Goal: Transaction & Acquisition: Purchase product/service

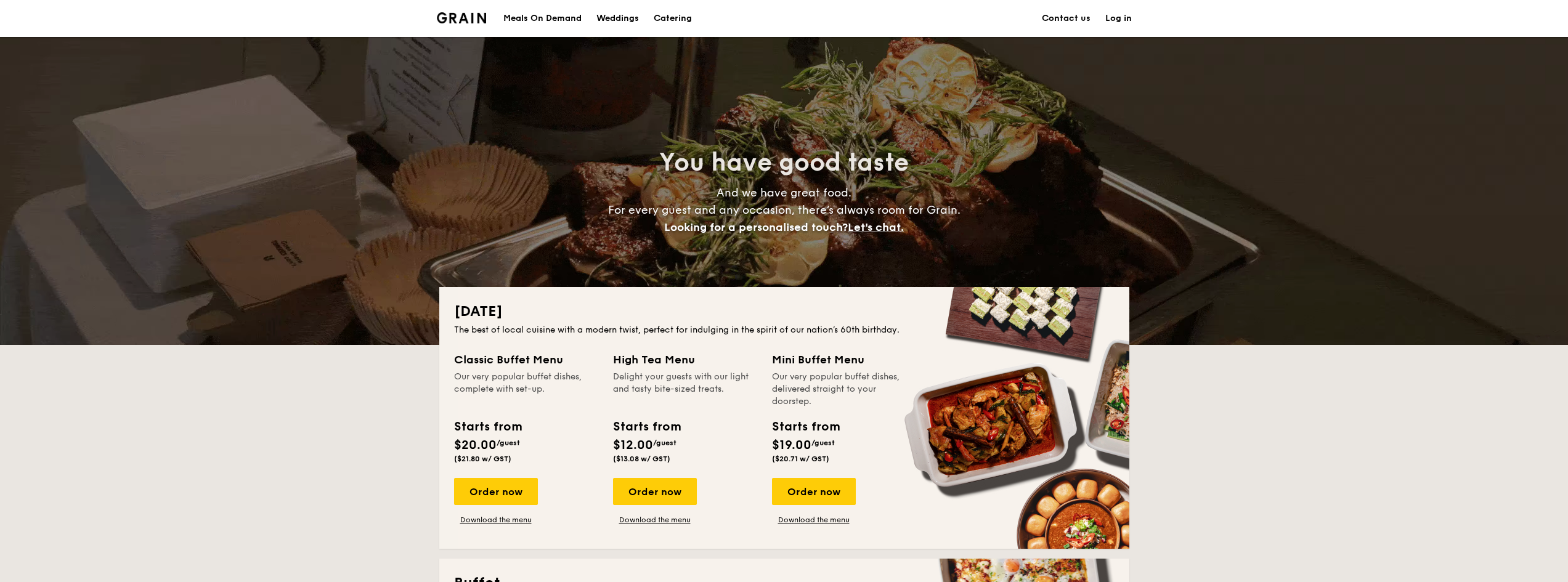
click at [564, 13] on div "Meals On Demand" at bounding box center [542, 19] width 78 height 37
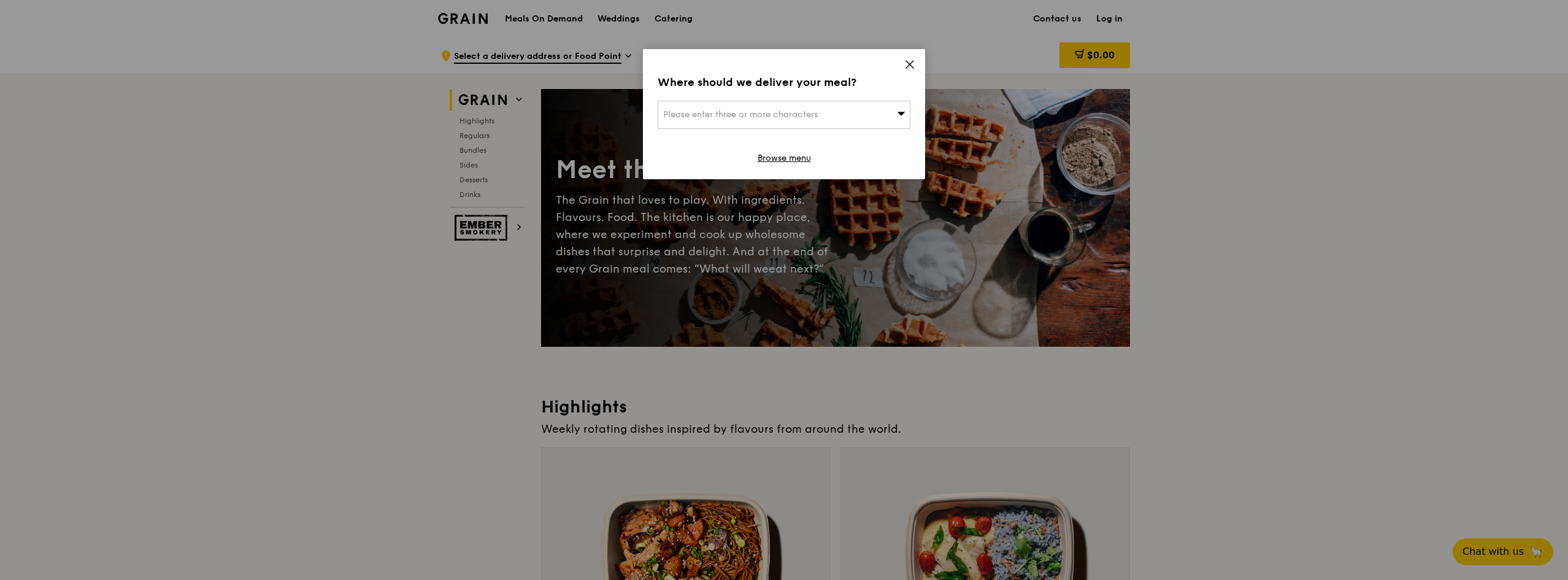
click at [810, 119] on span "Please enter three or more characters" at bounding box center [740, 114] width 155 height 10
click at [810, 119] on input "search" at bounding box center [784, 114] width 251 height 27
click at [906, 66] on icon at bounding box center [910, 64] width 11 height 11
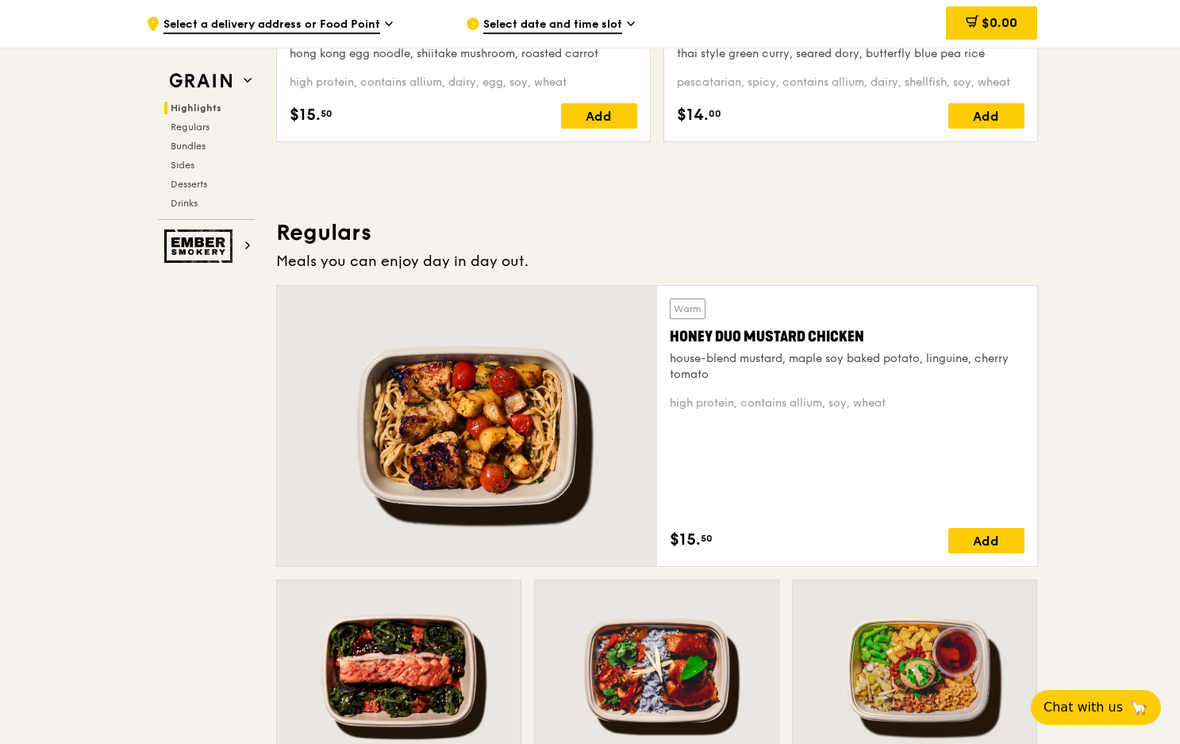
scroll to position [556, 0]
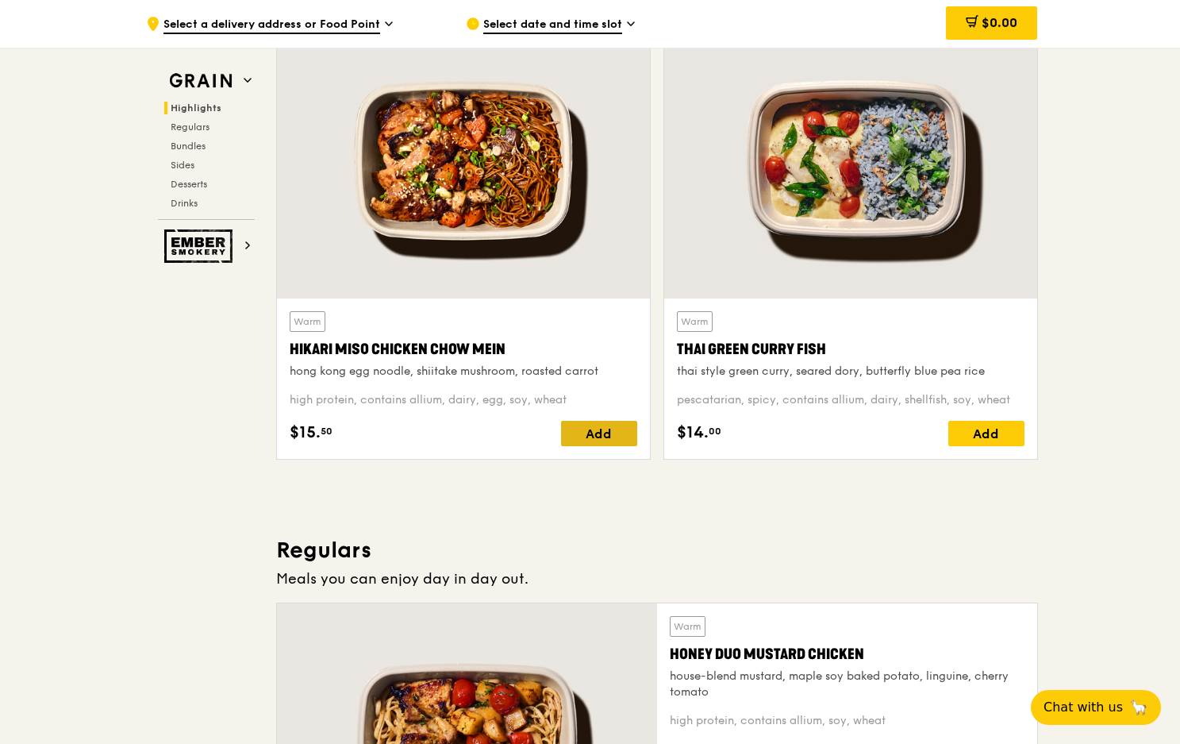
click at [598, 433] on div "Add" at bounding box center [599, 433] width 76 height 25
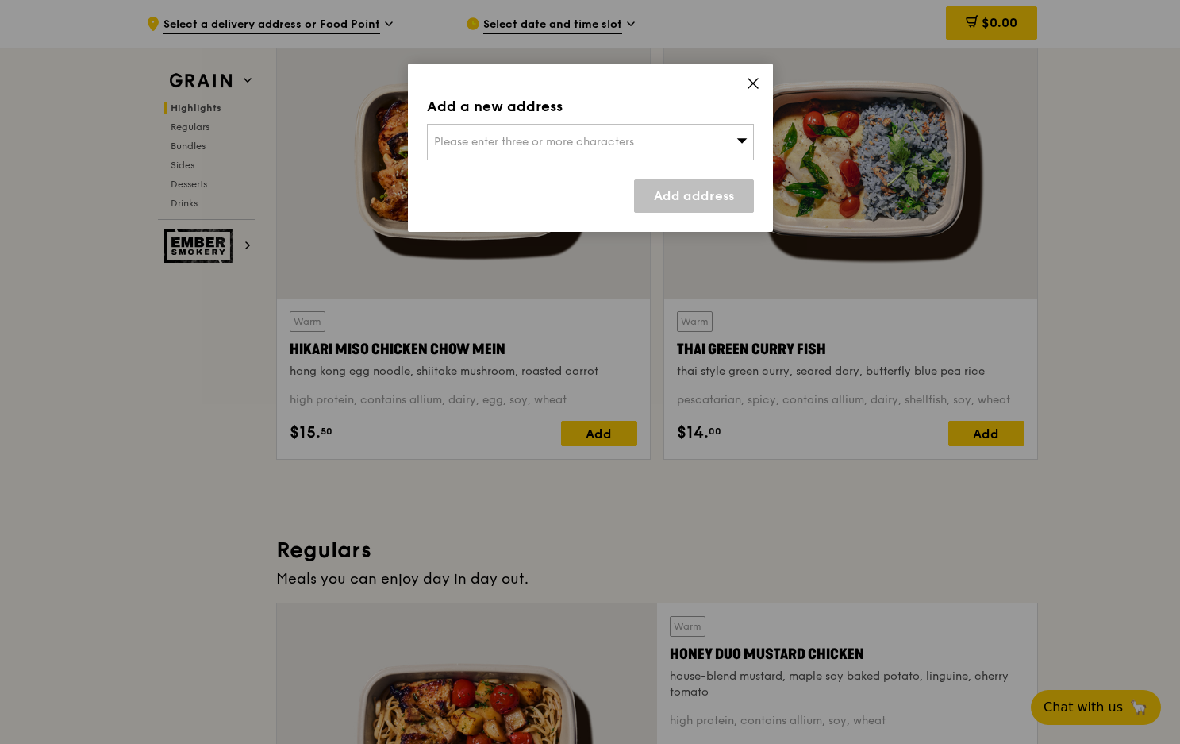
click at [546, 140] on span "Please enter three or more characters" at bounding box center [534, 141] width 200 height 13
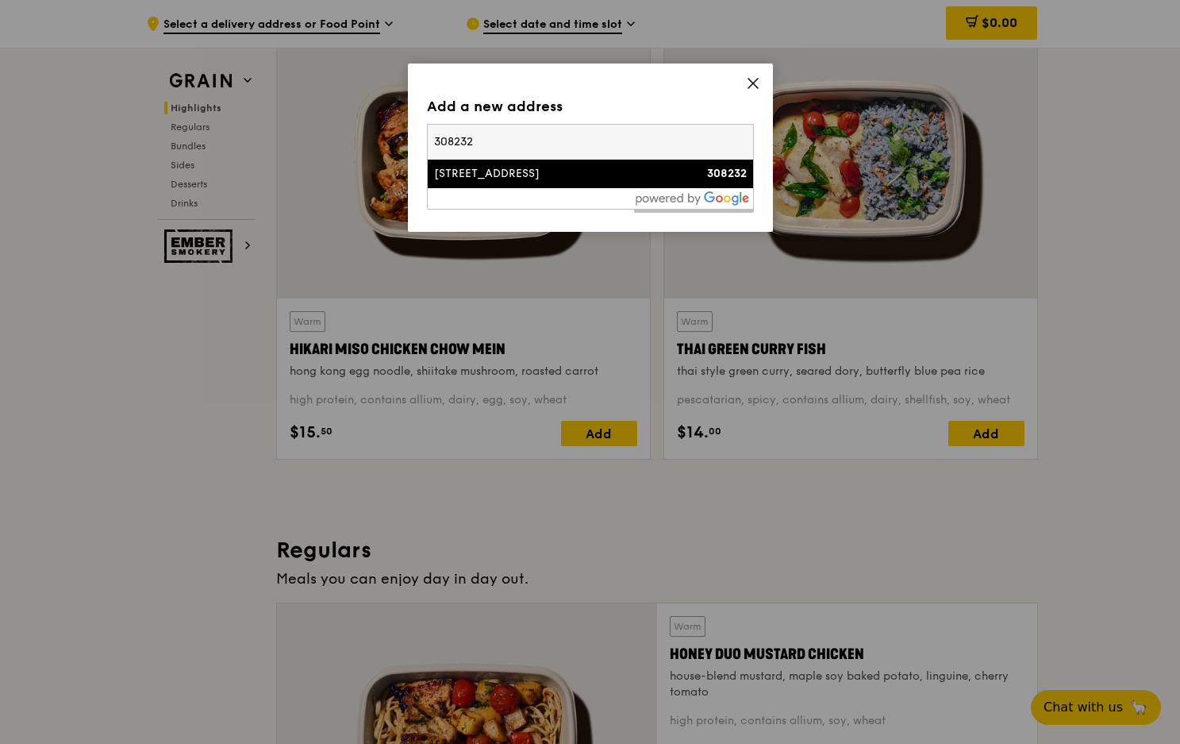
type input "308232"
click at [545, 177] on div "[STREET_ADDRESS]" at bounding box center [551, 174] width 235 height 16
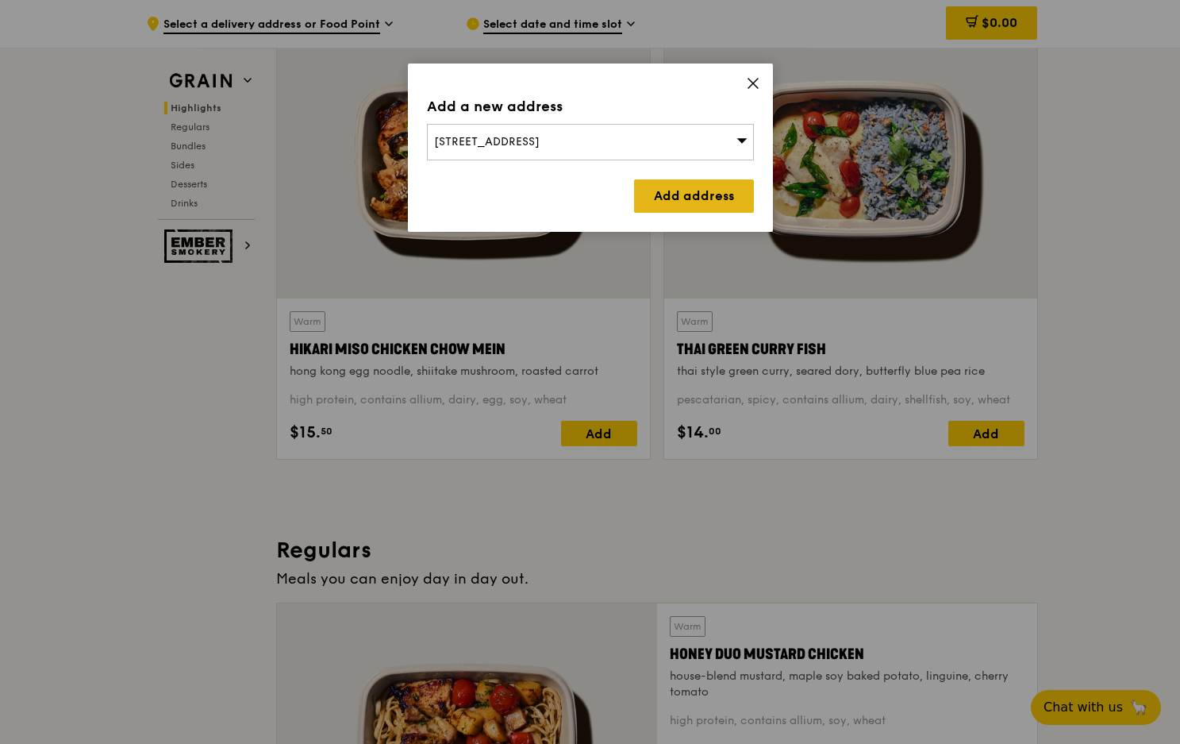
click at [694, 187] on link "Add address" at bounding box center [694, 195] width 120 height 33
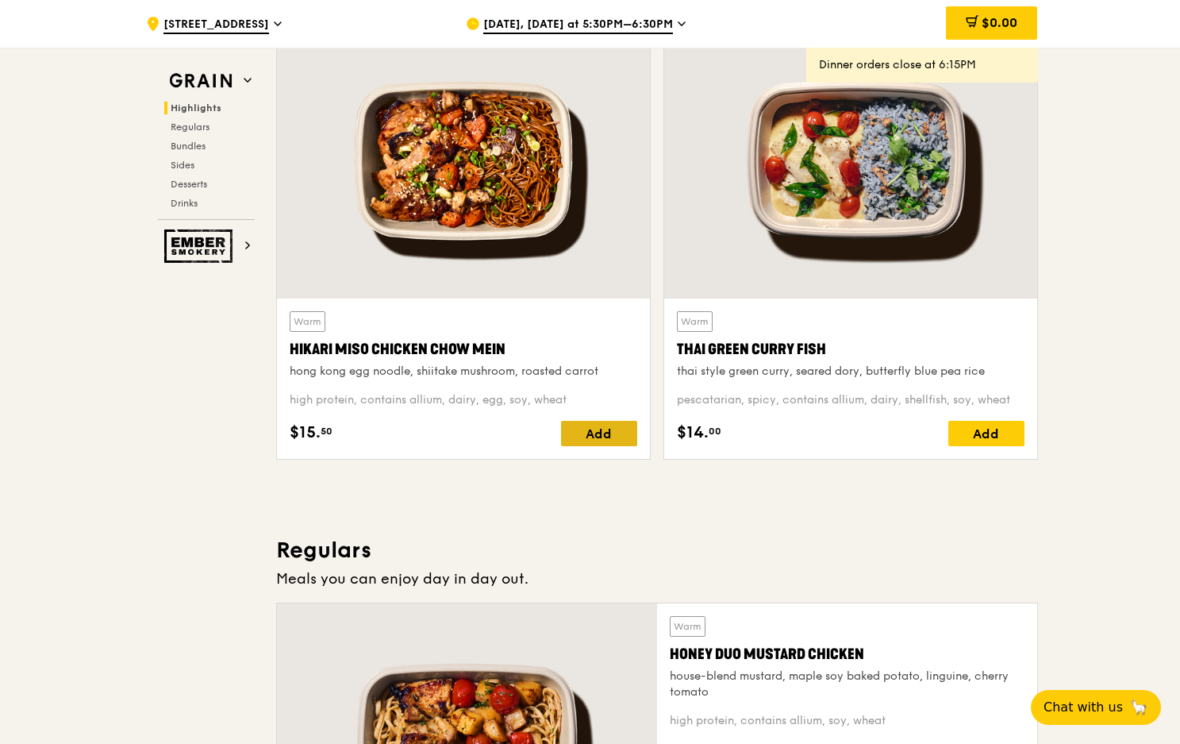
click at [609, 445] on div "Add" at bounding box center [599, 433] width 76 height 25
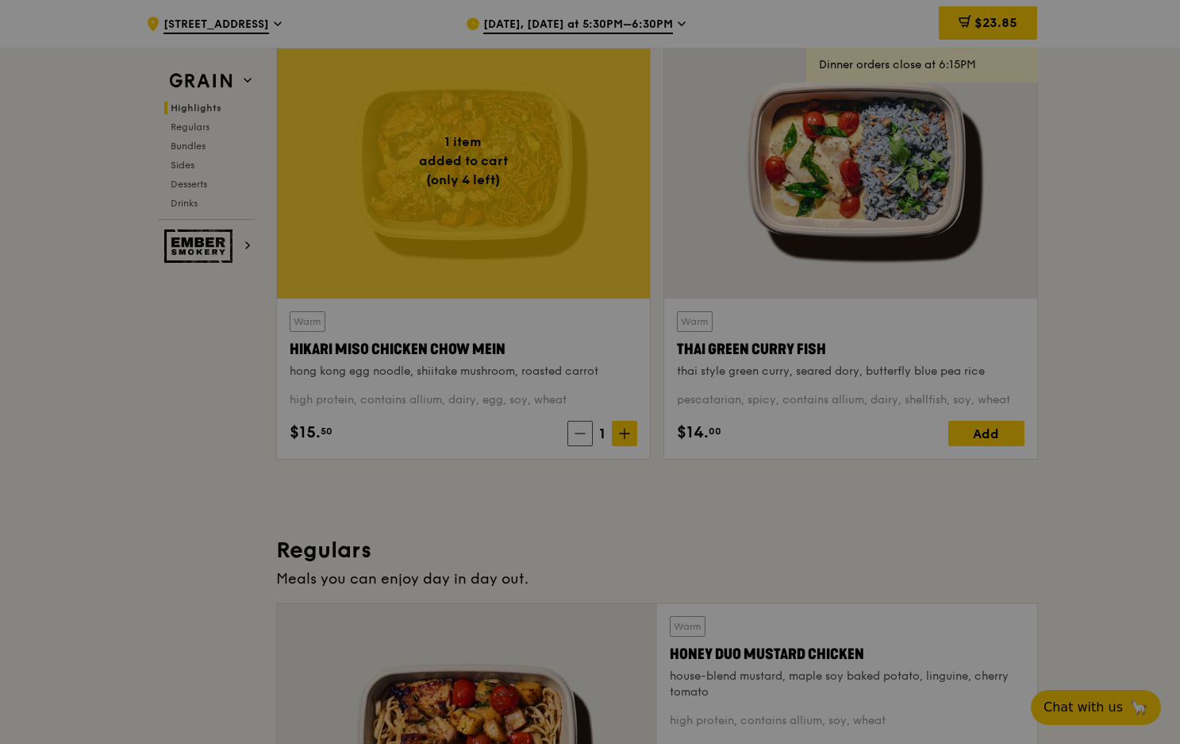
click at [621, 437] on div at bounding box center [590, 372] width 1180 height 744
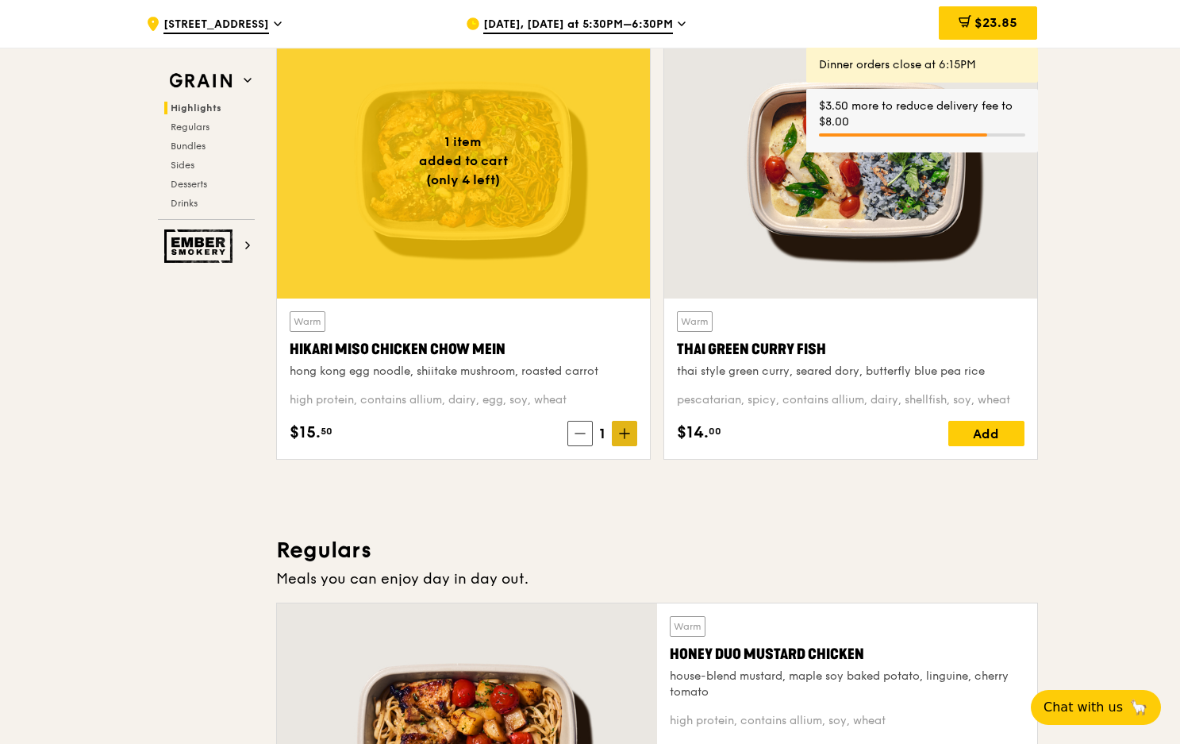
click at [624, 427] on span at bounding box center [624, 433] width 25 height 25
click at [625, 428] on icon at bounding box center [624, 433] width 11 height 11
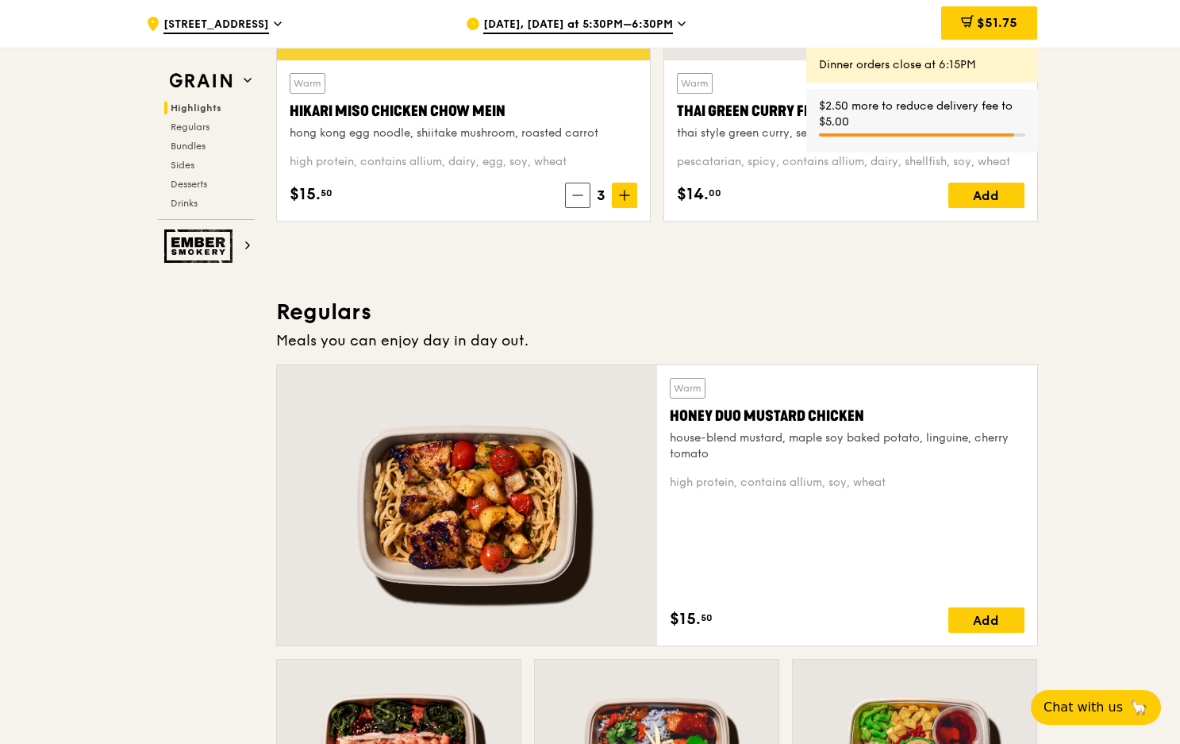
scroll to position [952, 0]
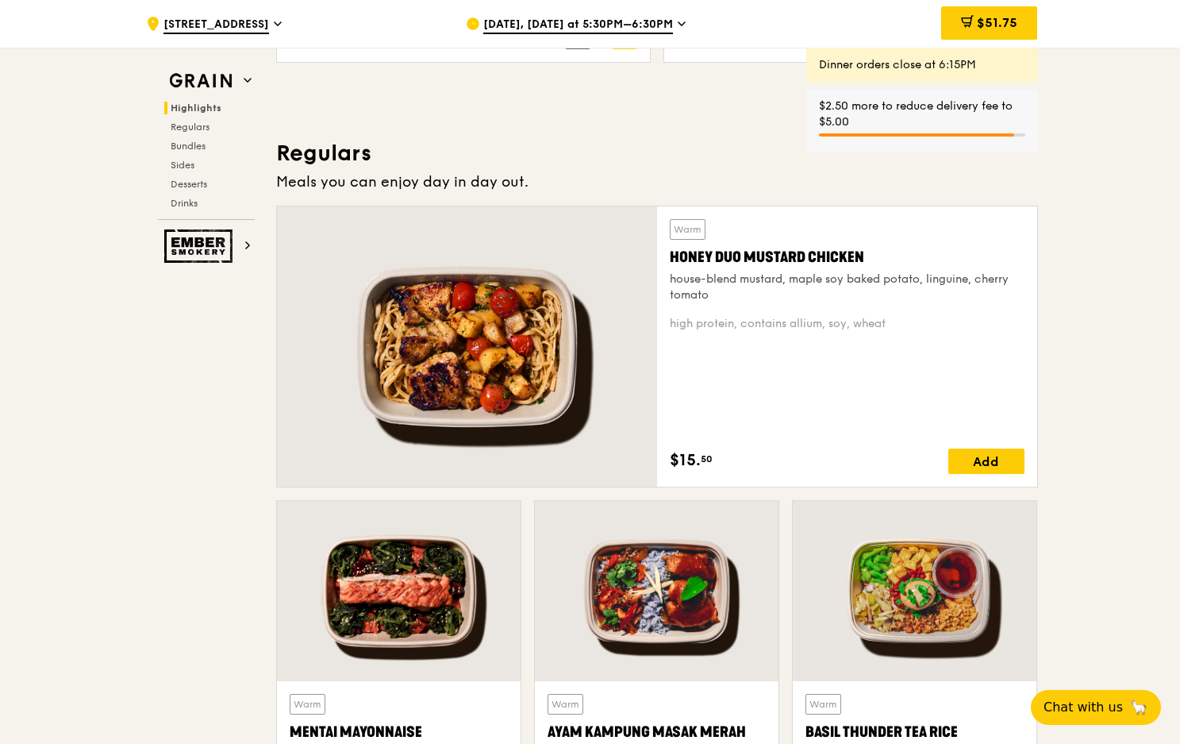
click at [661, 449] on div "Warm Honey Duo Mustard Chicken house-blend mustard, maple soy baked potato, lin…" at bounding box center [847, 346] width 380 height 280
click at [488, 420] on div at bounding box center [467, 346] width 380 height 280
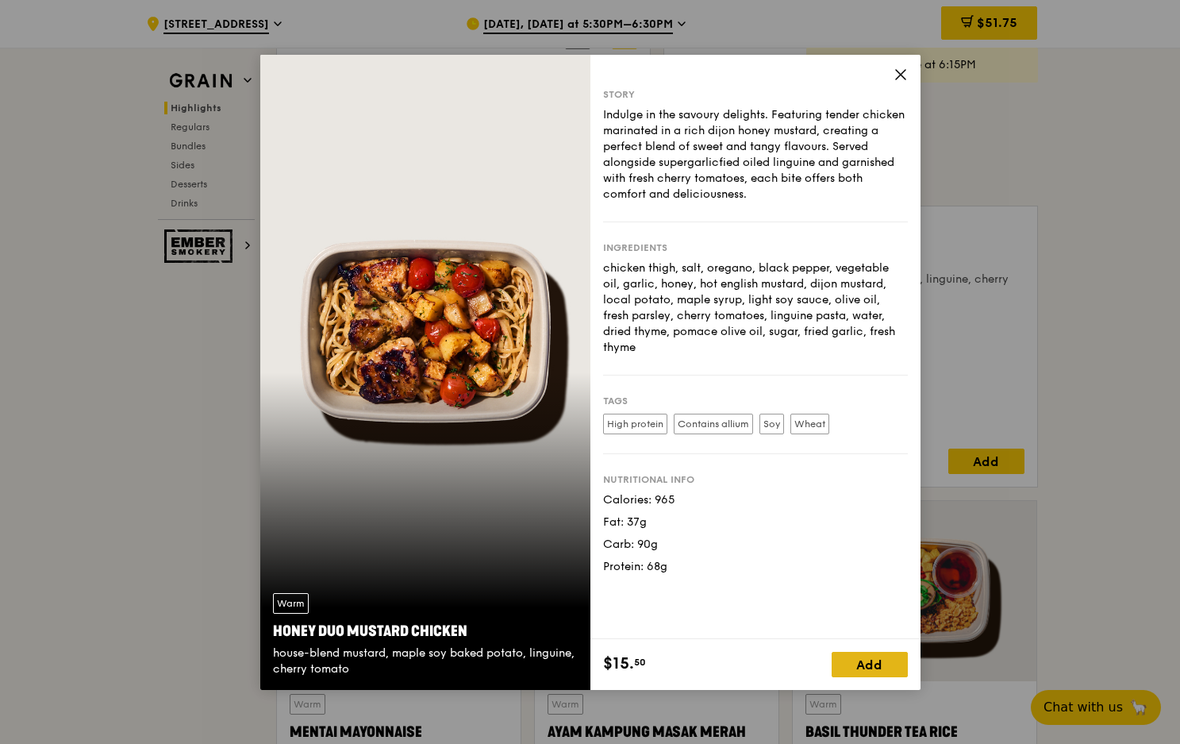
click at [879, 664] on div "Add" at bounding box center [870, 664] width 76 height 25
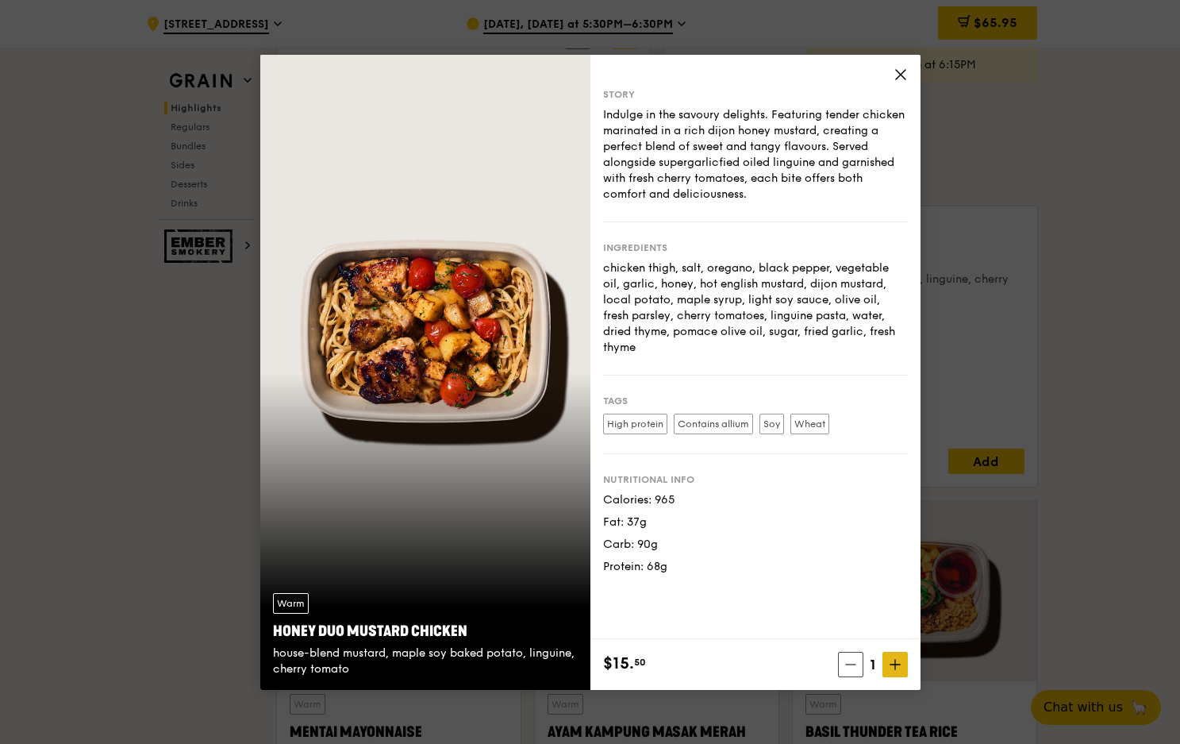
click at [883, 659] on span at bounding box center [895, 664] width 25 height 25
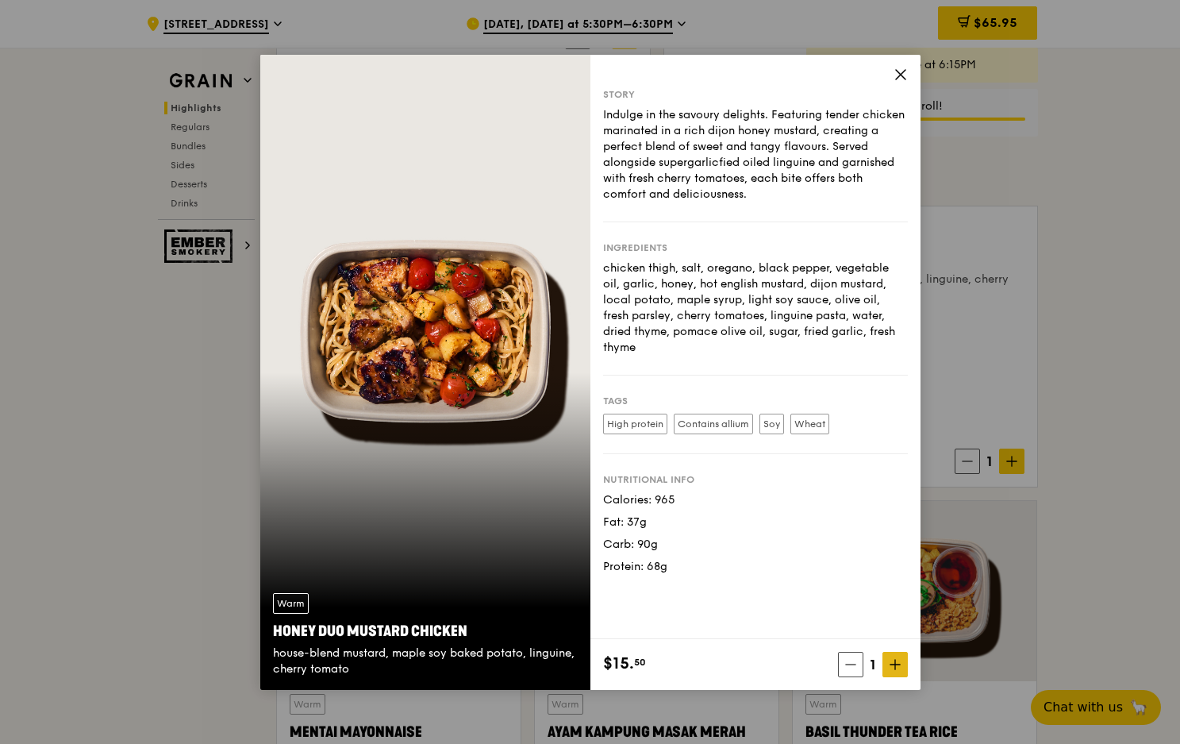
click at [903, 669] on span at bounding box center [895, 664] width 25 height 25
click at [903, 668] on span at bounding box center [895, 664] width 25 height 25
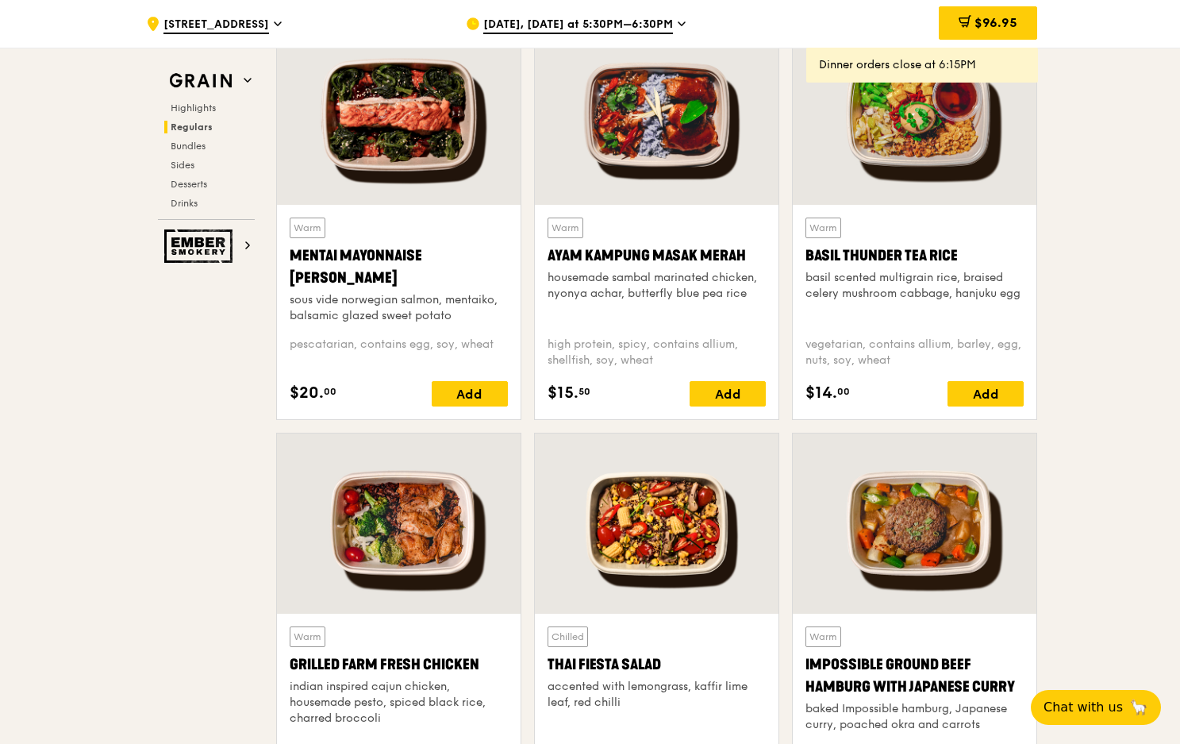
scroll to position [1349, 0]
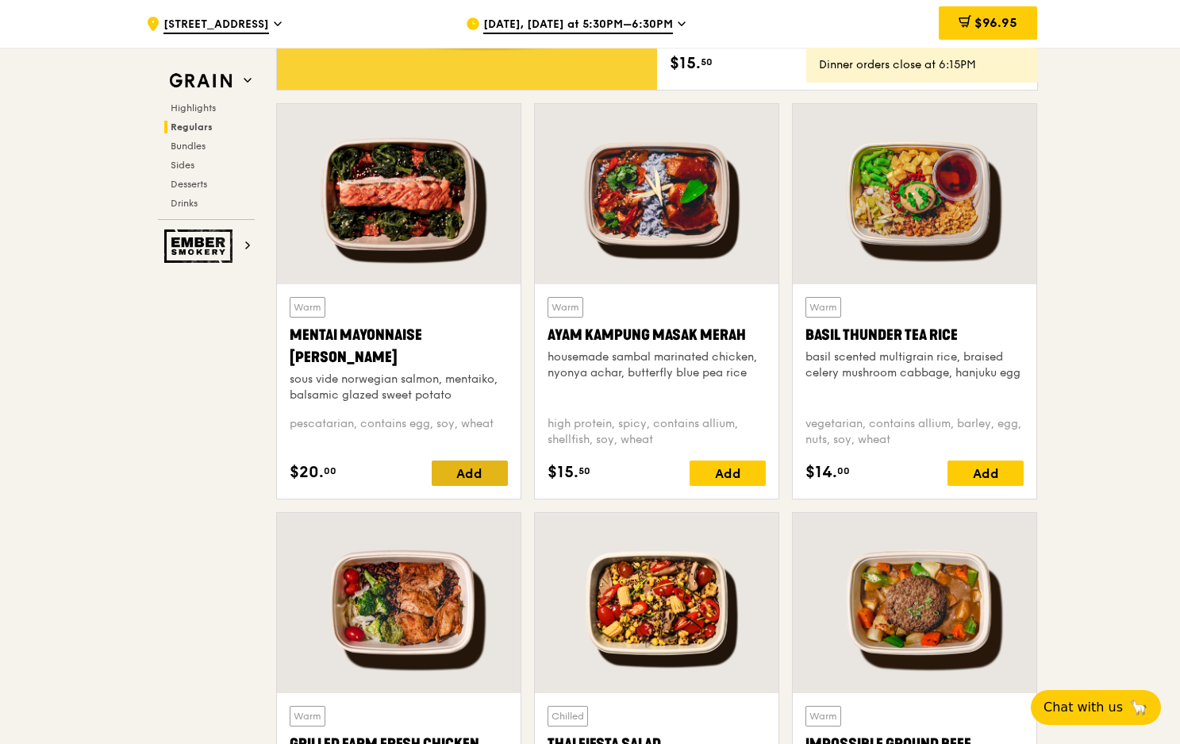
click at [489, 471] on div "Add" at bounding box center [470, 472] width 76 height 25
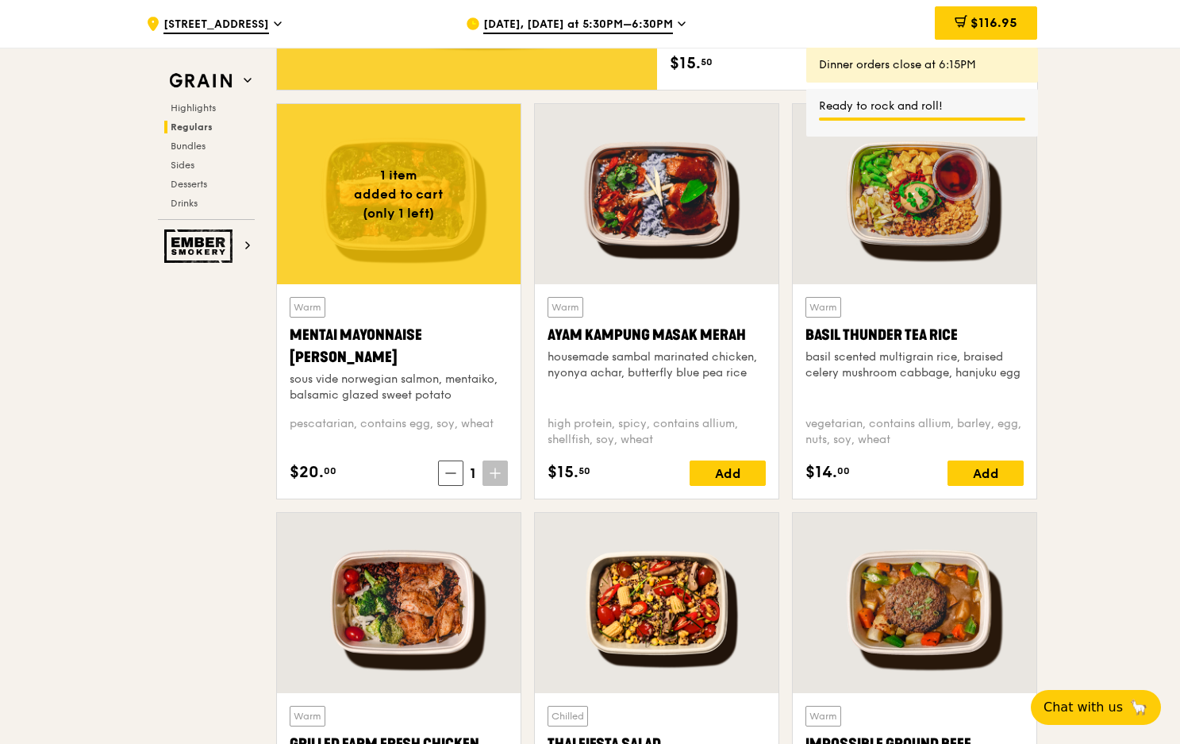
click at [488, 471] on span at bounding box center [495, 472] width 25 height 25
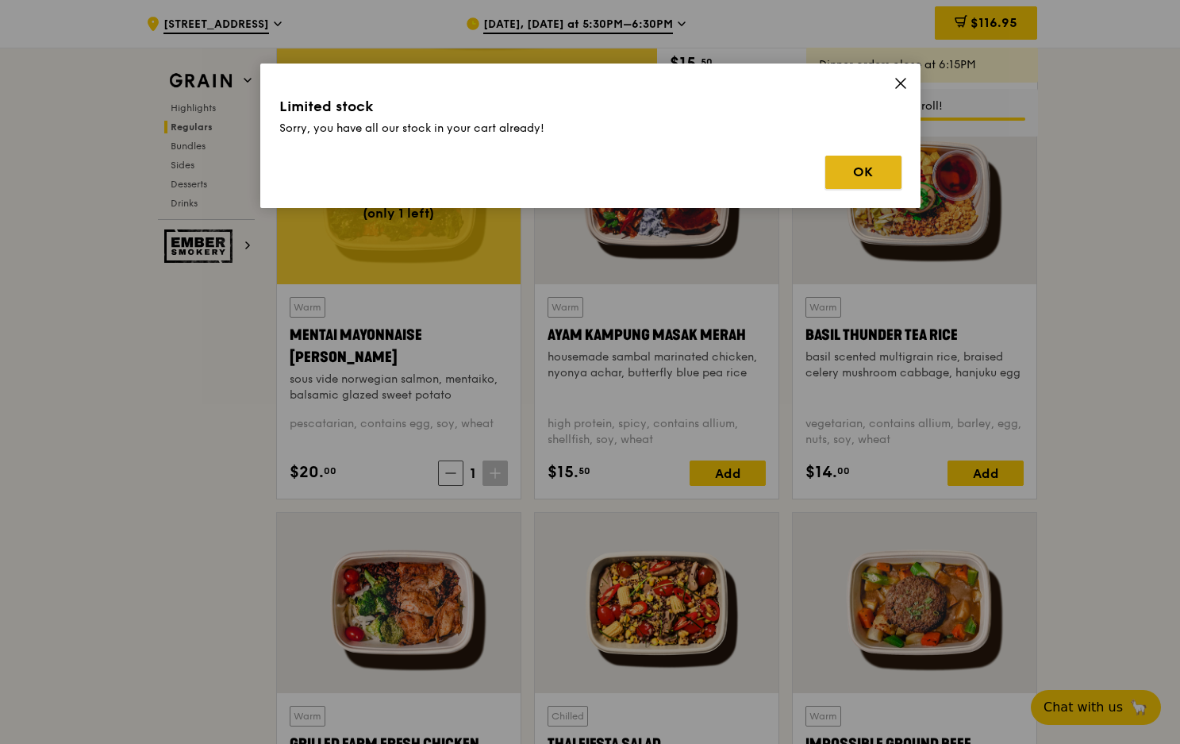
click at [876, 174] on button "OK" at bounding box center [863, 172] width 76 height 33
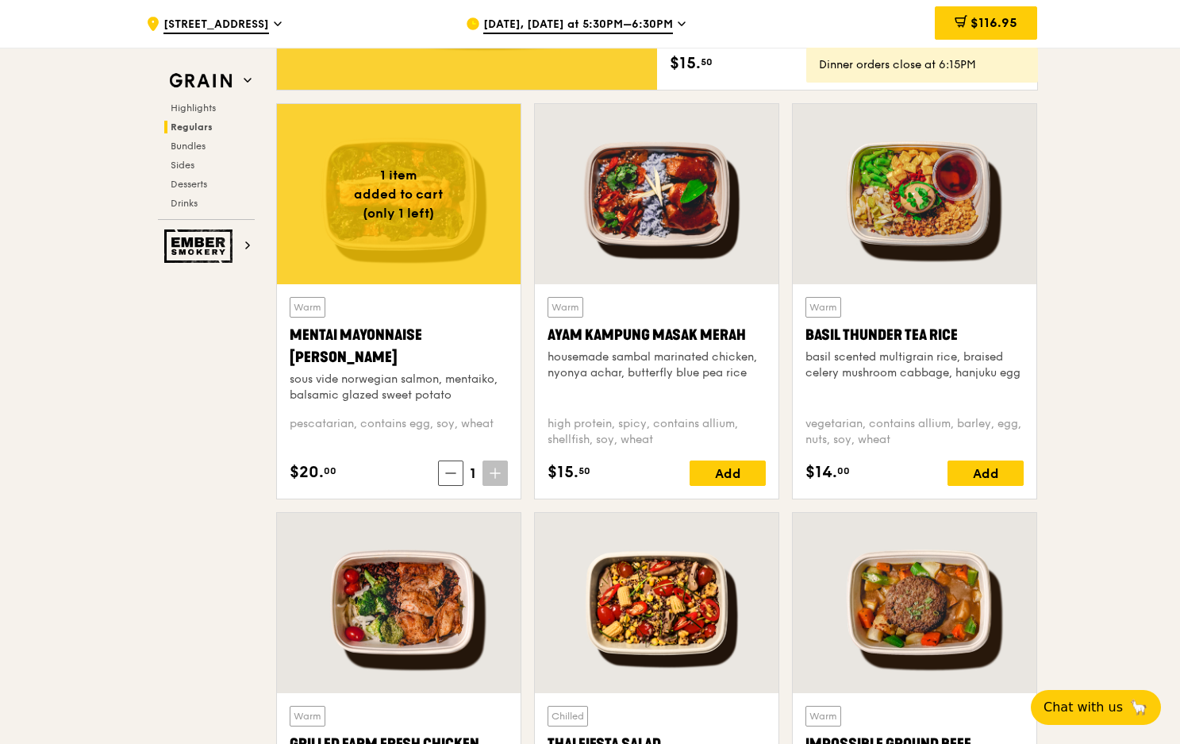
click at [579, 25] on span "[DATE], [DATE] at 5:30PM–6:30PM" at bounding box center [578, 25] width 190 height 17
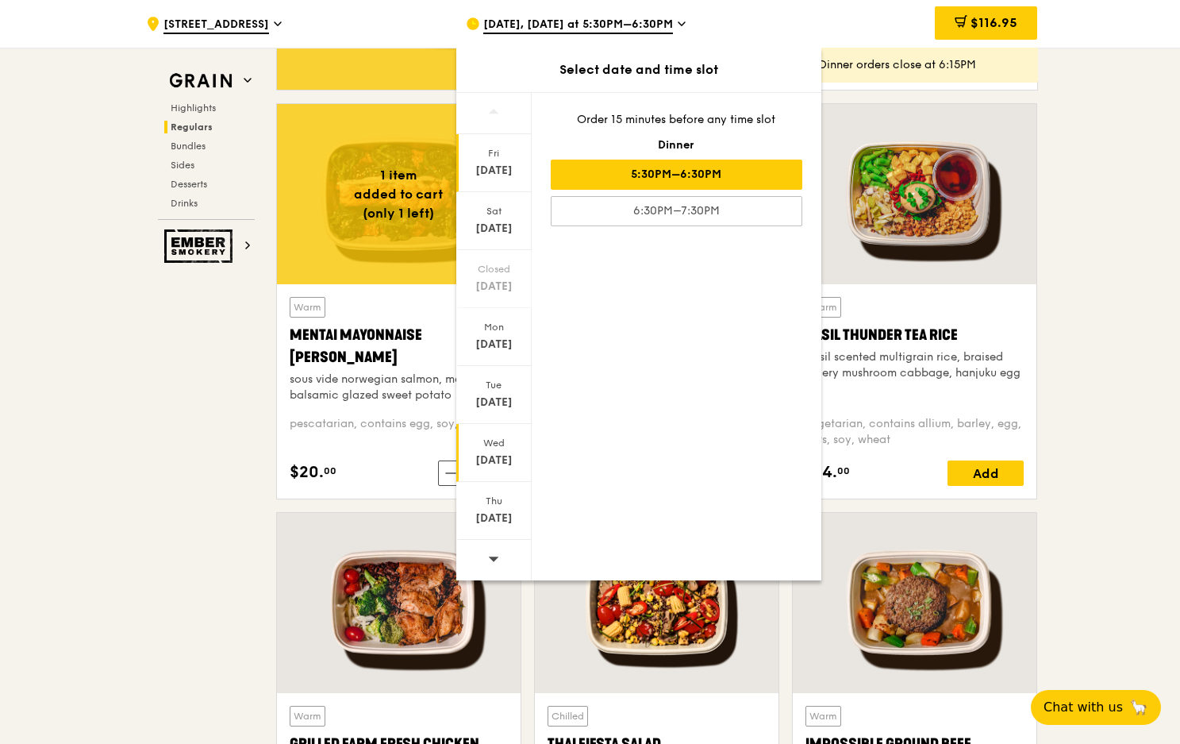
click at [510, 448] on div "Wed" at bounding box center [494, 443] width 71 height 13
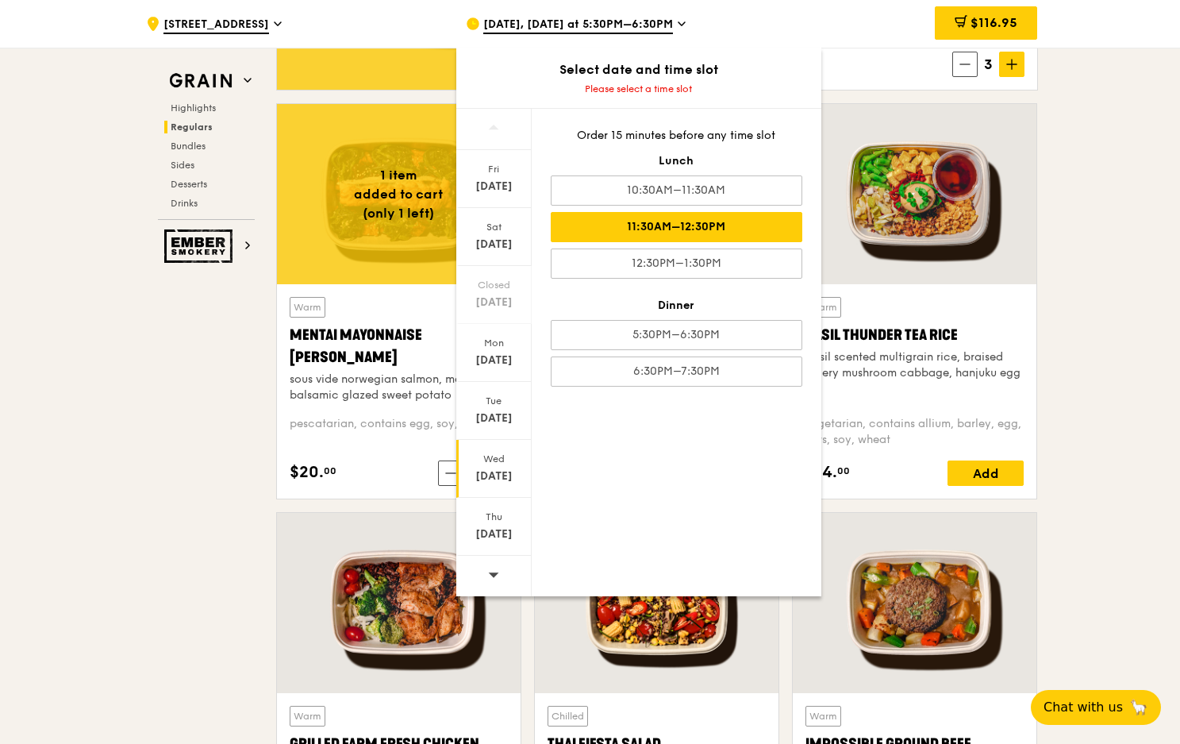
click at [702, 221] on div "11:30AM–12:30PM" at bounding box center [677, 227] width 252 height 30
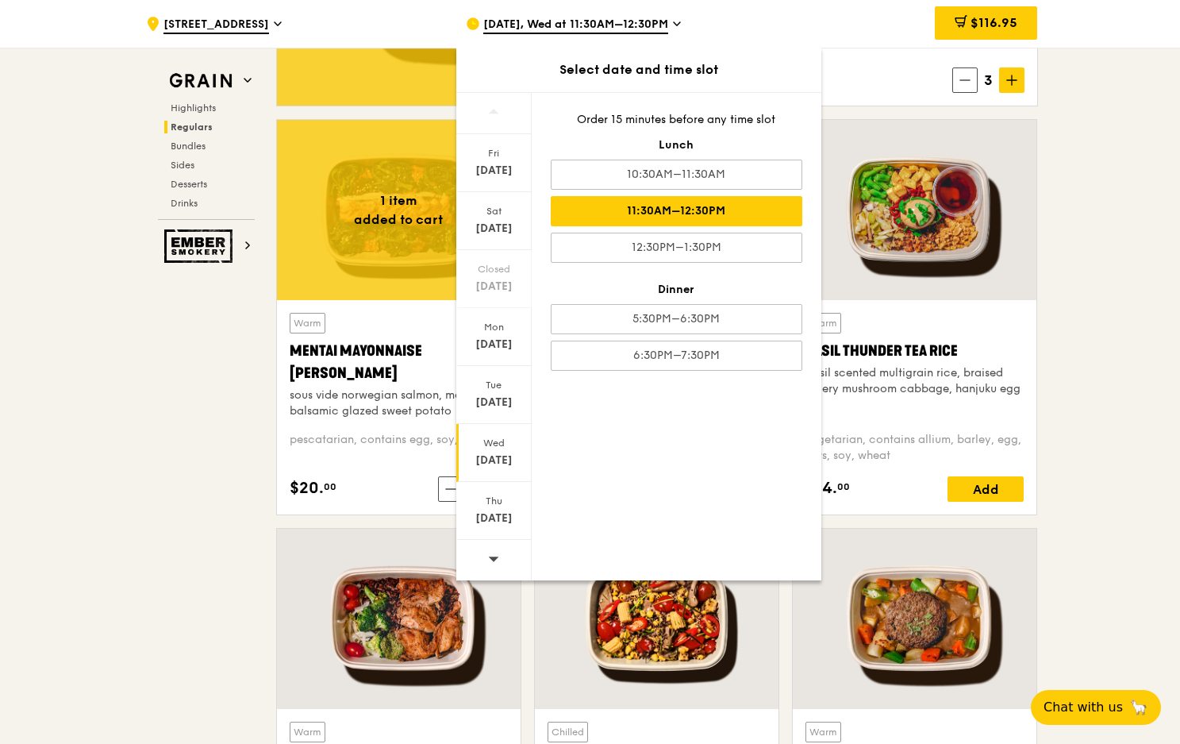
scroll to position [1365, 0]
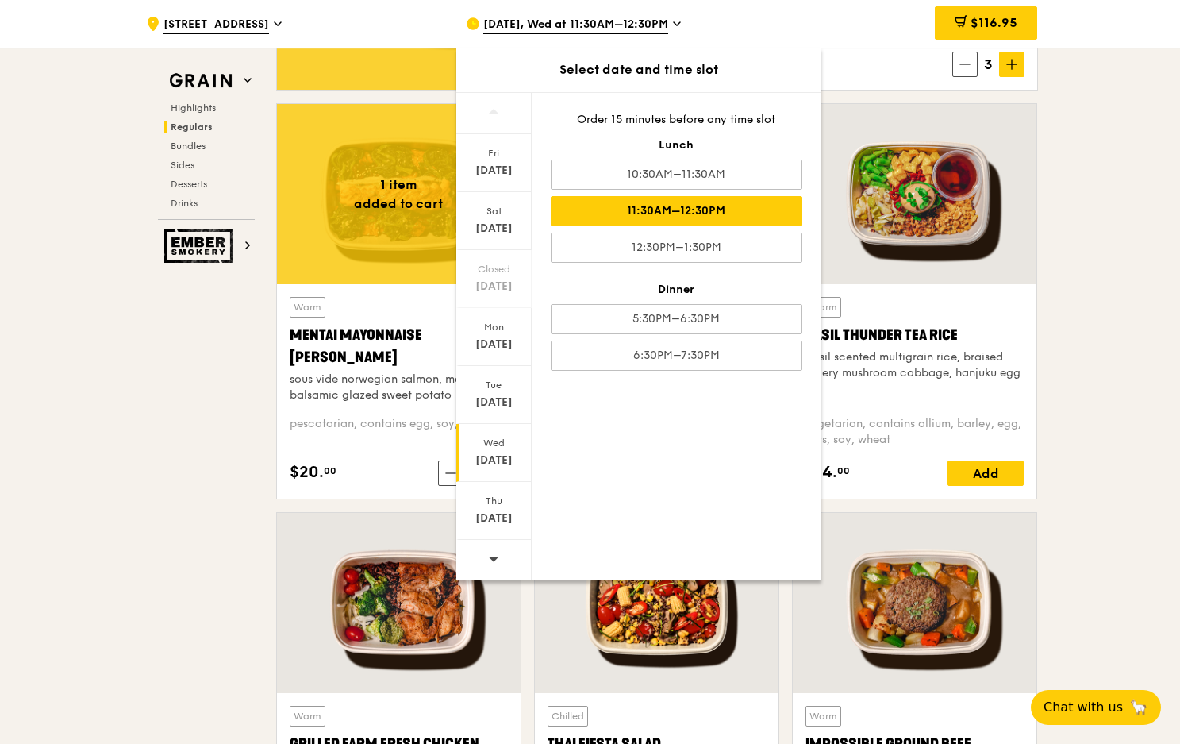
click at [629, 484] on div "[DATE] [DATE] Closed [DATE] [DATE] [DATE] [DATE] [DATE] Order 15 minutes before…" at bounding box center [638, 336] width 365 height 488
click at [371, 579] on div at bounding box center [399, 603] width 244 height 180
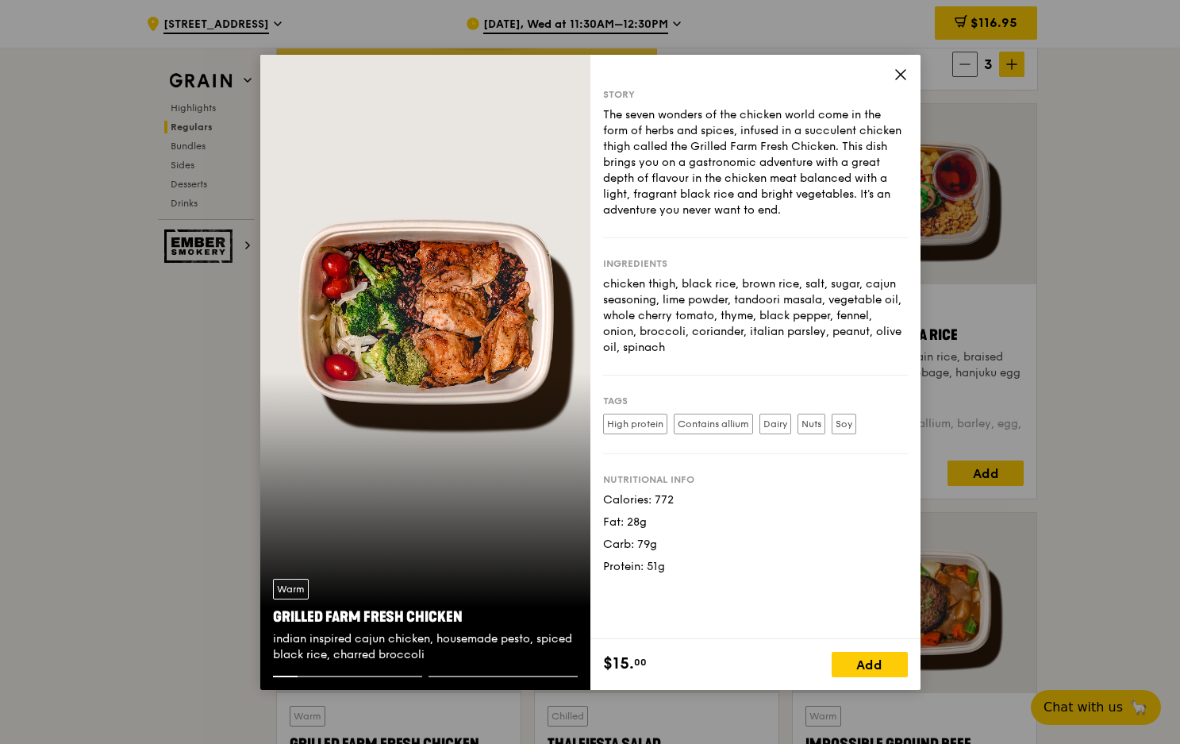
scroll to position [1445, 0]
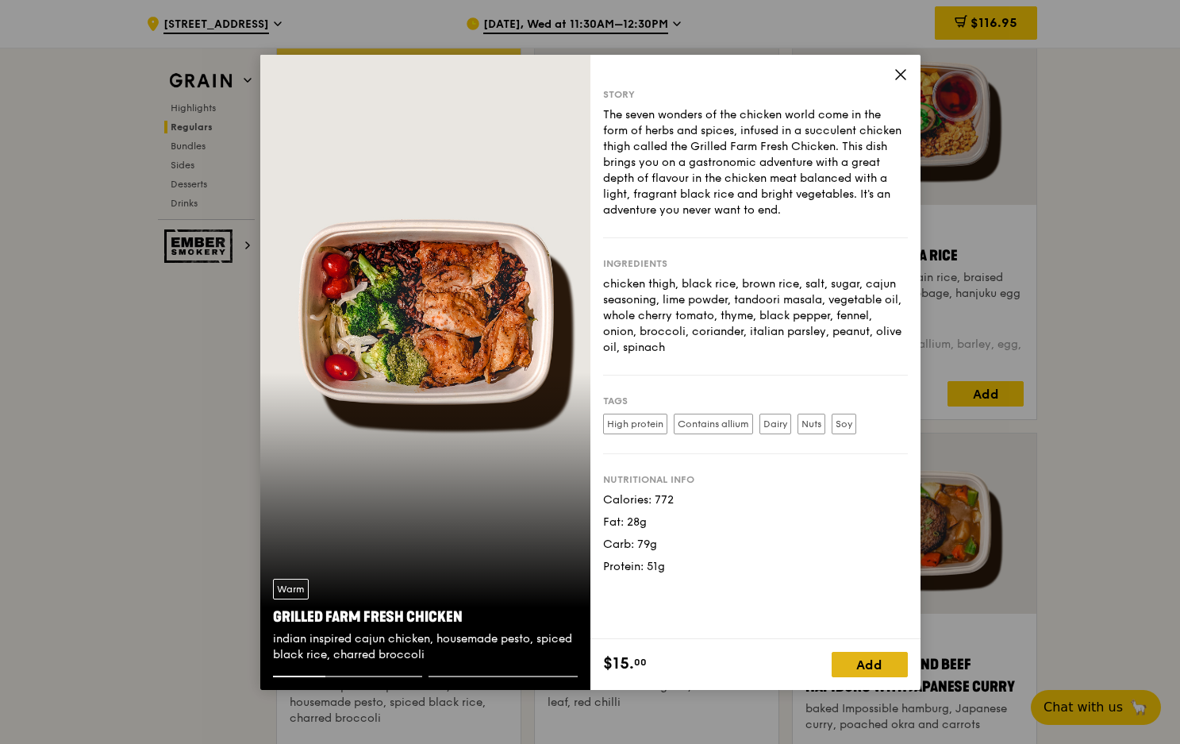
click at [877, 662] on div "Add" at bounding box center [870, 664] width 76 height 25
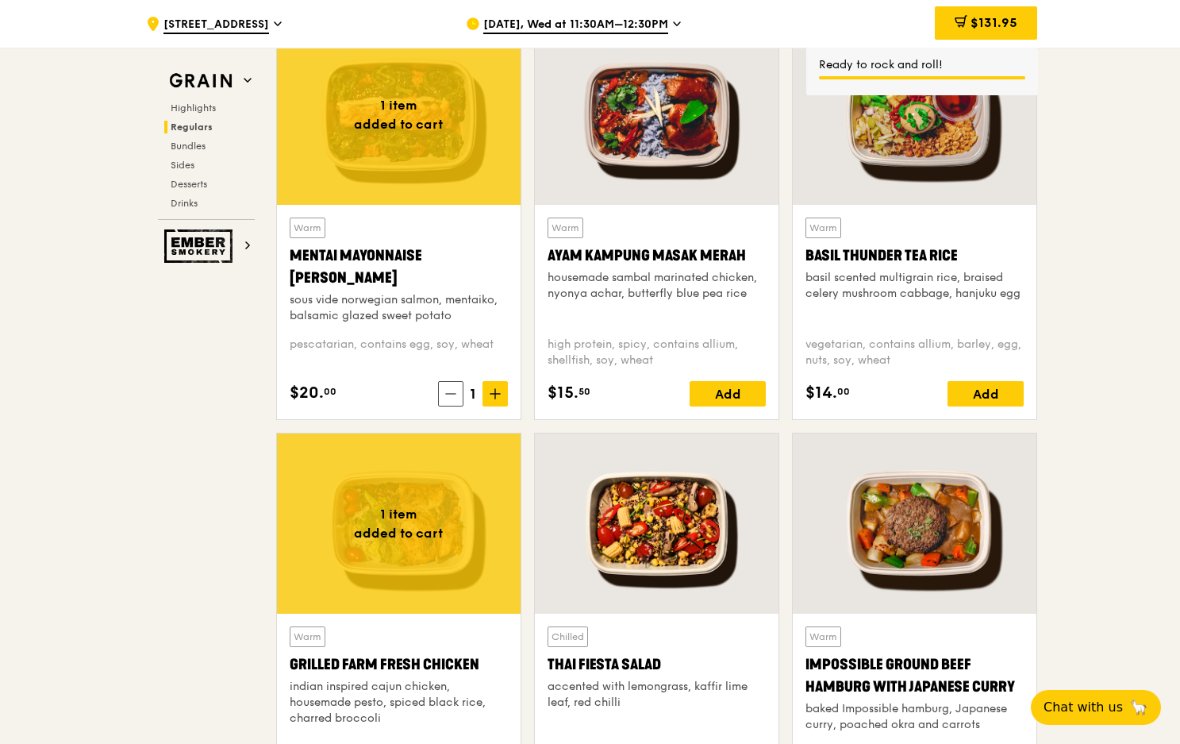
scroll to position [1603, 0]
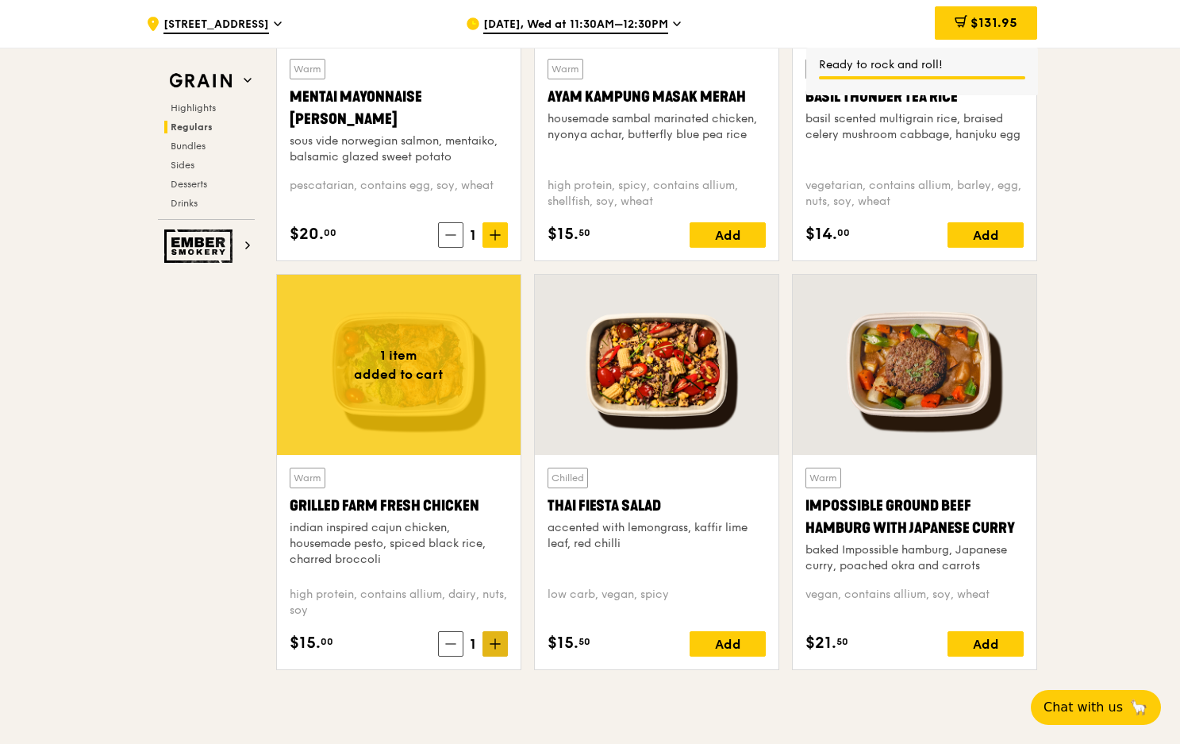
click at [501, 642] on span at bounding box center [495, 643] width 25 height 25
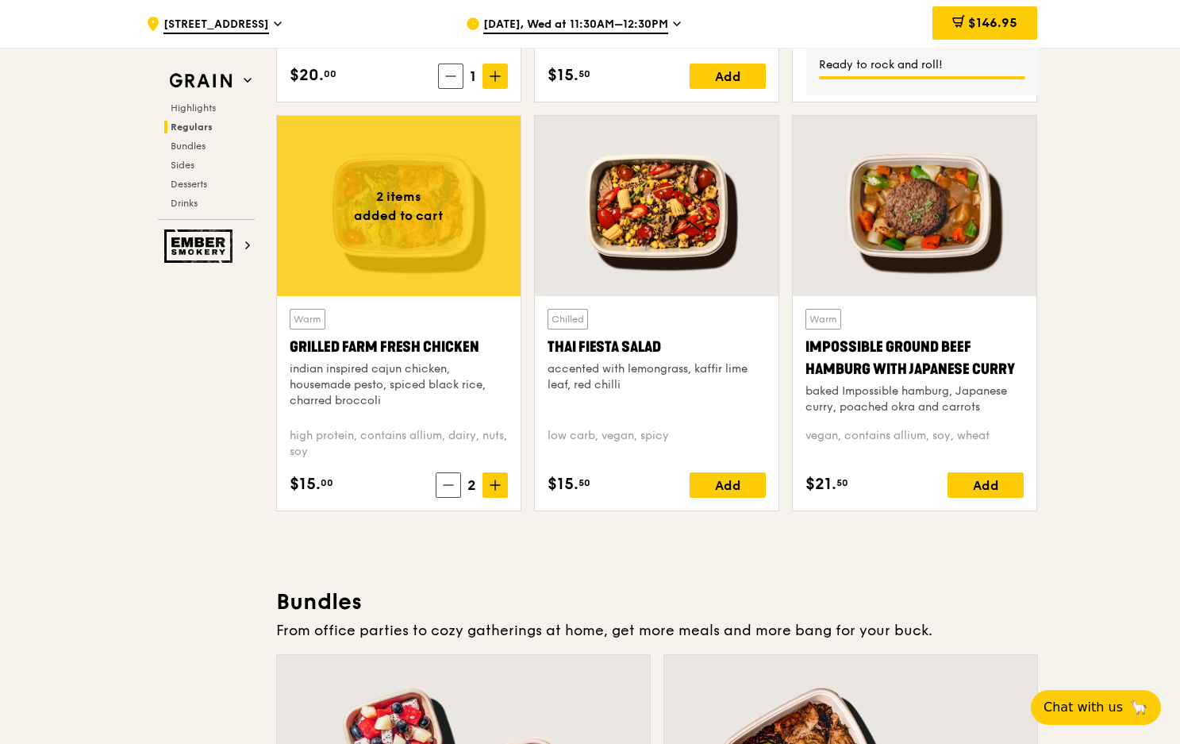
click at [975, 490] on div "Add" at bounding box center [986, 484] width 76 height 25
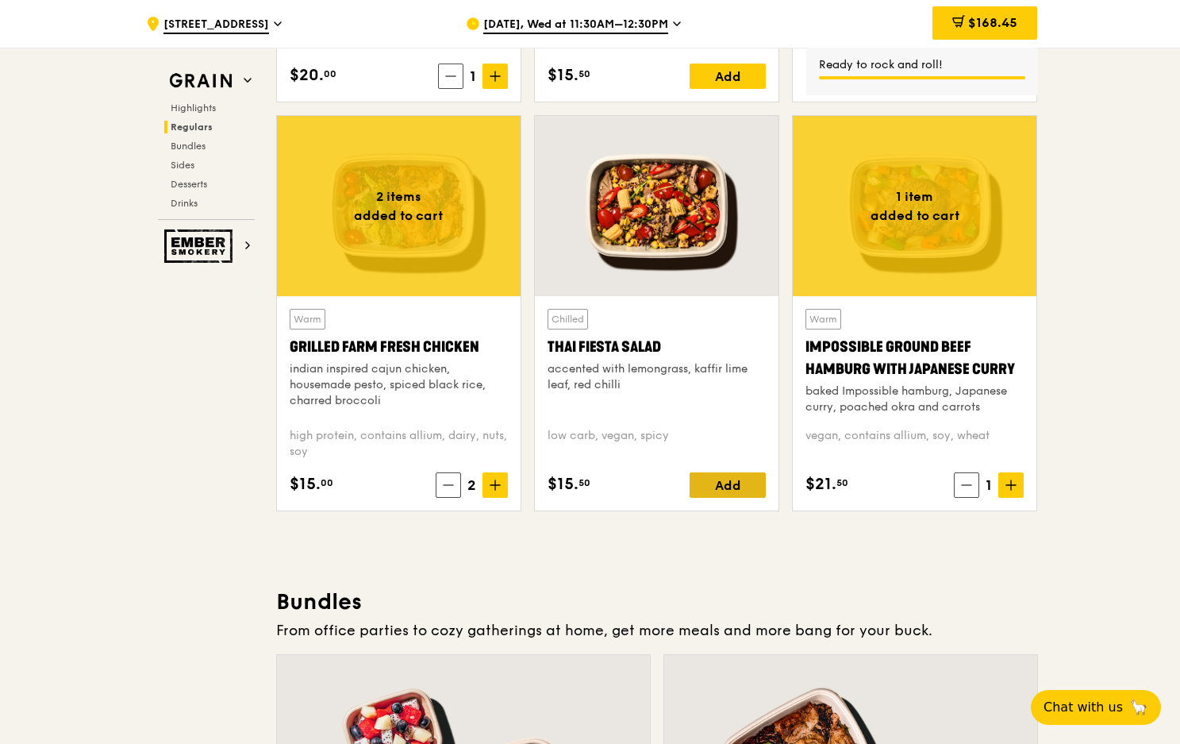
click at [747, 486] on div "Add" at bounding box center [728, 484] width 76 height 25
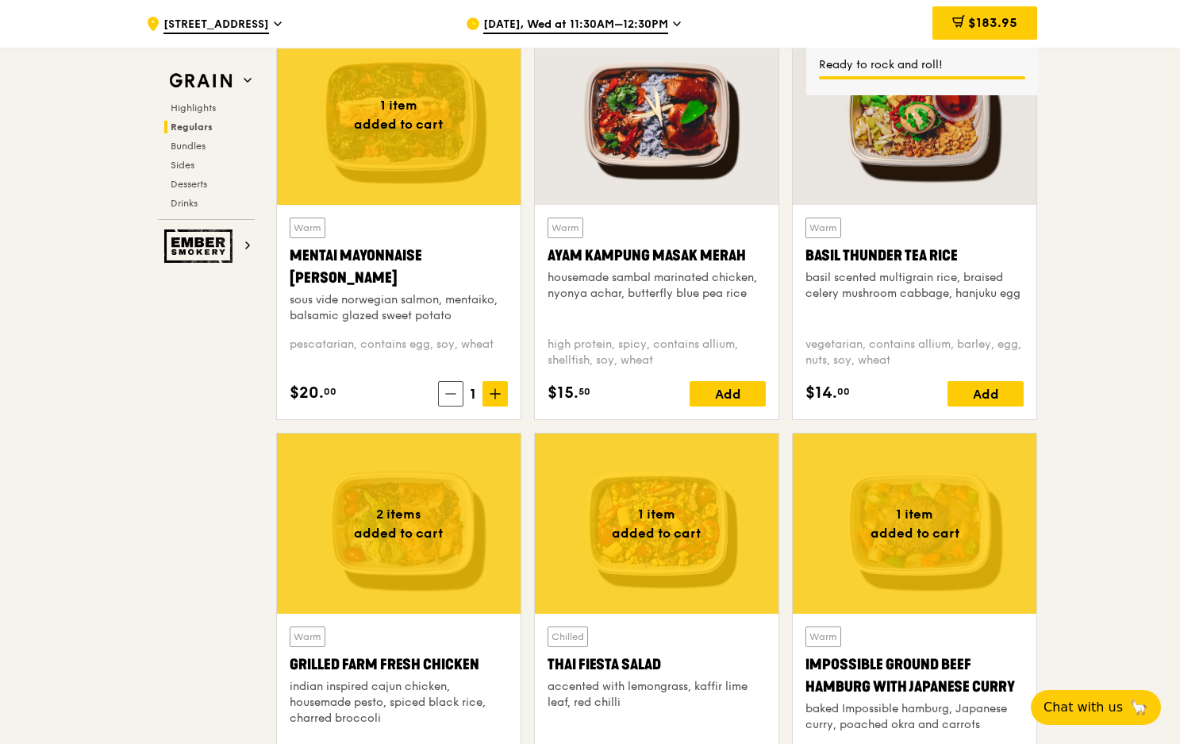
scroll to position [1286, 0]
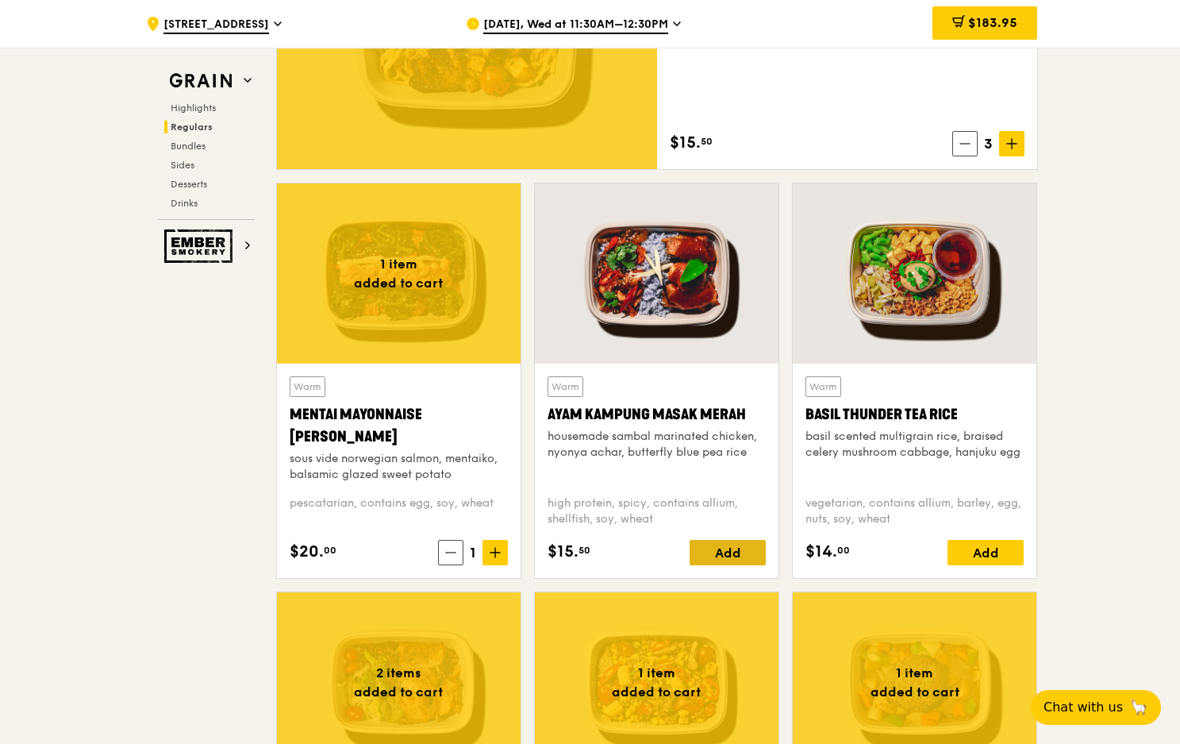
click at [729, 546] on div "Add" at bounding box center [728, 552] width 76 height 25
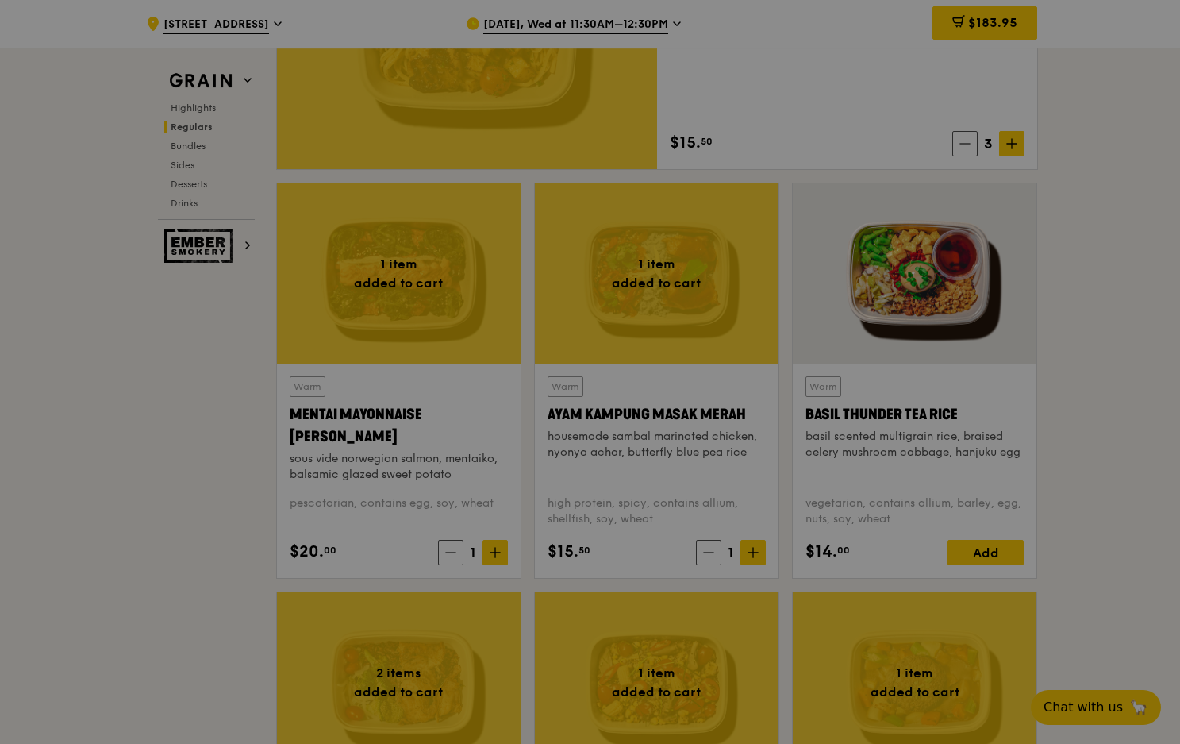
click at [753, 556] on div at bounding box center [590, 372] width 1180 height 744
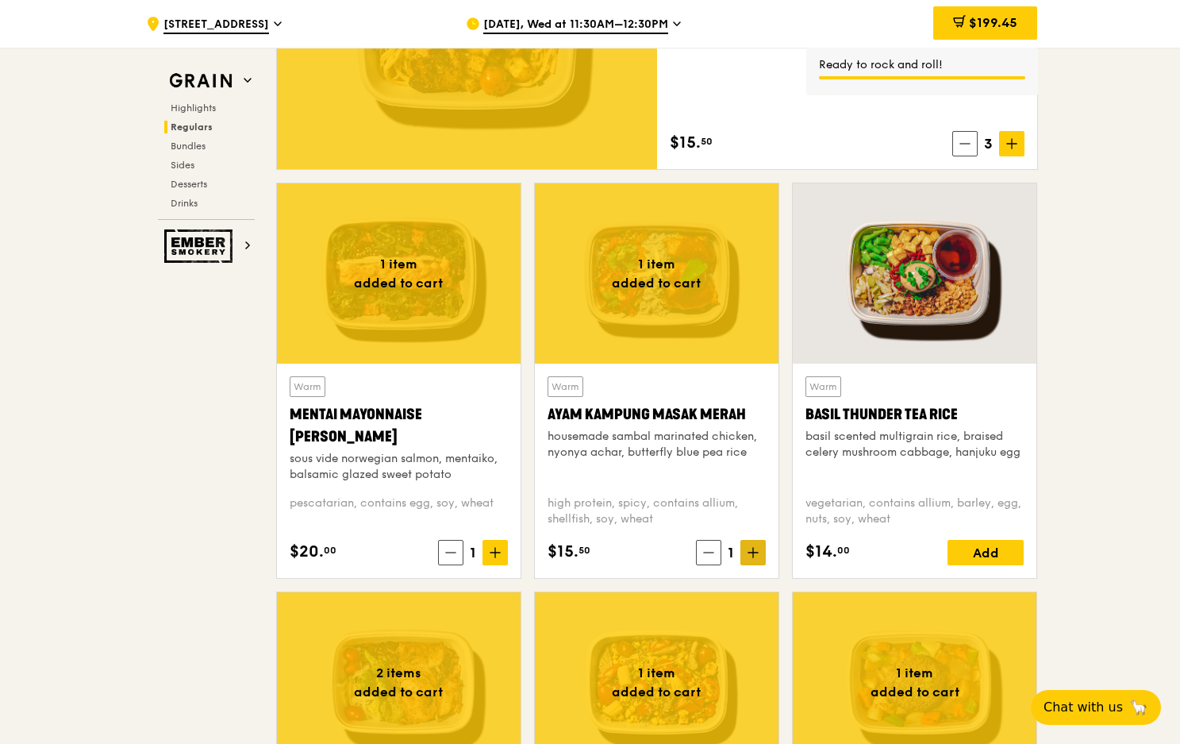
click at [752, 552] on icon at bounding box center [753, 552] width 10 height 0
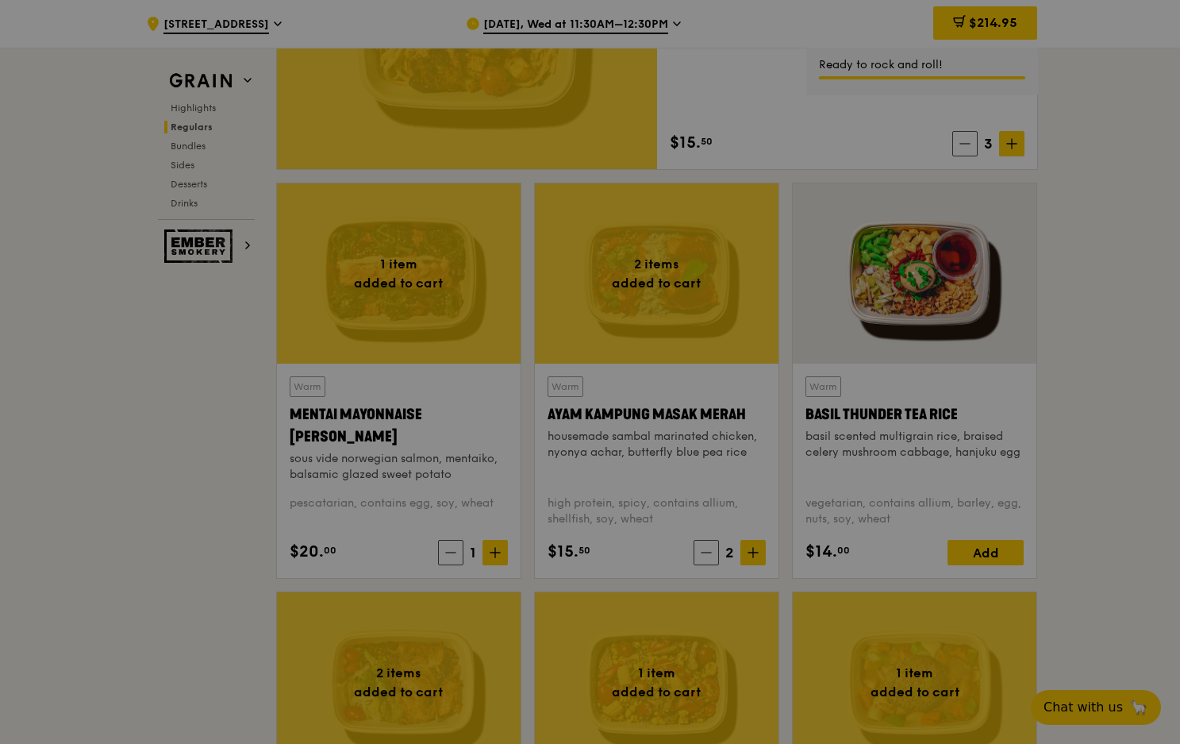
type input "2"
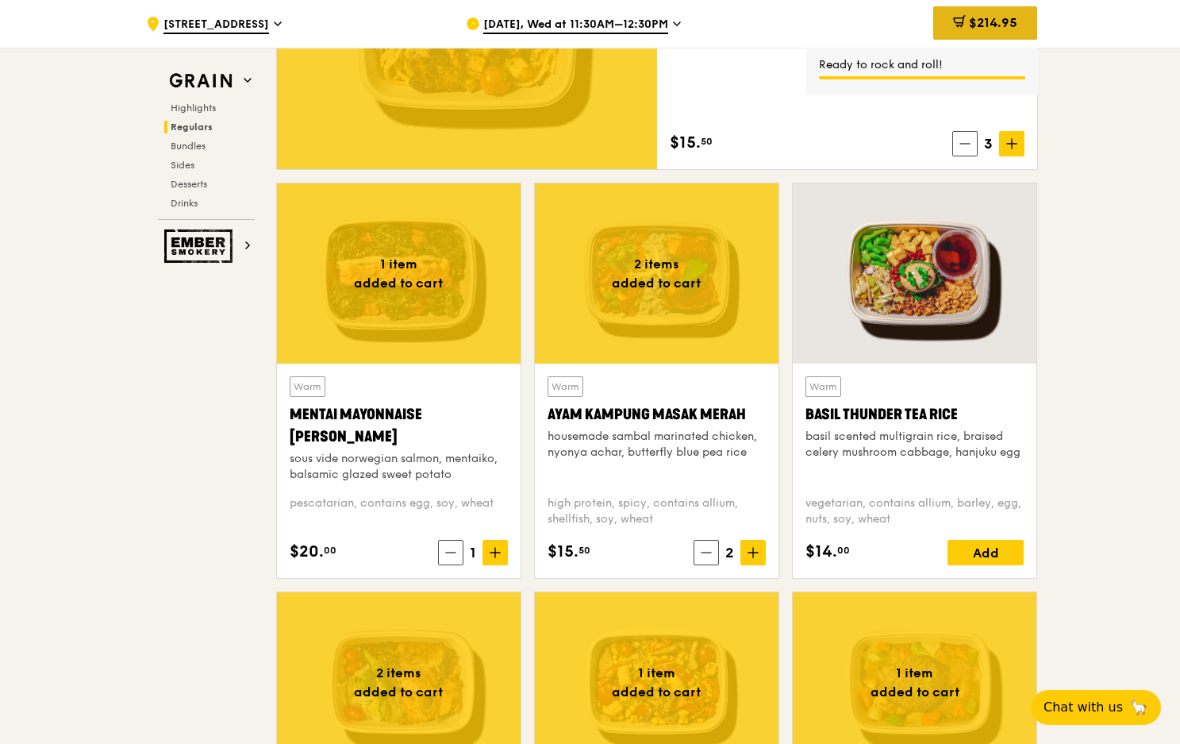
click at [988, 29] on span "$214.95" at bounding box center [993, 22] width 48 height 15
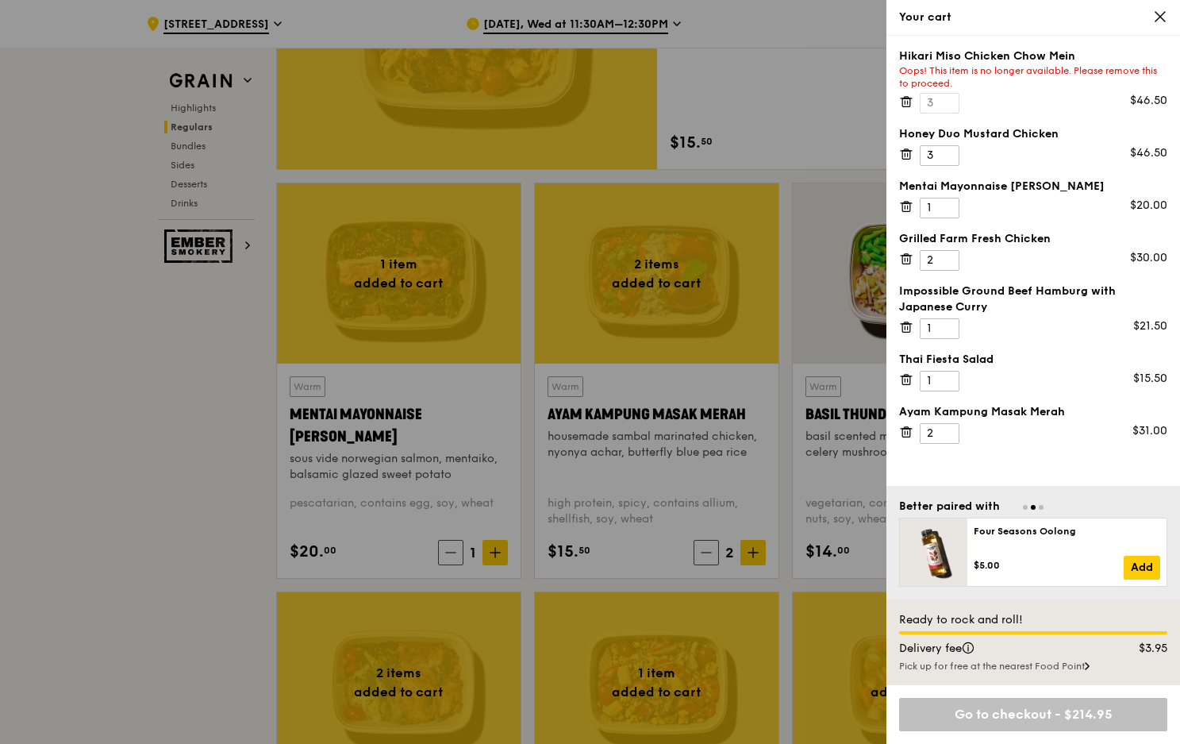
click at [905, 101] on icon at bounding box center [905, 102] width 0 height 3
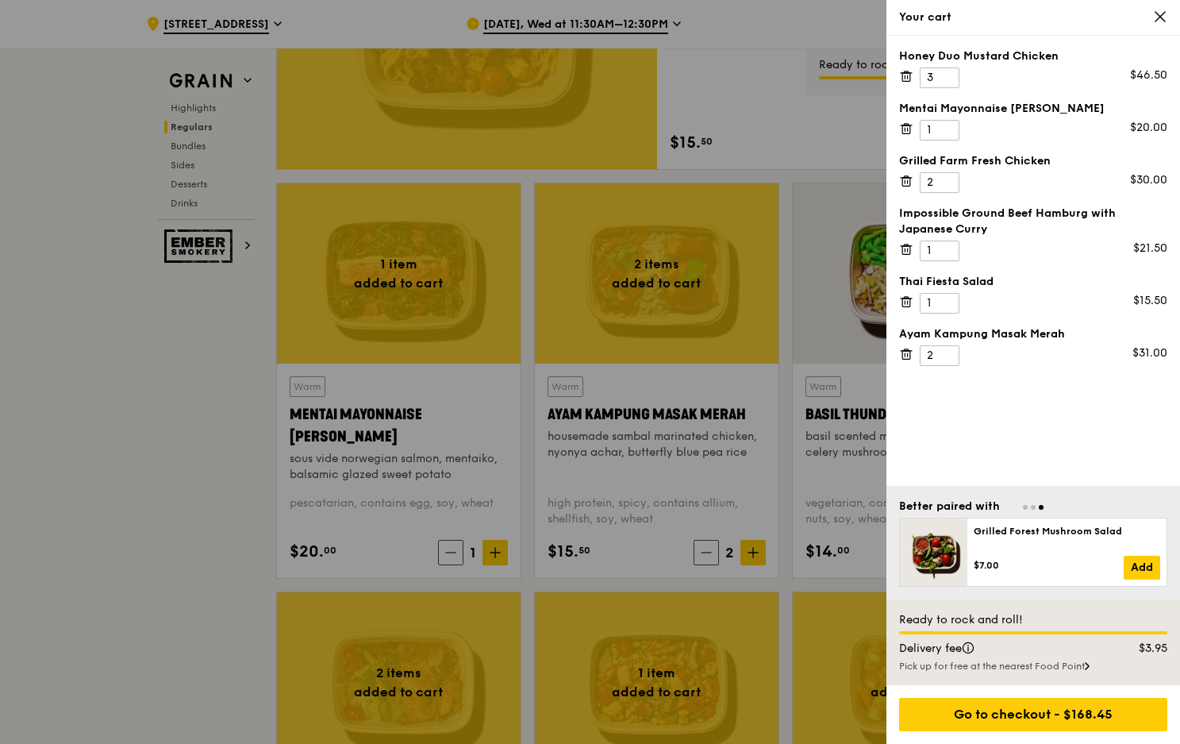
scroll to position [1048, 0]
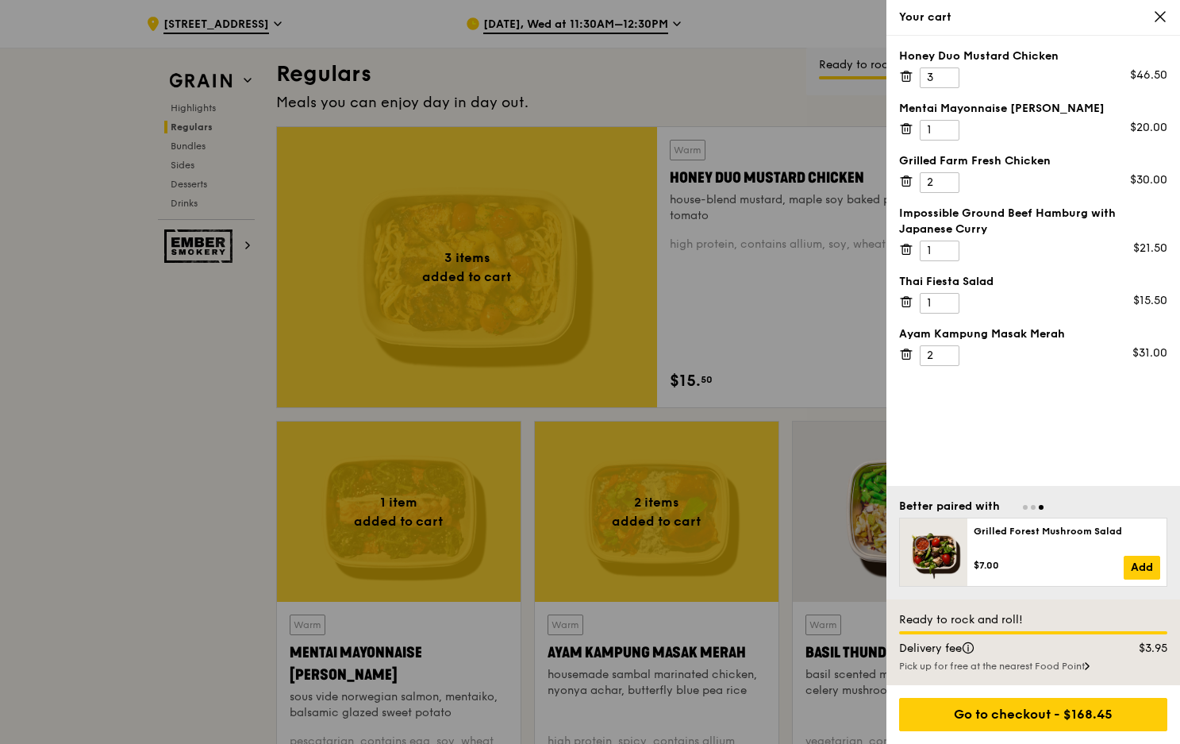
click at [1152, 11] on div "Your cart" at bounding box center [1033, 18] width 268 height 16
click at [1156, 12] on icon at bounding box center [1161, 17] width 10 height 10
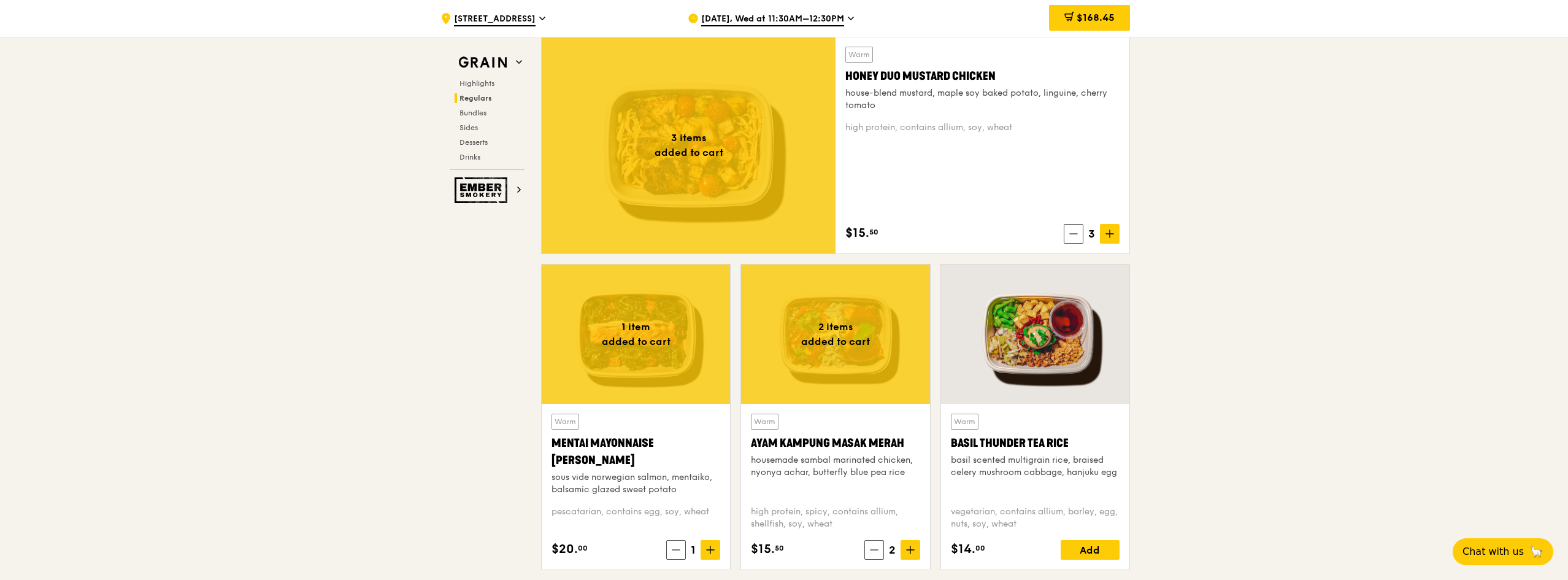
scroll to position [565, 0]
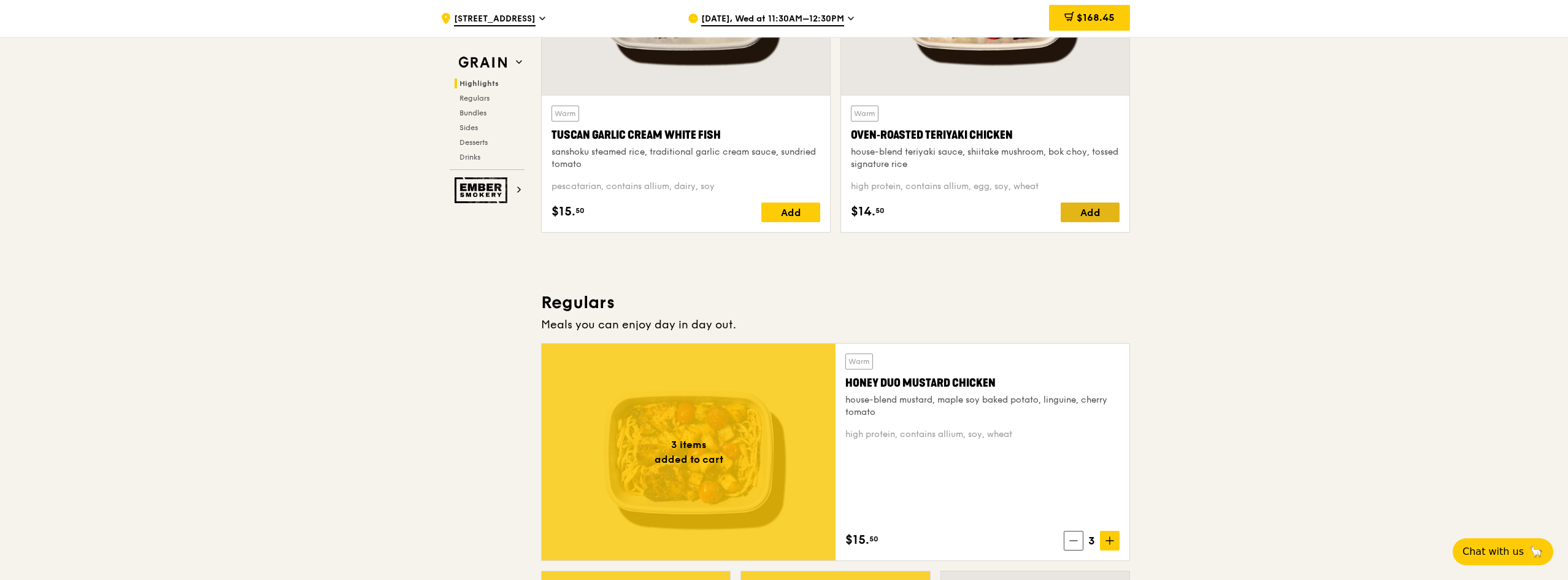
click at [1081, 205] on div "Add" at bounding box center [1090, 212] width 59 height 19
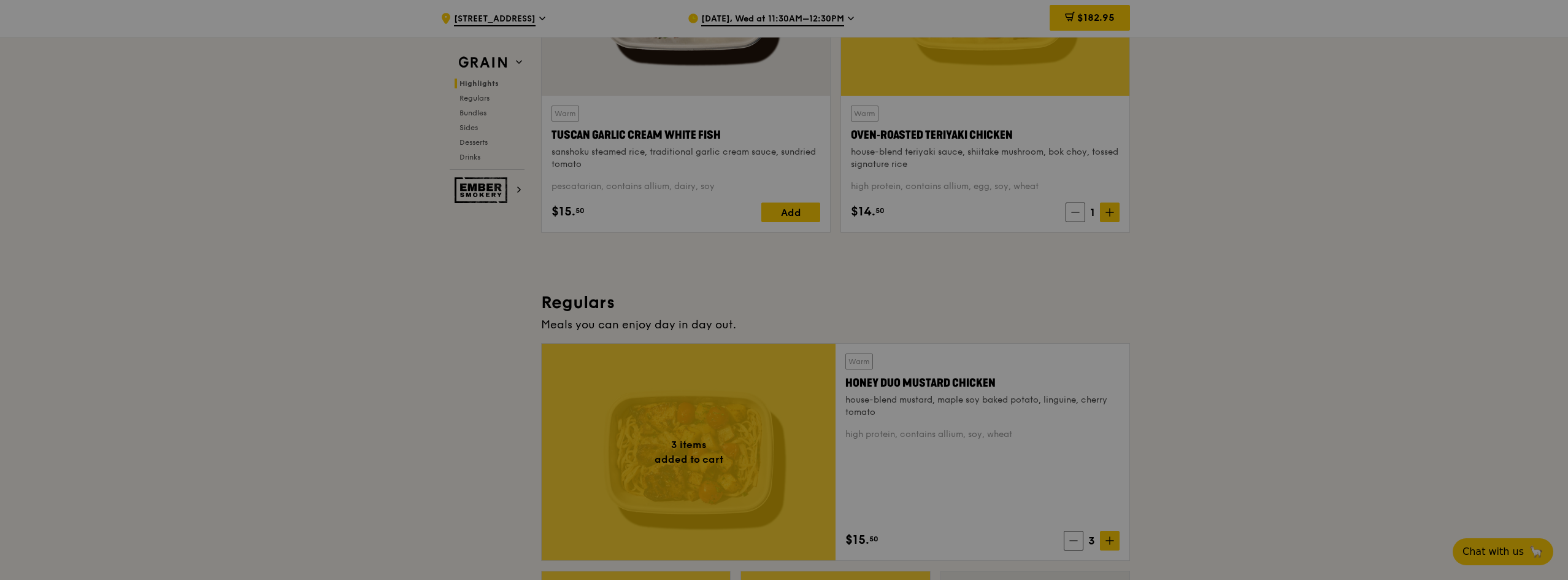
click at [1105, 210] on div at bounding box center [784, 290] width 1568 height 580
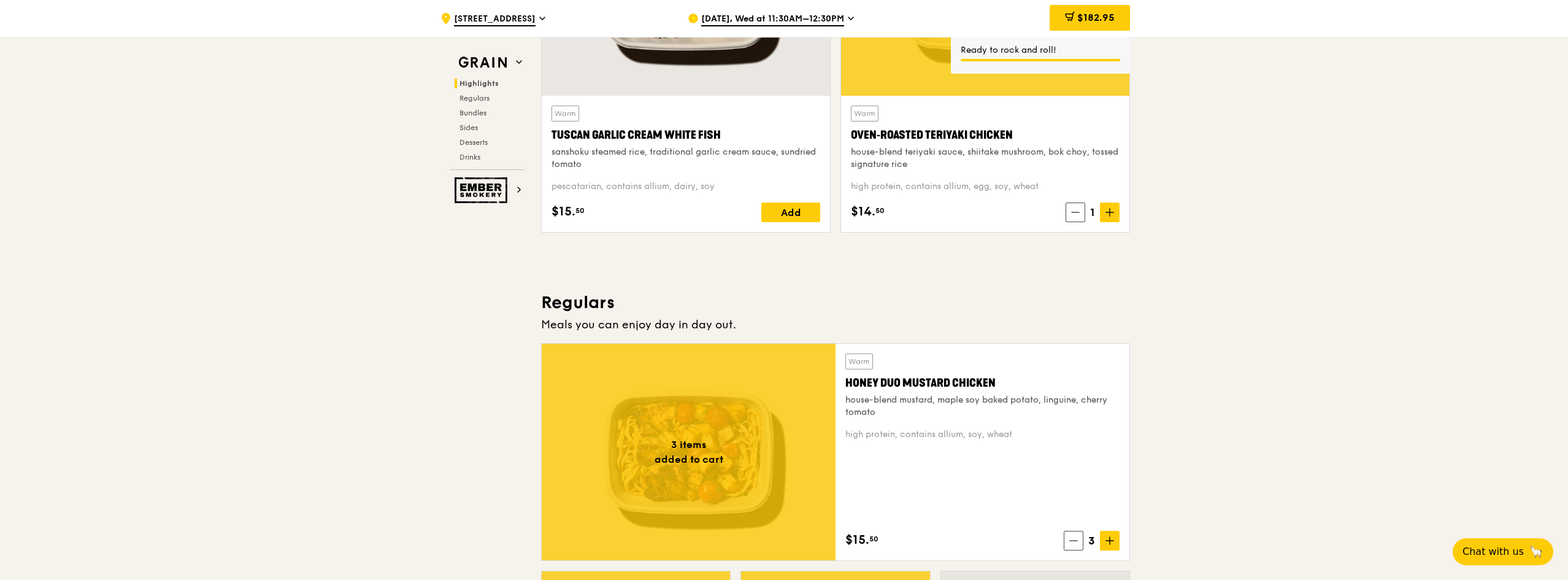
click at [1105, 210] on icon at bounding box center [1109, 212] width 9 height 9
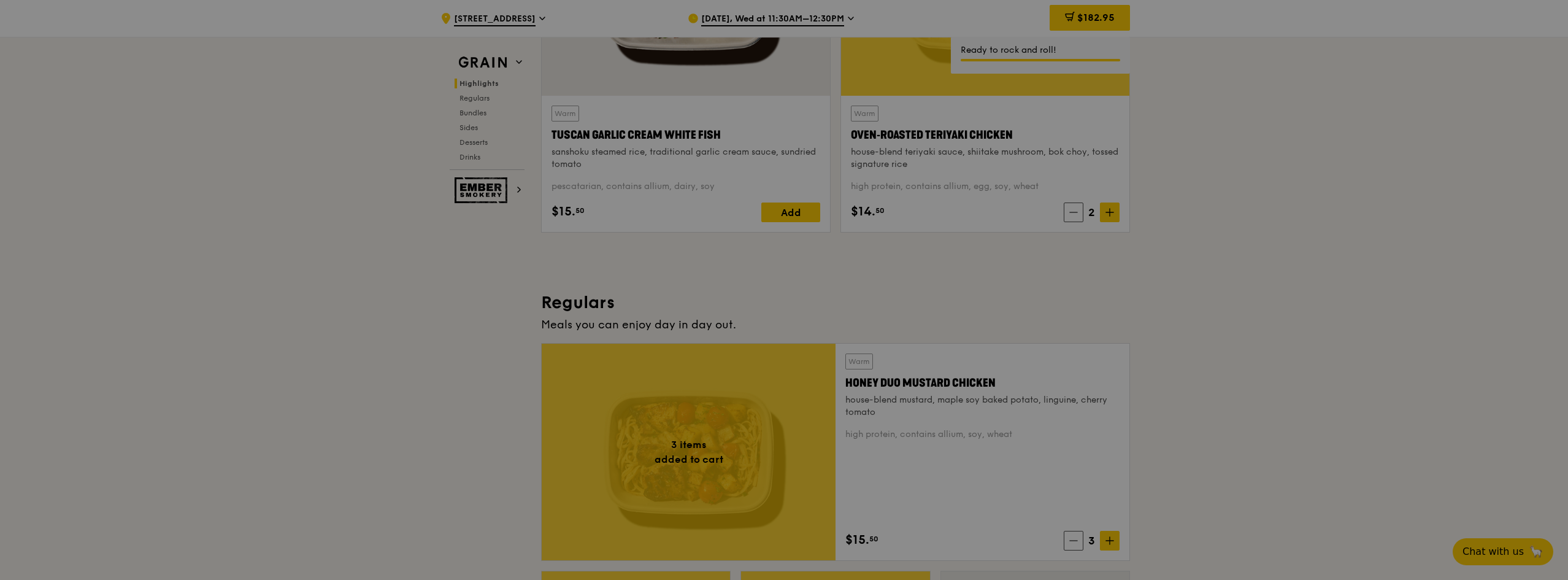
click at [1105, 210] on div at bounding box center [784, 290] width 1568 height 580
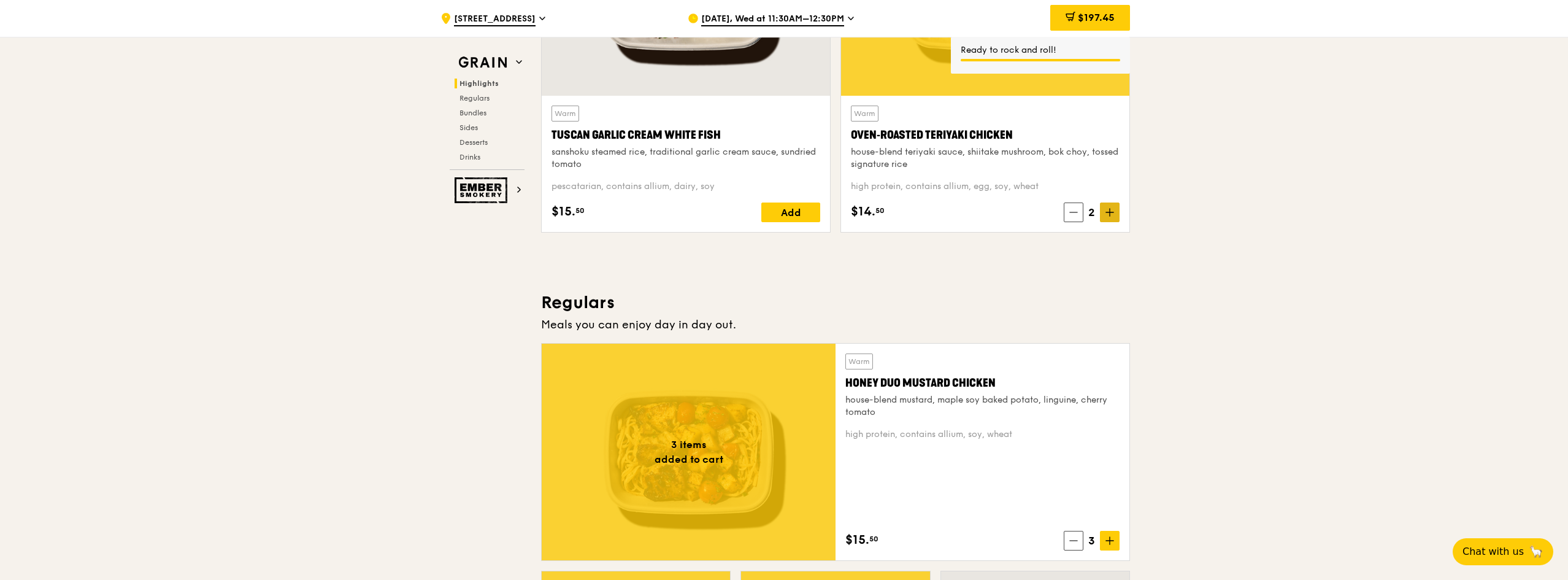
click at [1107, 213] on icon at bounding box center [1109, 212] width 9 height 9
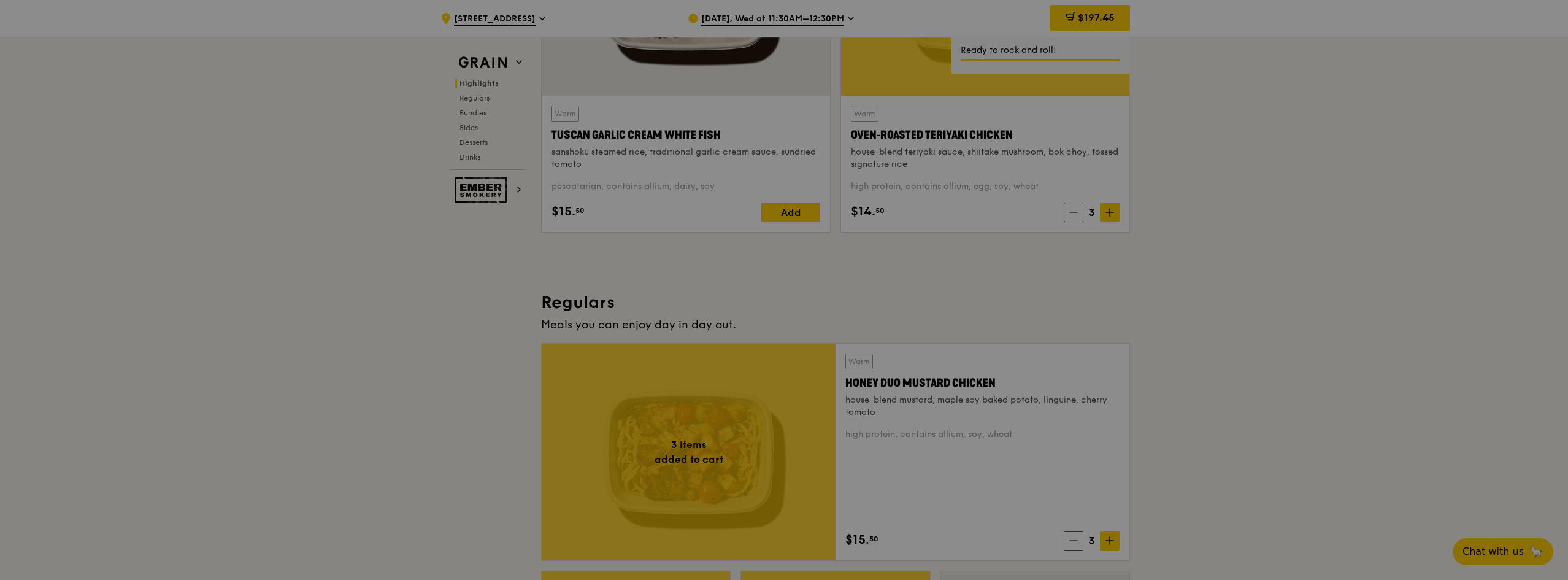
scroll to position [380, 0]
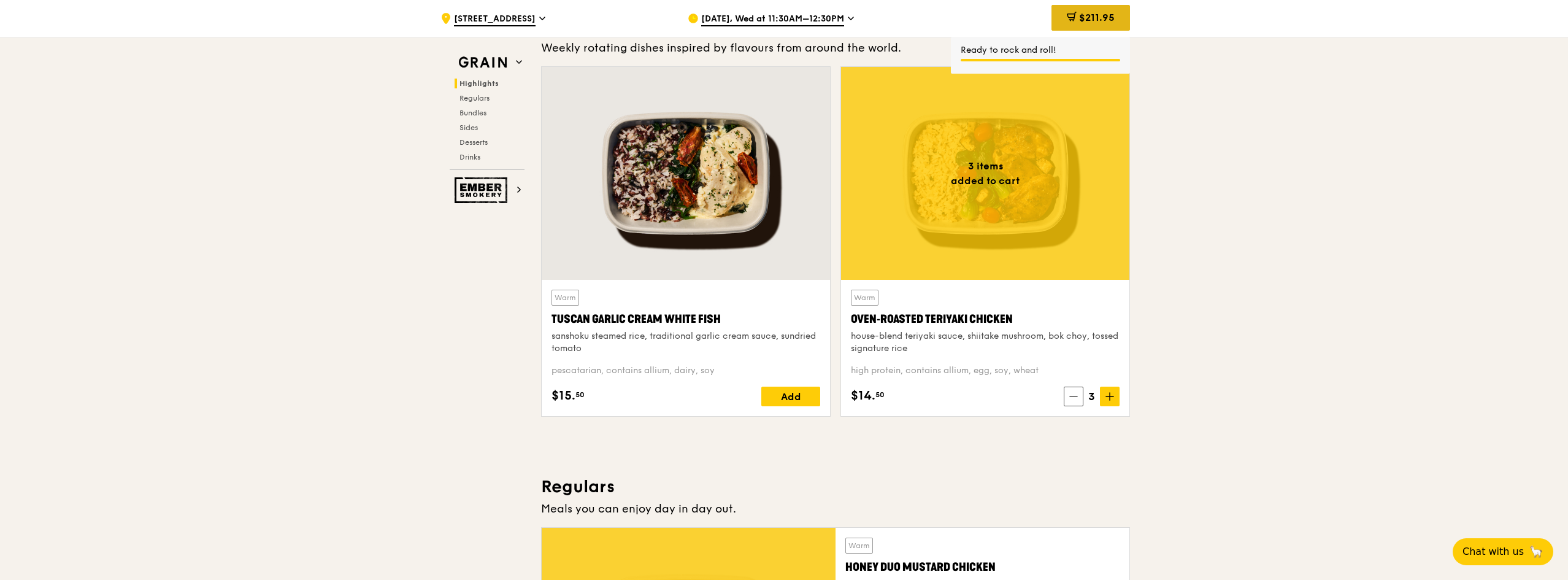
click at [1103, 16] on span "$211.95" at bounding box center [1097, 17] width 36 height 12
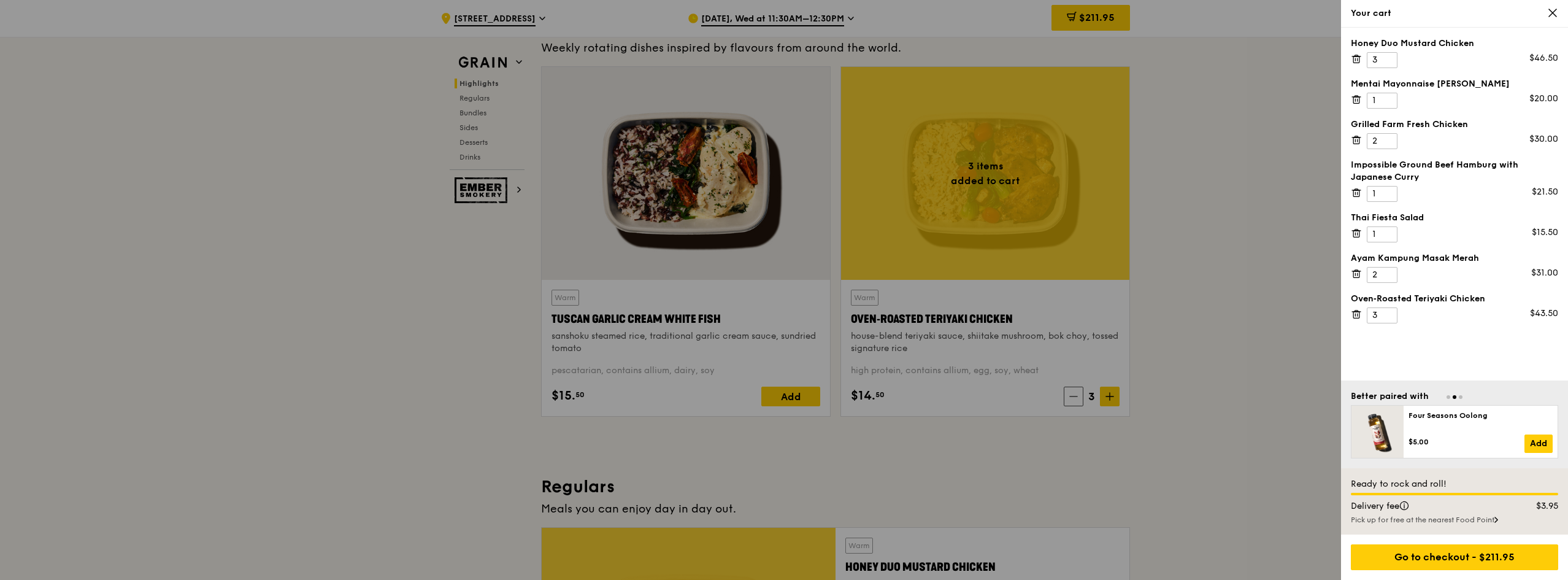
scroll to position [503, 0]
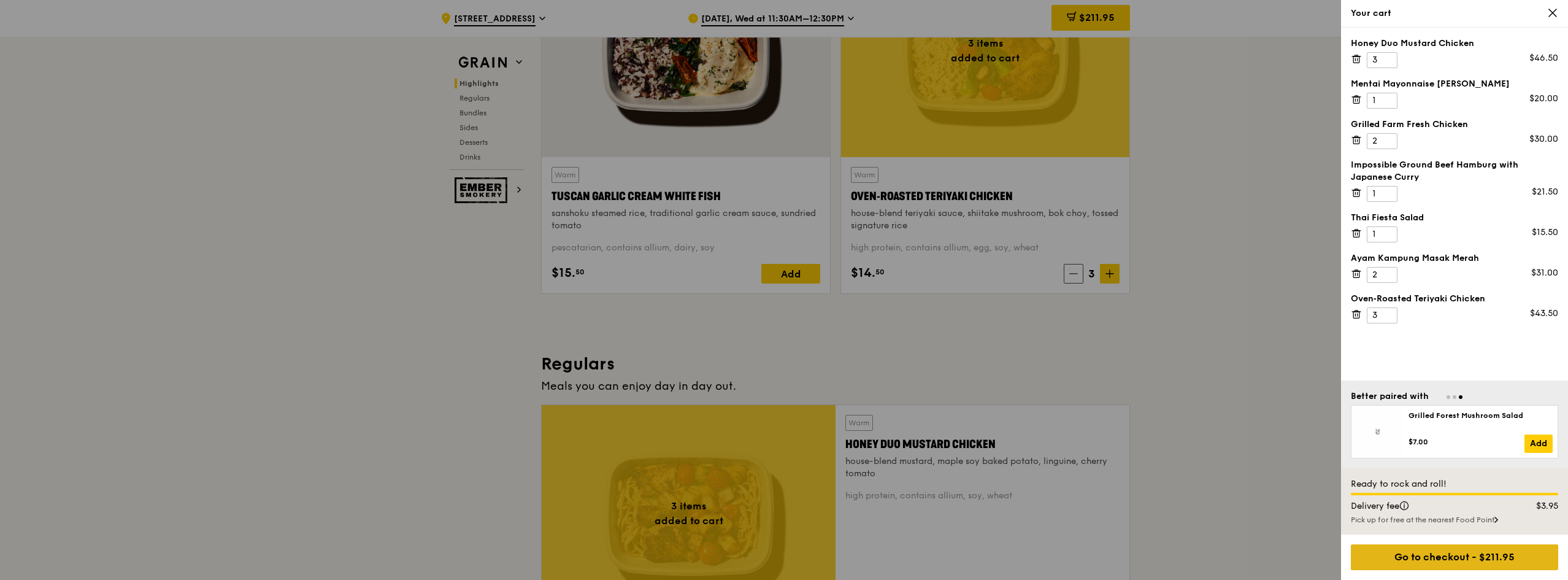
click at [1452, 555] on div "Go to checkout - $211.95" at bounding box center [1454, 557] width 207 height 26
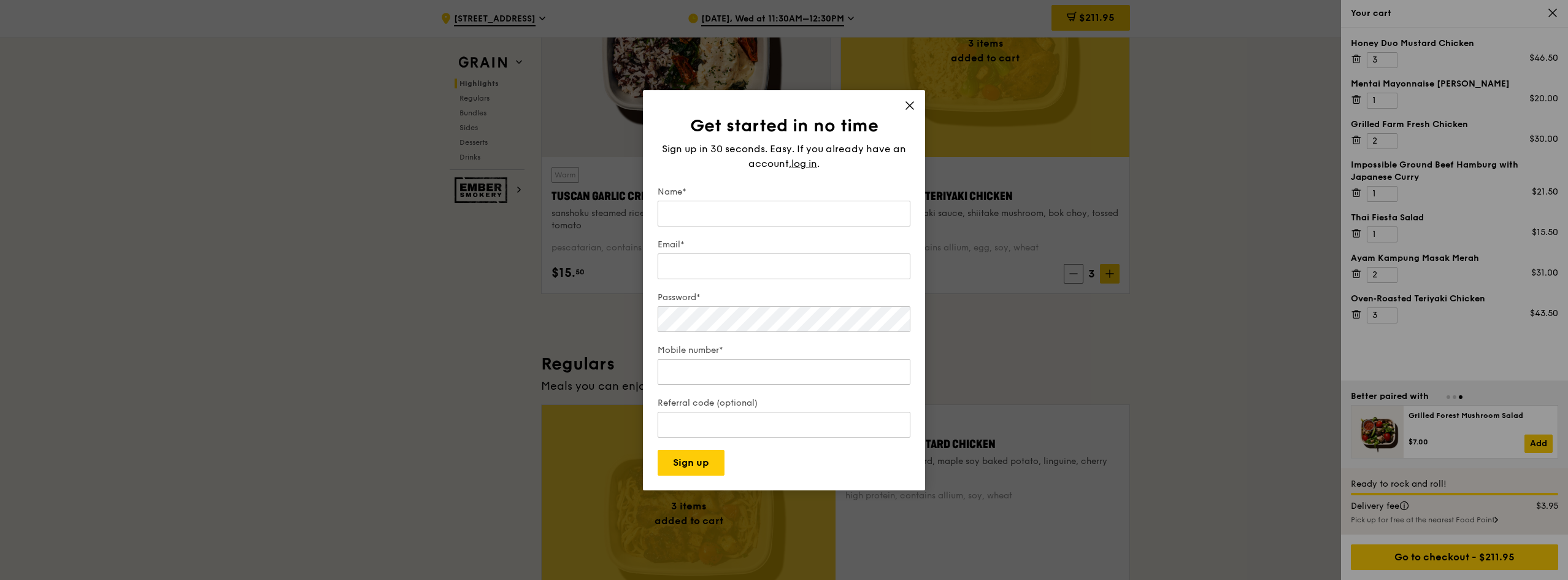
click at [906, 96] on div "Get started in no time Sign up in 30 seconds. Easy. If you already have an acco…" at bounding box center [784, 290] width 282 height 400
click at [900, 105] on div "Get started in no time Sign up in 30 seconds. Easy. If you already have an acco…" at bounding box center [784, 290] width 282 height 400
click at [910, 106] on icon at bounding box center [910, 106] width 8 height 8
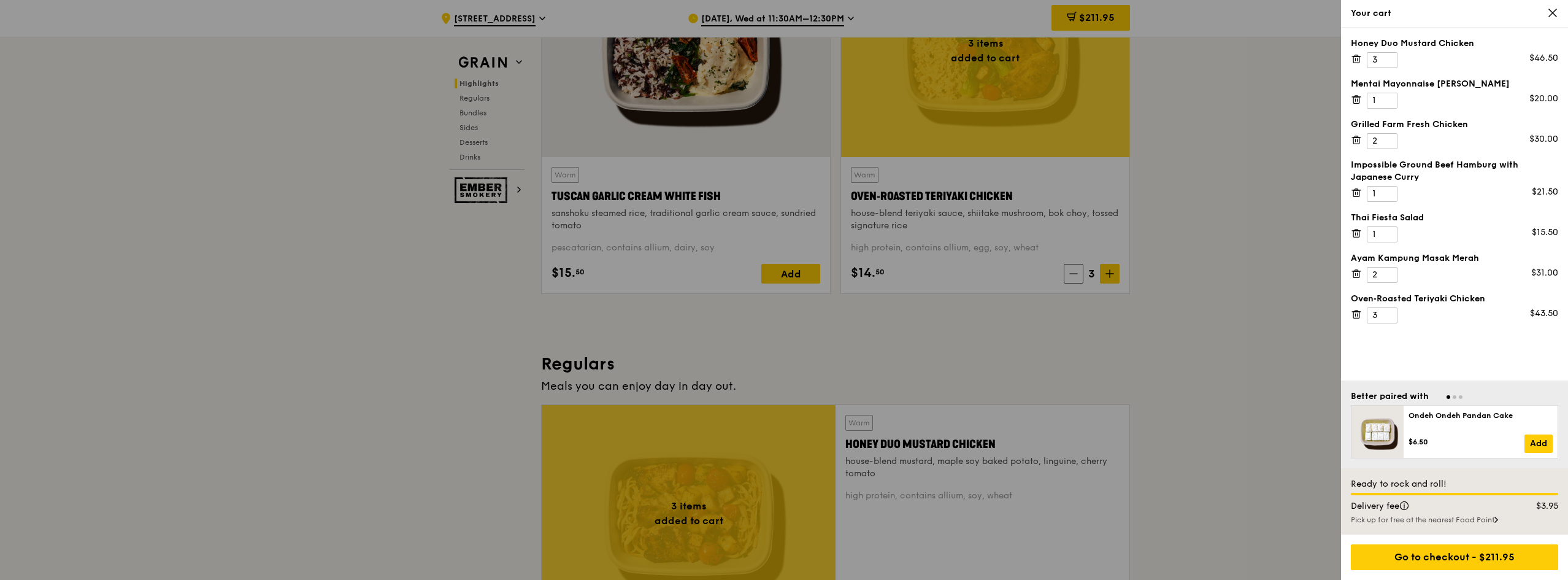
click at [1262, 268] on div at bounding box center [784, 290] width 1568 height 580
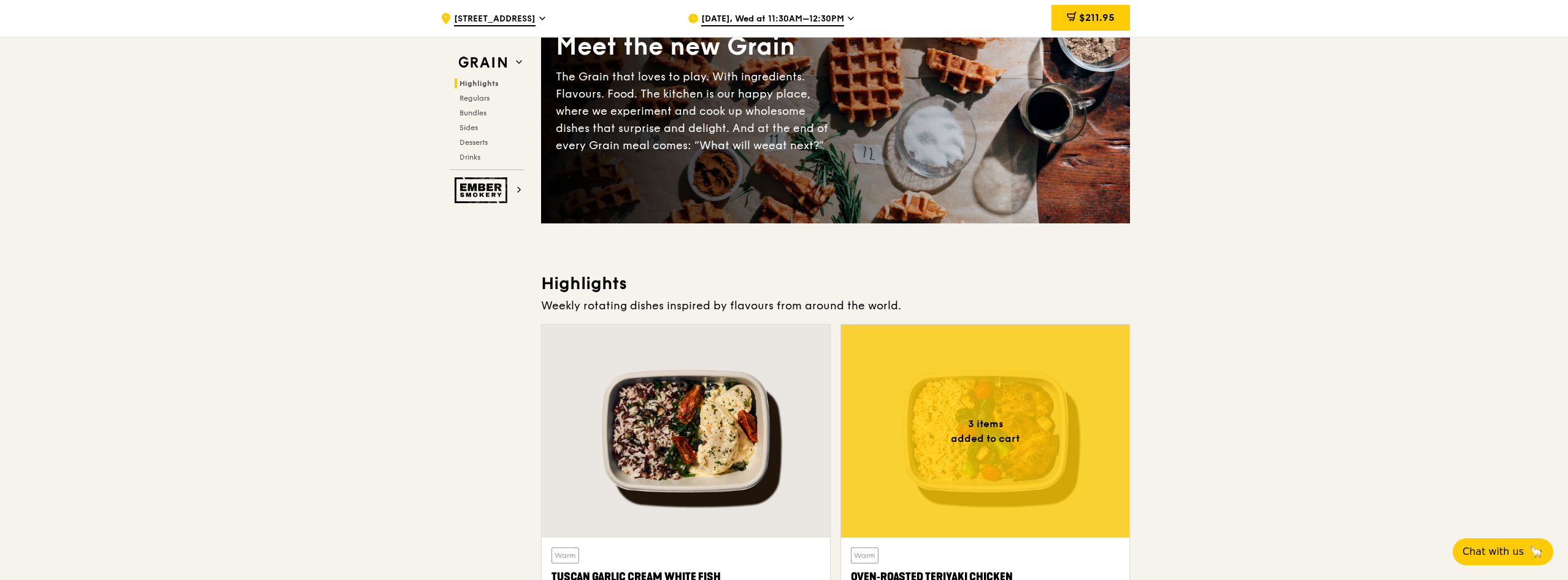
scroll to position [0, 0]
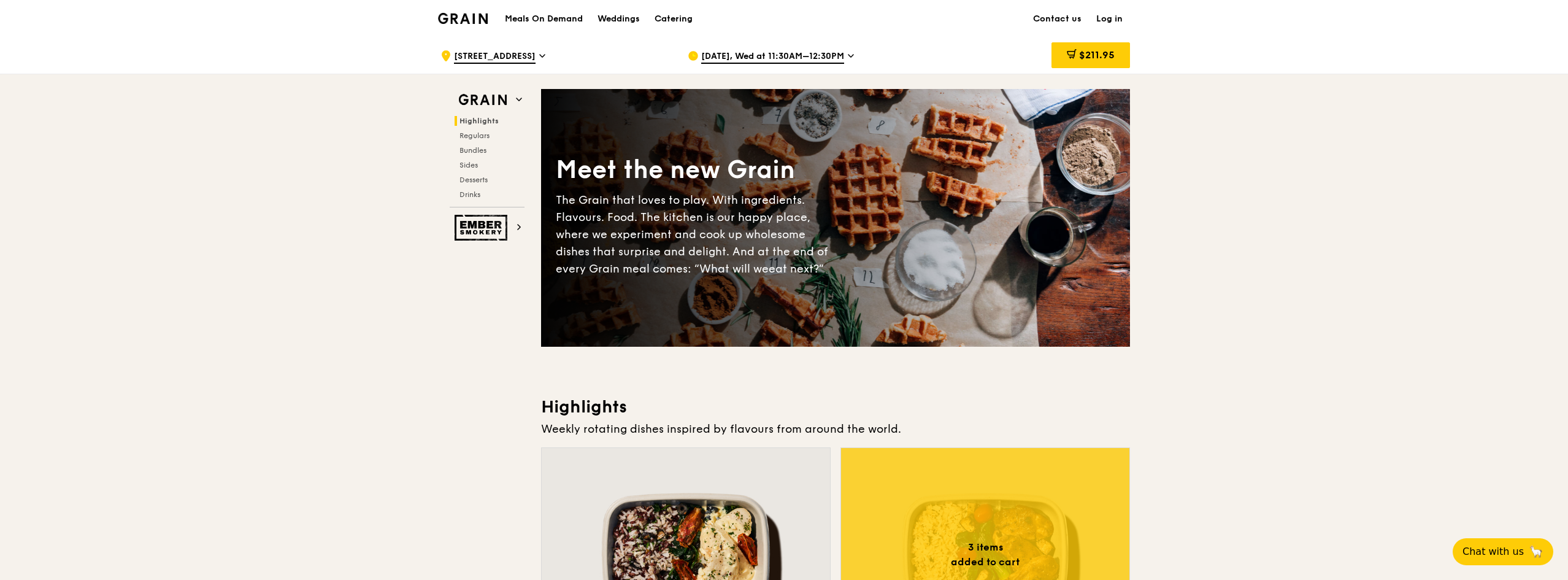
click at [525, 49] on div ".cls-1 { fill: none; stroke: #fff; stroke-linecap: round; stroke-linejoin: roun…" at bounding box center [554, 56] width 227 height 37
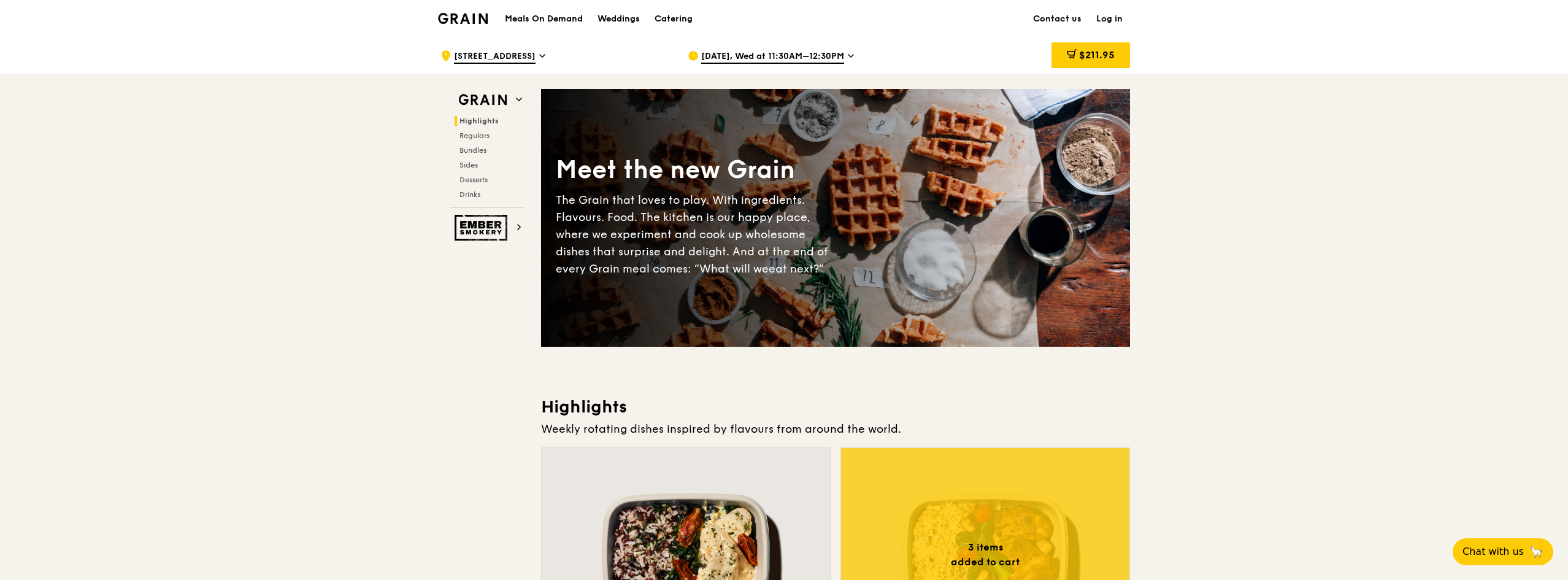
click at [517, 62] on span "[STREET_ADDRESS]" at bounding box center [495, 56] width 82 height 13
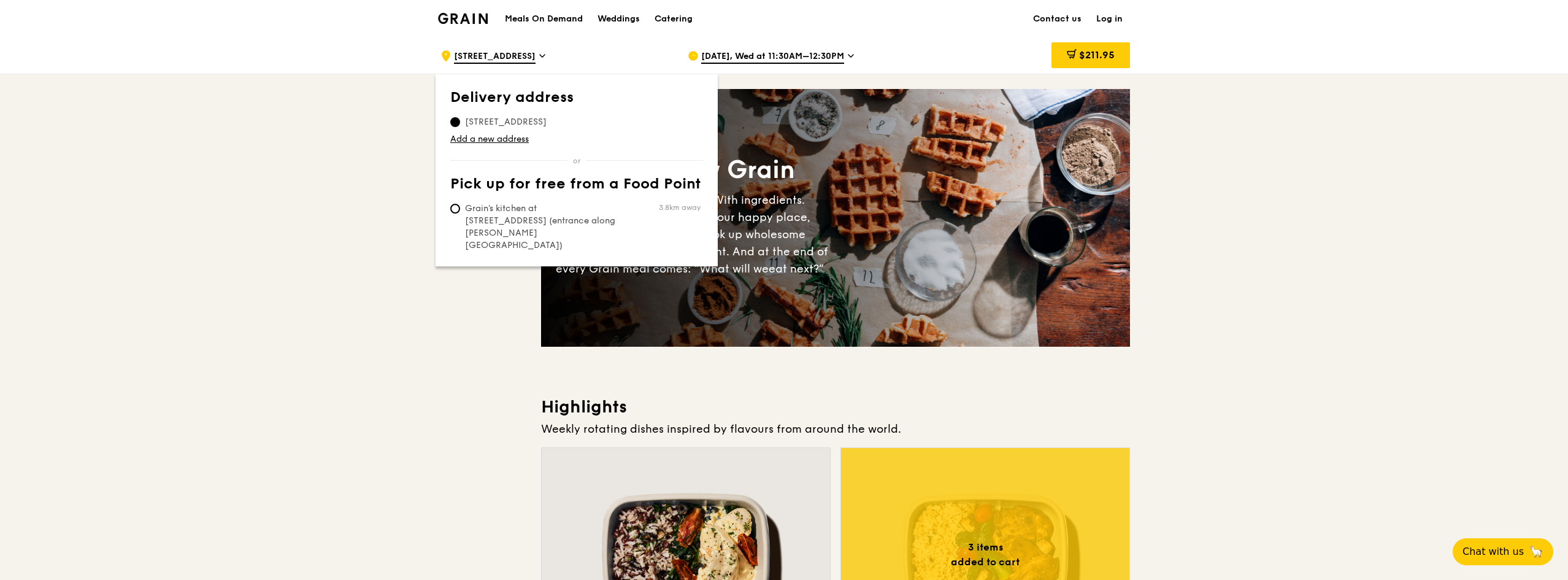
drag, startPoint x: 1266, startPoint y: 217, endPoint x: 1012, endPoint y: 68, distance: 294.5
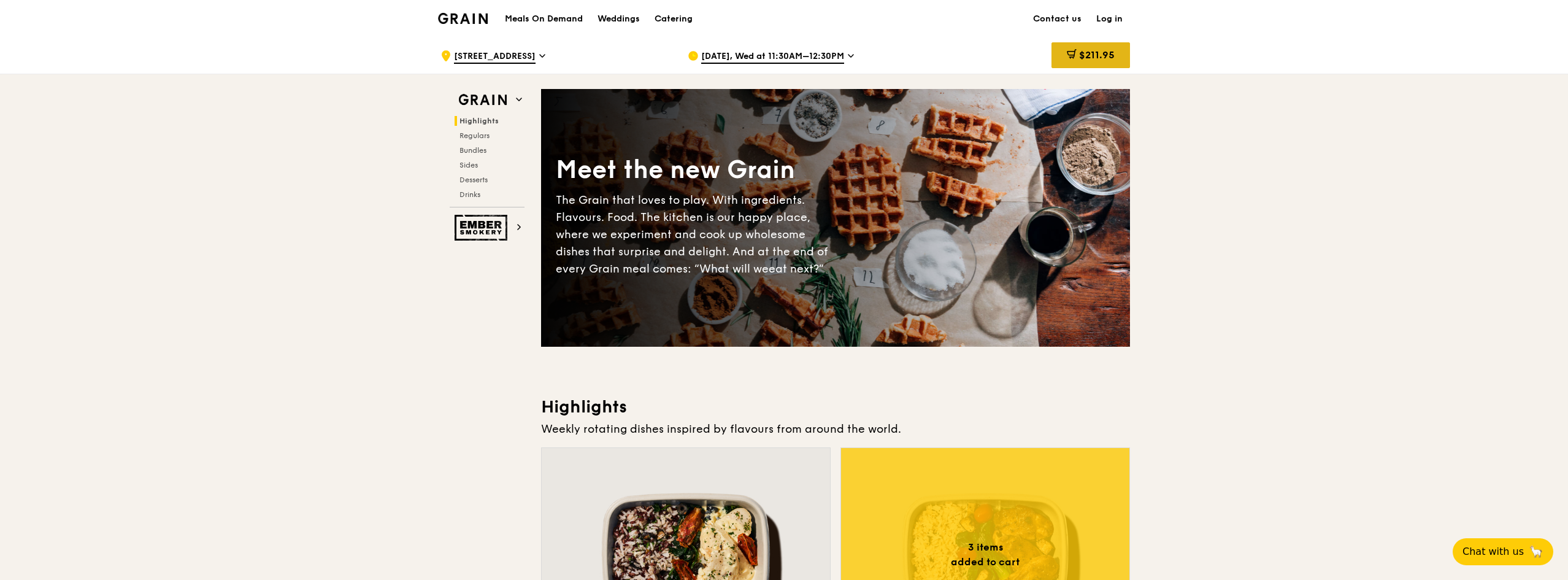
click at [1099, 64] on div "$211.95" at bounding box center [1090, 55] width 79 height 26
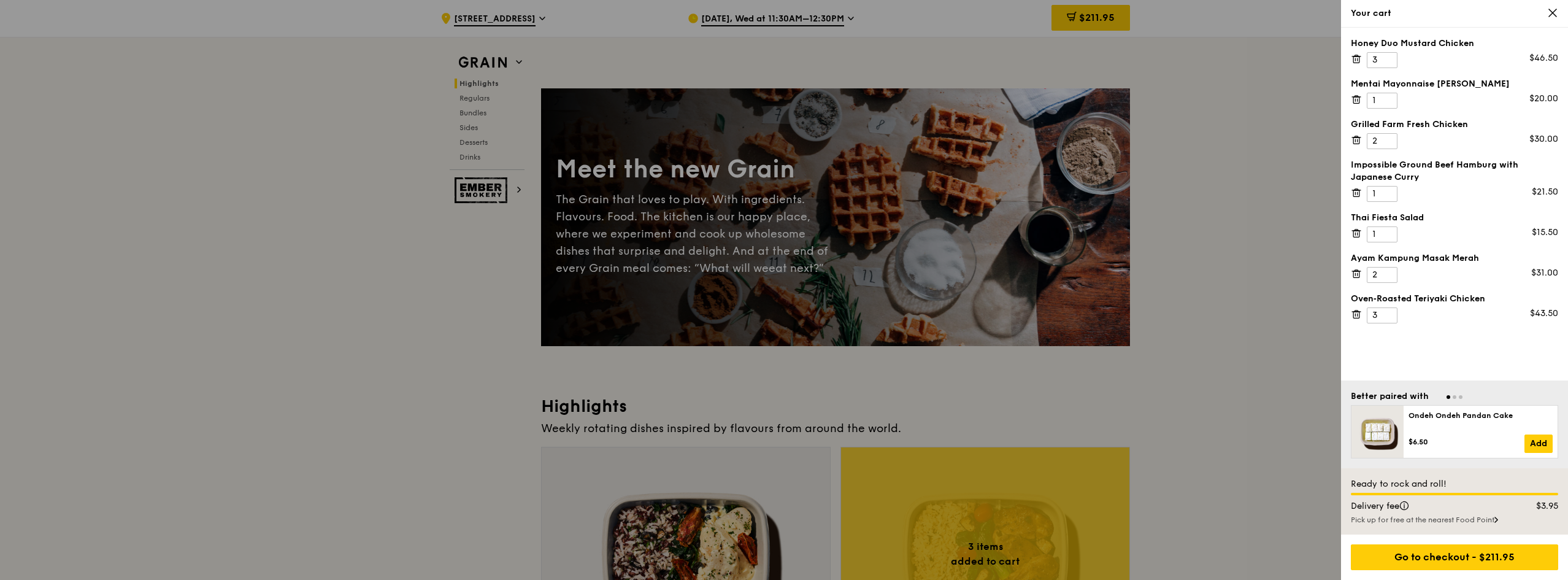
scroll to position [61, 0]
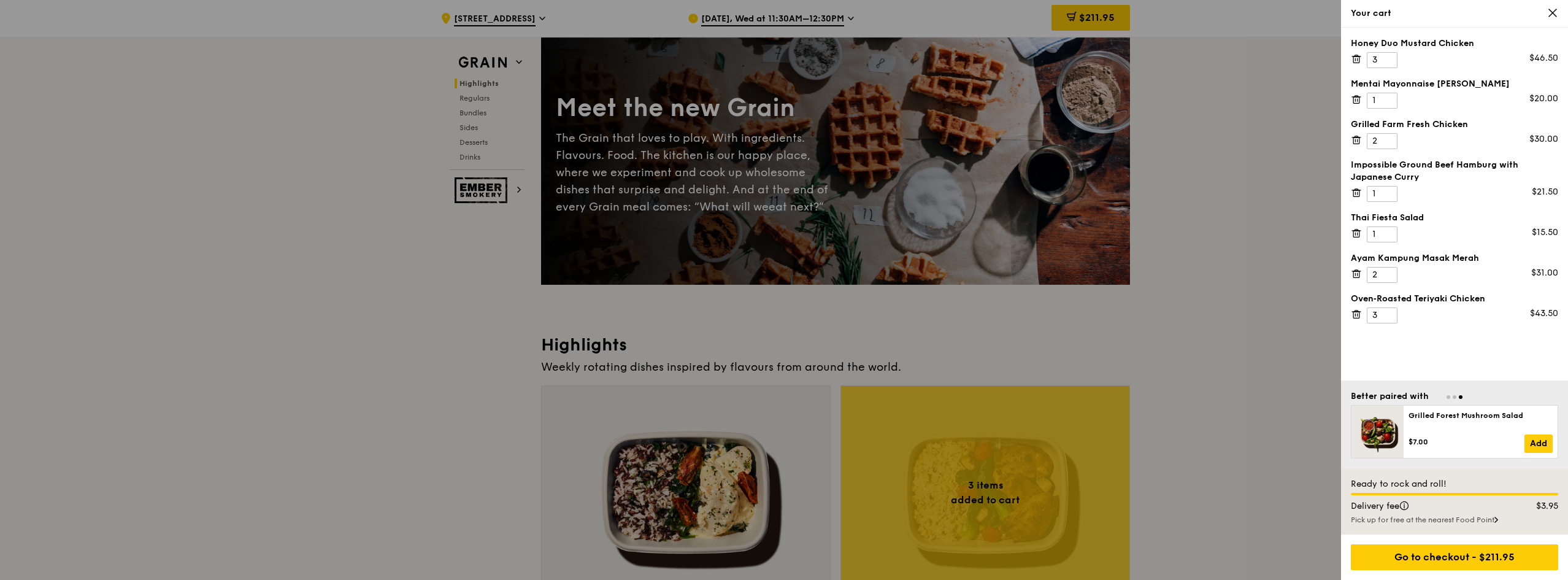
click at [1257, 457] on div at bounding box center [784, 290] width 1568 height 580
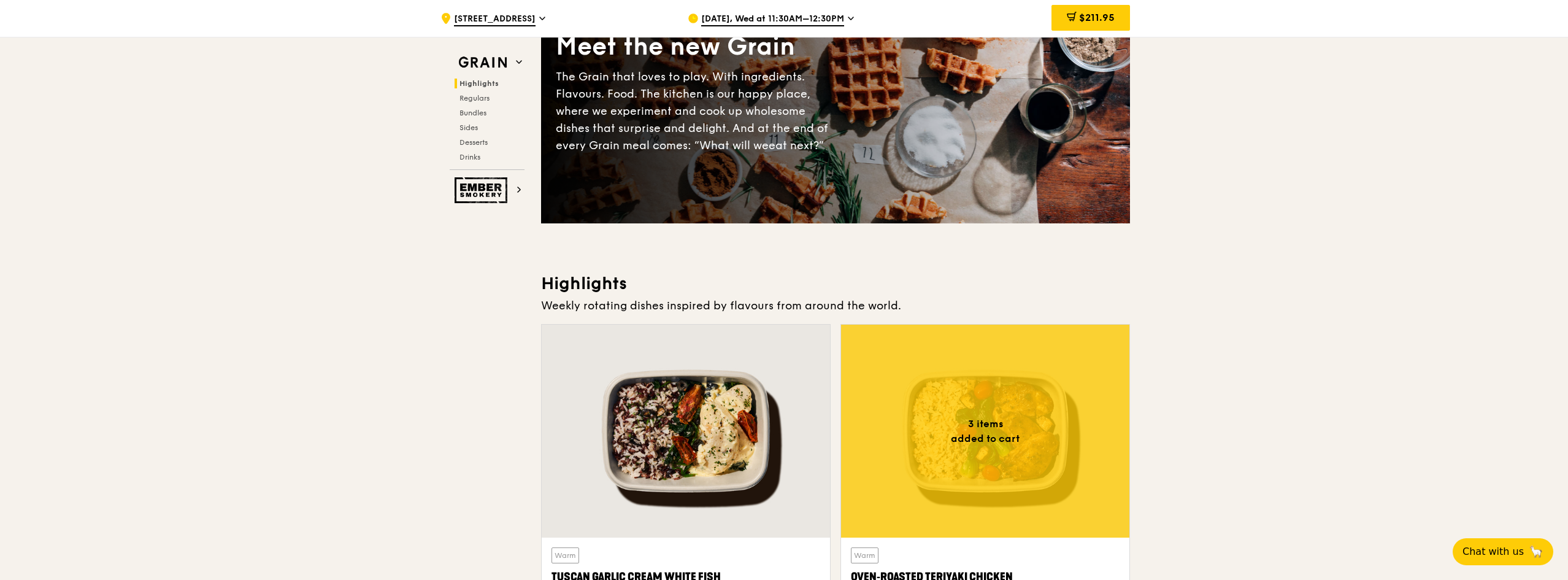
scroll to position [184, 0]
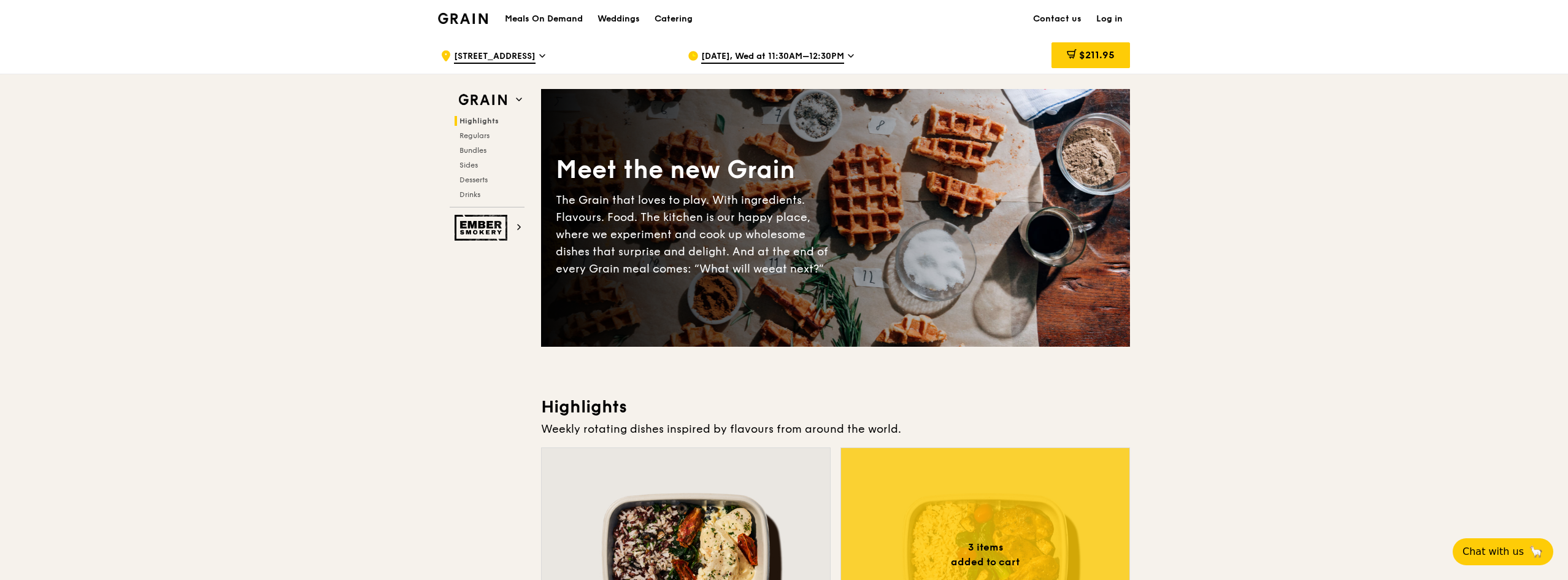
click at [792, 56] on span "[DATE], Wed at 11:30AM–12:30PM" at bounding box center [772, 56] width 143 height 13
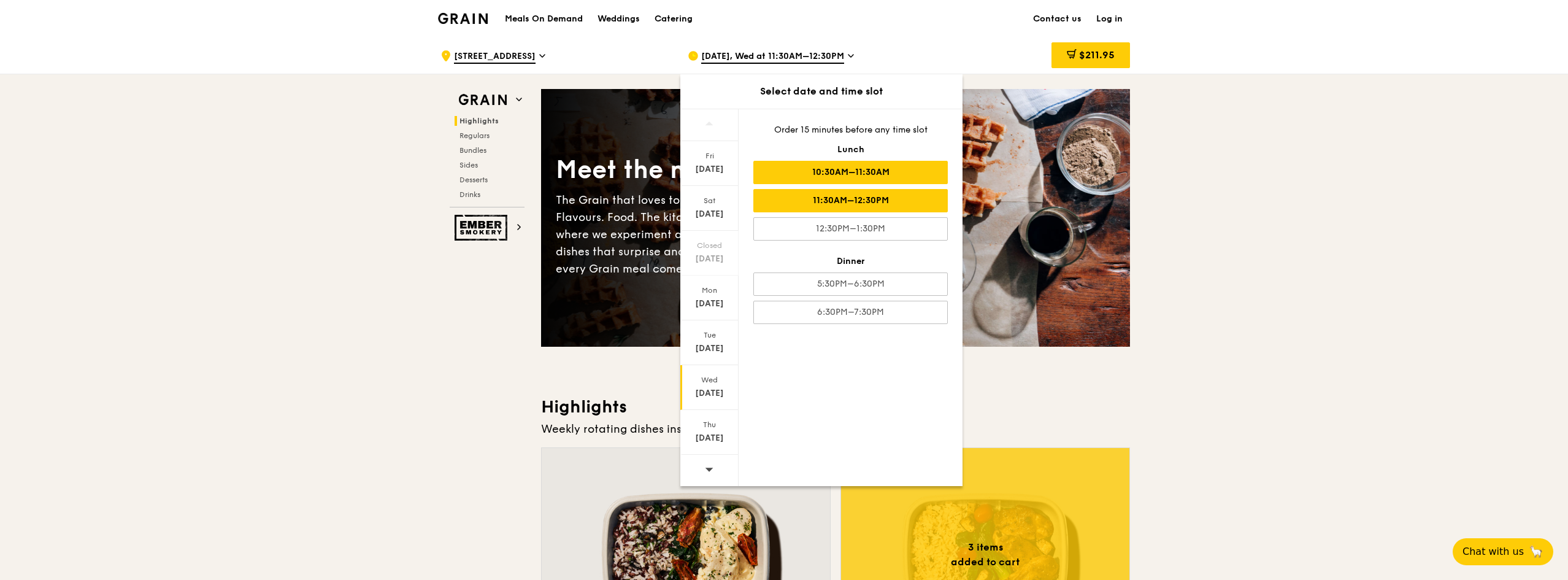
click at [808, 170] on div "10:30AM–11:30AM" at bounding box center [851, 172] width 195 height 23
click at [825, 204] on div "11:30AM–12:30PM" at bounding box center [851, 200] width 195 height 23
click at [861, 176] on div "10:30AM–11:30AM" at bounding box center [851, 172] width 195 height 23
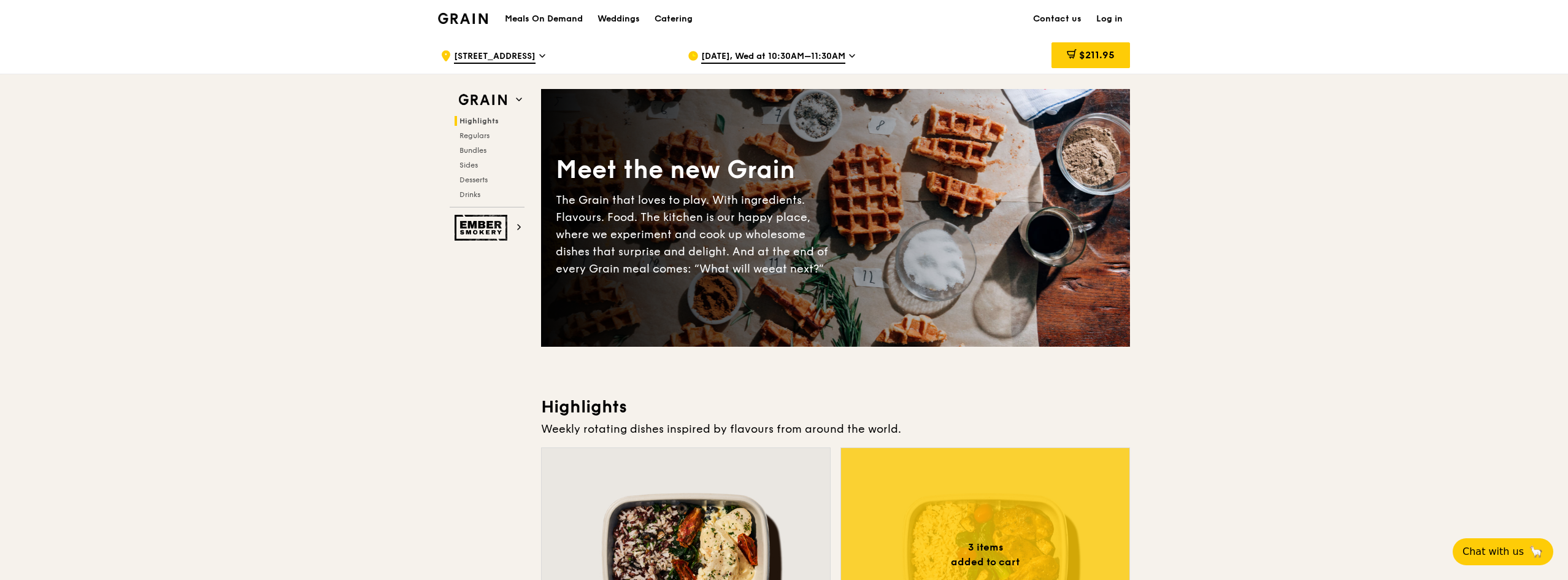
drag, startPoint x: 1389, startPoint y: 219, endPoint x: 1396, endPoint y: 124, distance: 95.3
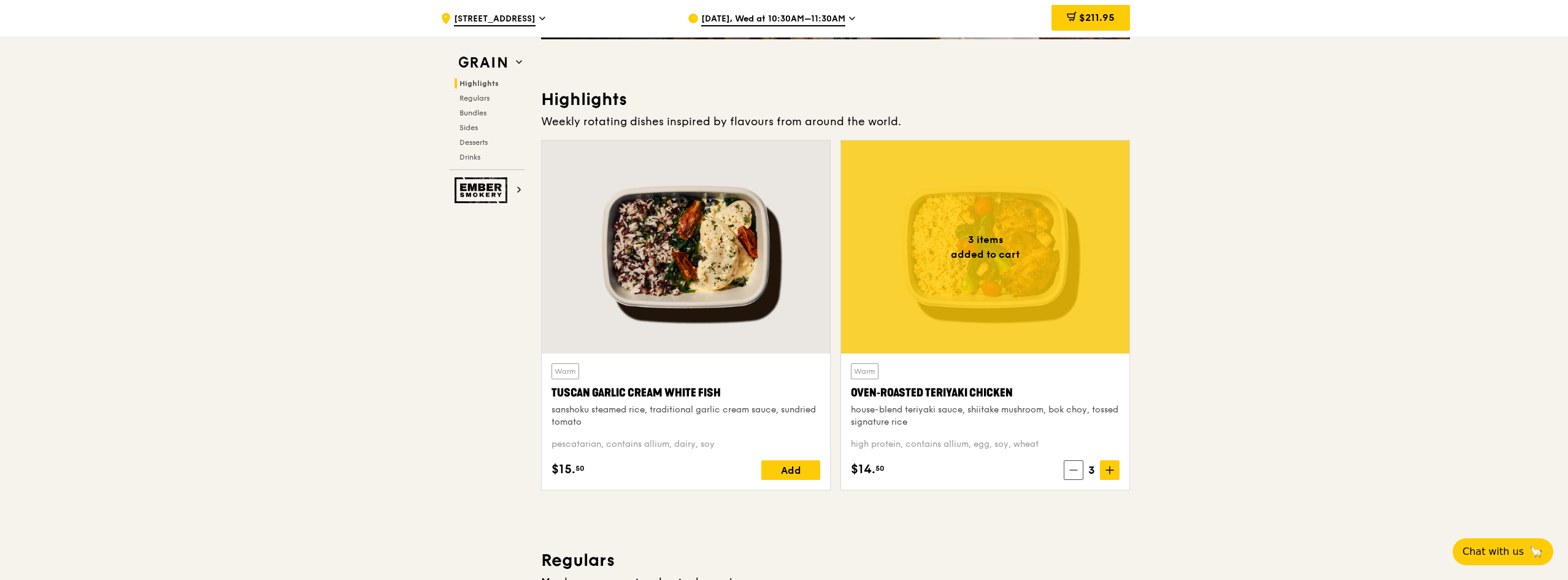
scroll to position [491, 0]
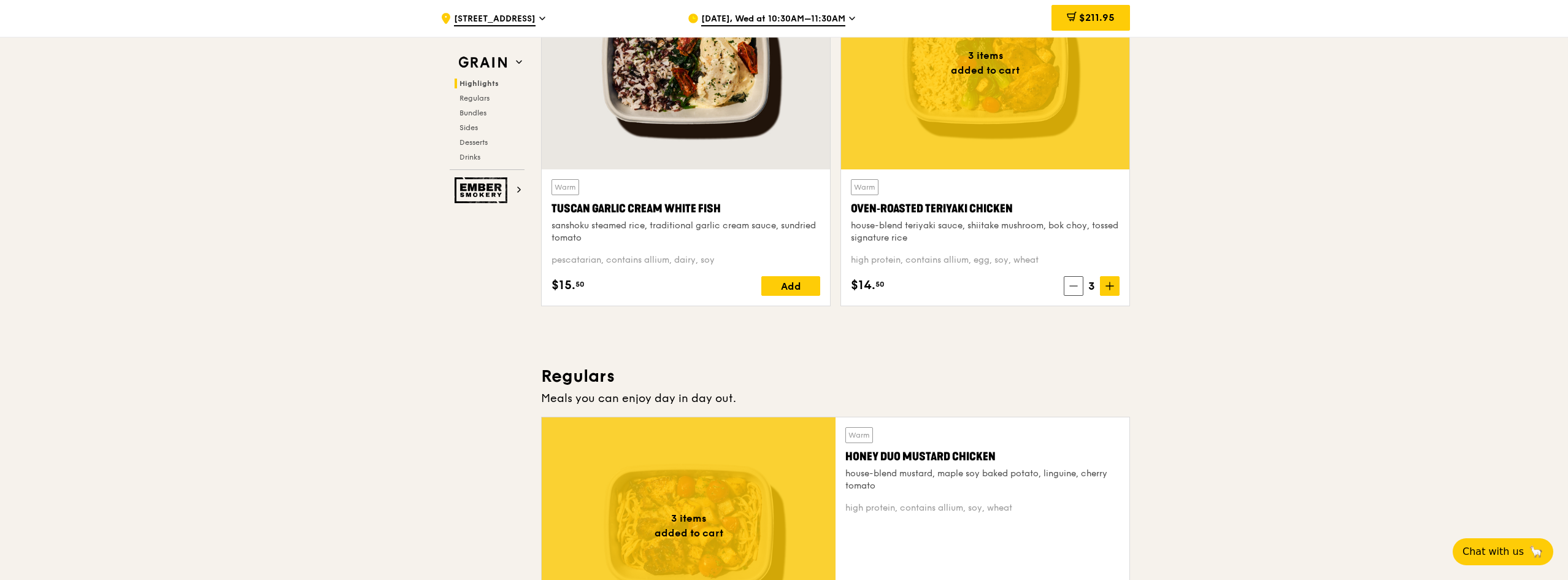
click at [1015, 223] on div "house-blend teriyaki sauce, shiitake mushroom, bok choy, tossed signature rice" at bounding box center [985, 232] width 269 height 25
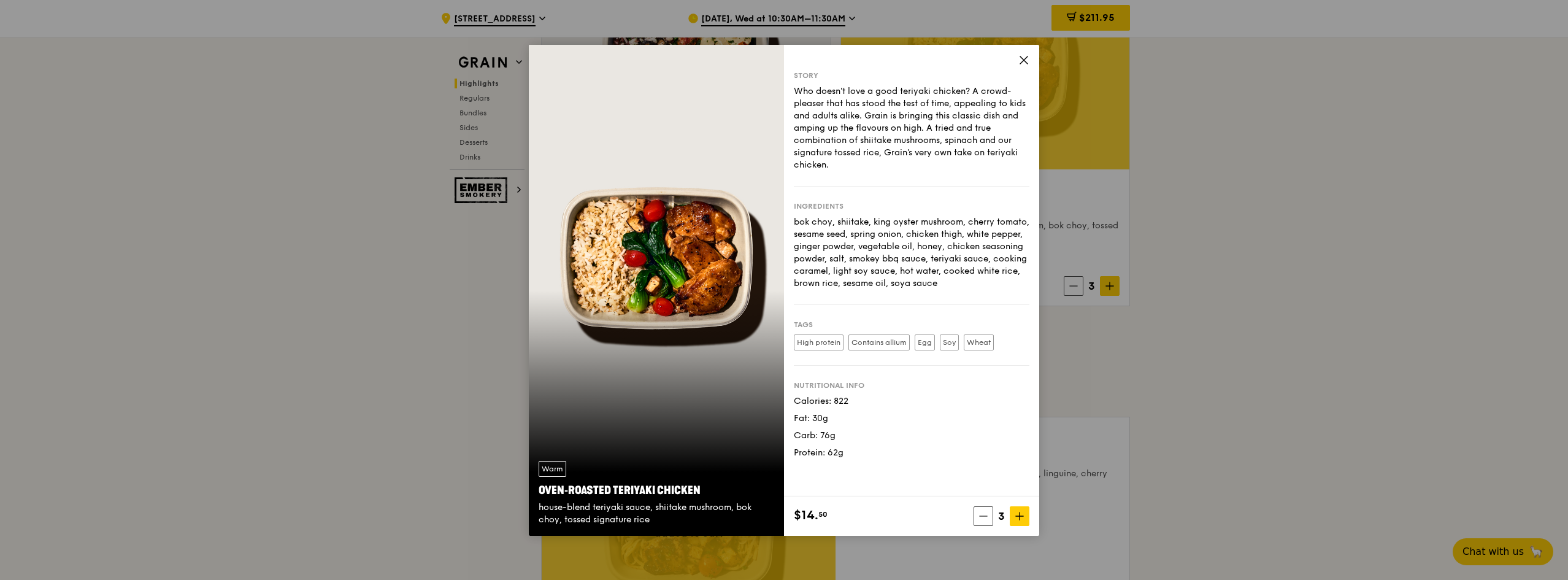
click at [1022, 61] on icon at bounding box center [1024, 60] width 8 height 8
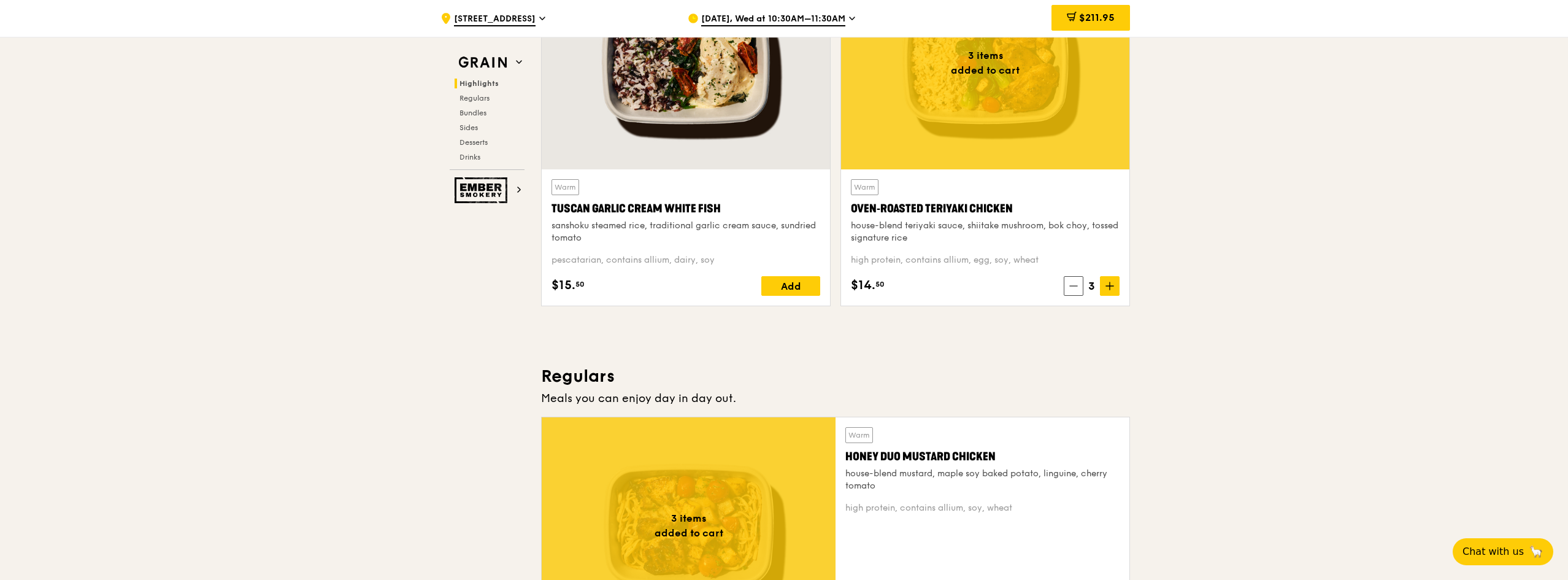
scroll to position [368, 0]
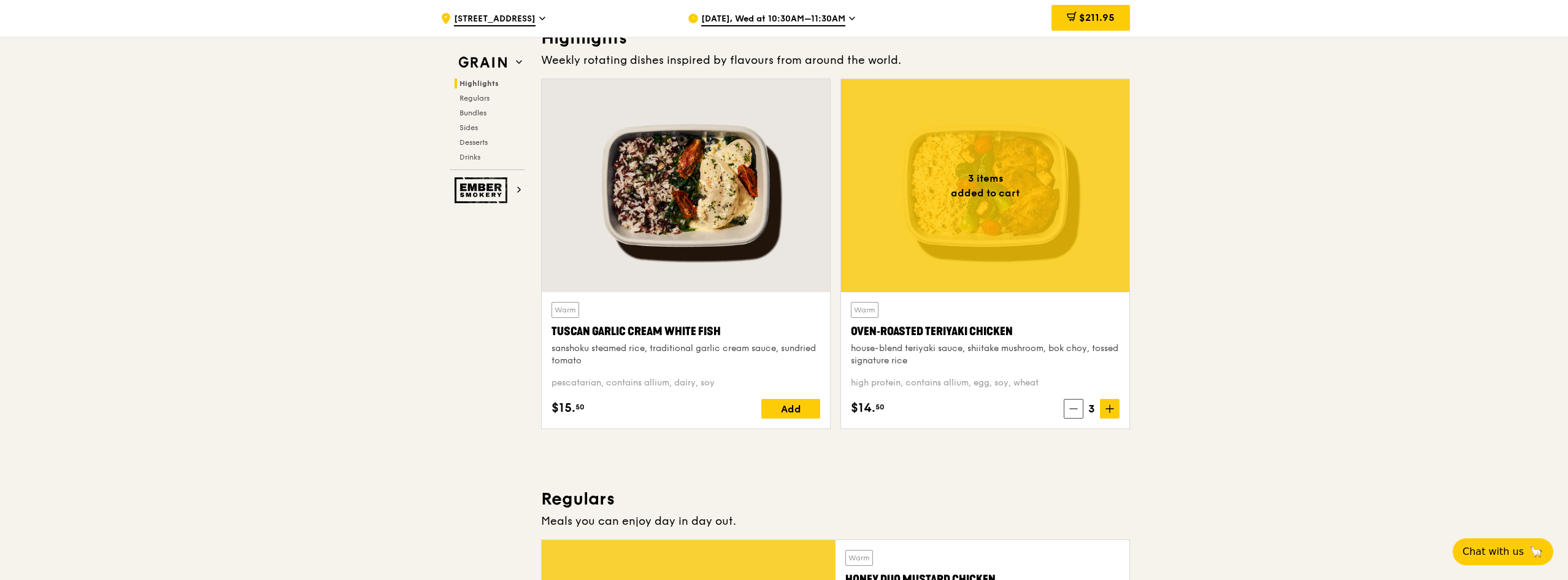
click at [1005, 224] on div at bounding box center [985, 185] width 288 height 213
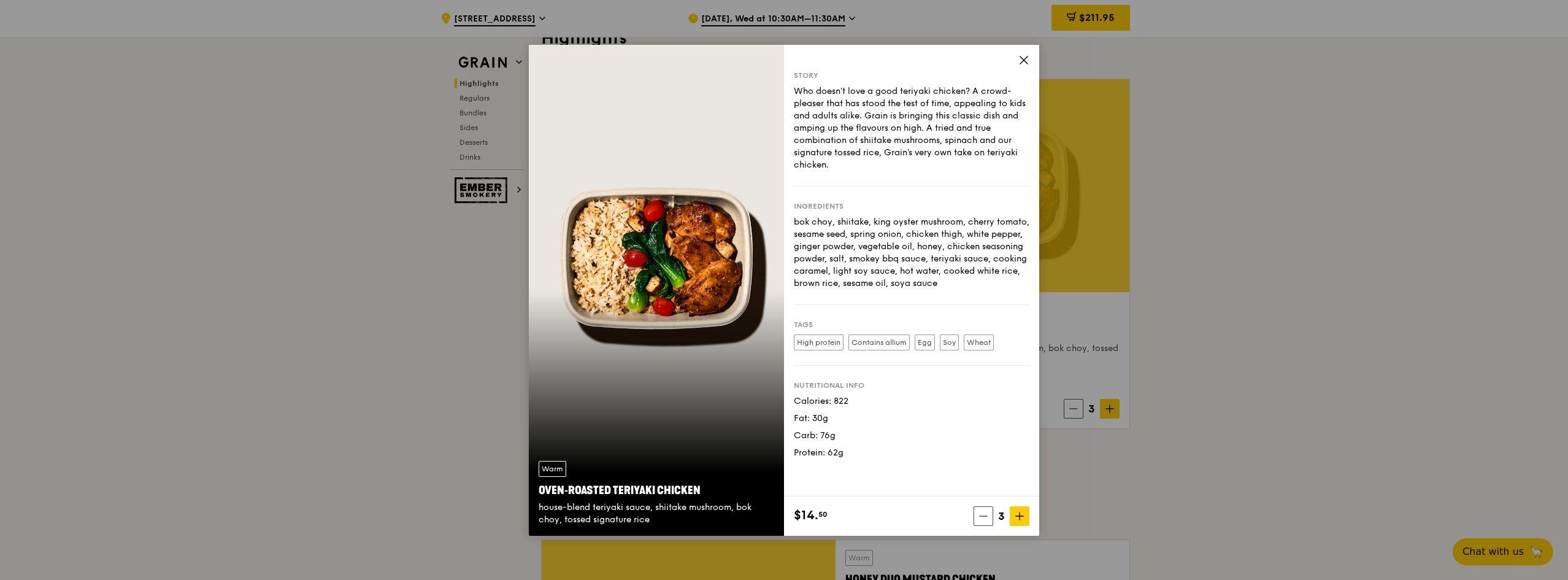
click at [1024, 59] on icon at bounding box center [1024, 60] width 11 height 11
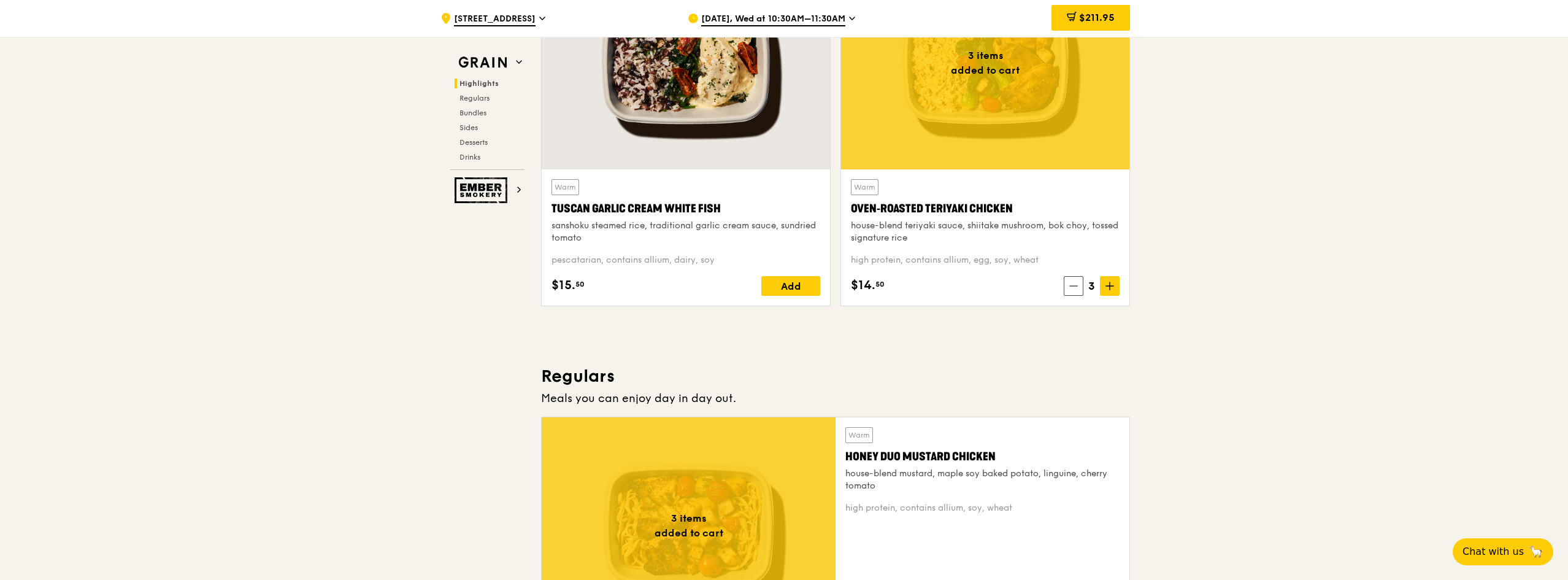
scroll to position [307, 0]
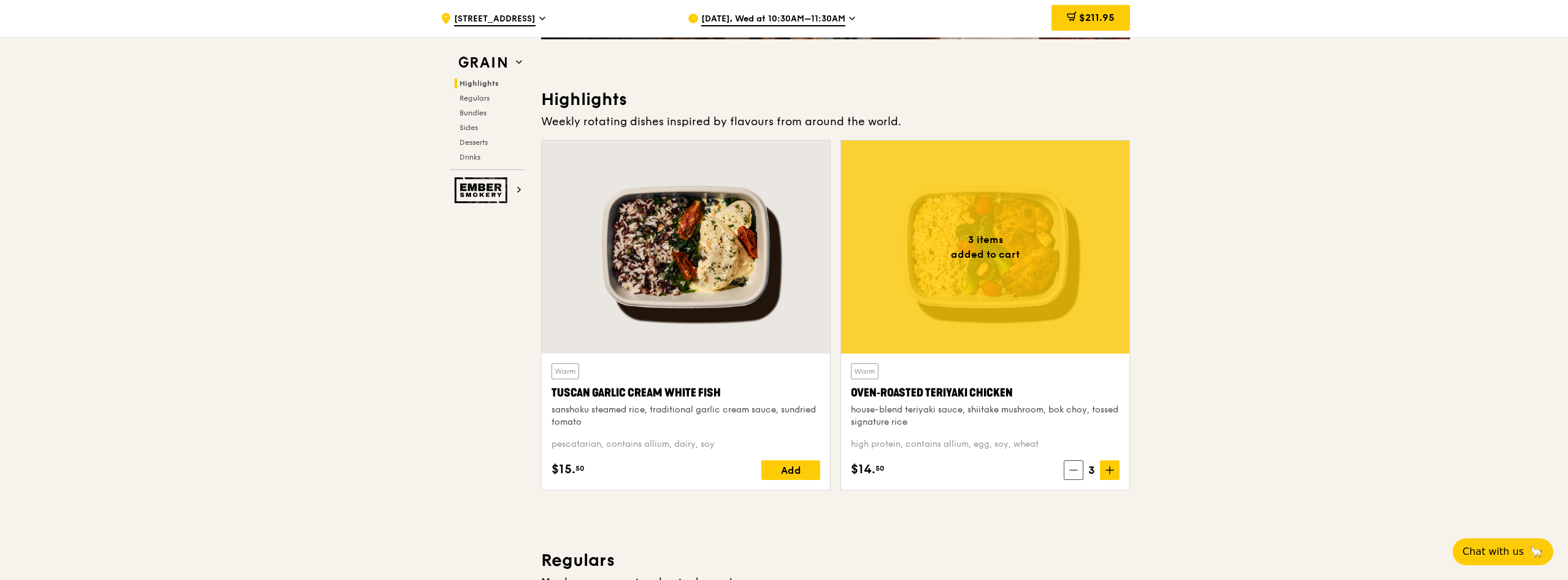
drag, startPoint x: 1018, startPoint y: 388, endPoint x: 852, endPoint y: 396, distance: 166.2
click at [852, 396] on div "Oven‑Roasted Teriyaki Chicken" at bounding box center [985, 393] width 269 height 17
copy div "Oven‑Roasted Teriyaki Chicken"
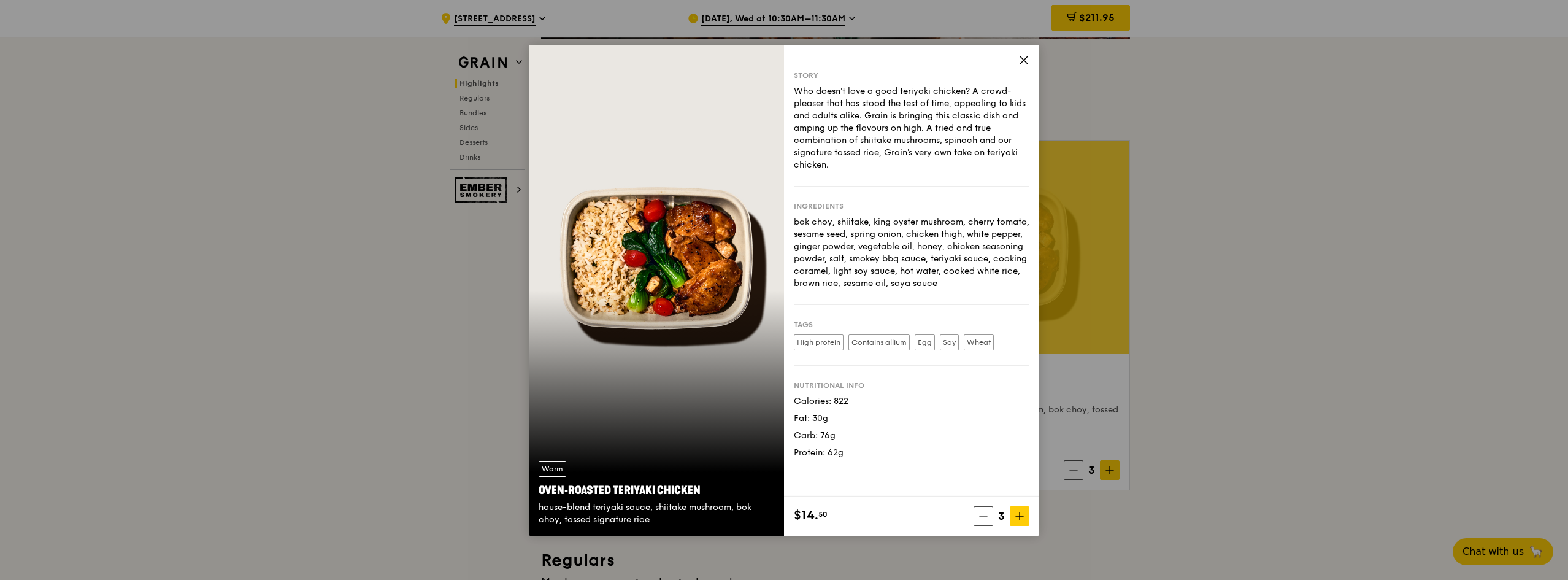
click at [1025, 59] on icon at bounding box center [1024, 60] width 8 height 8
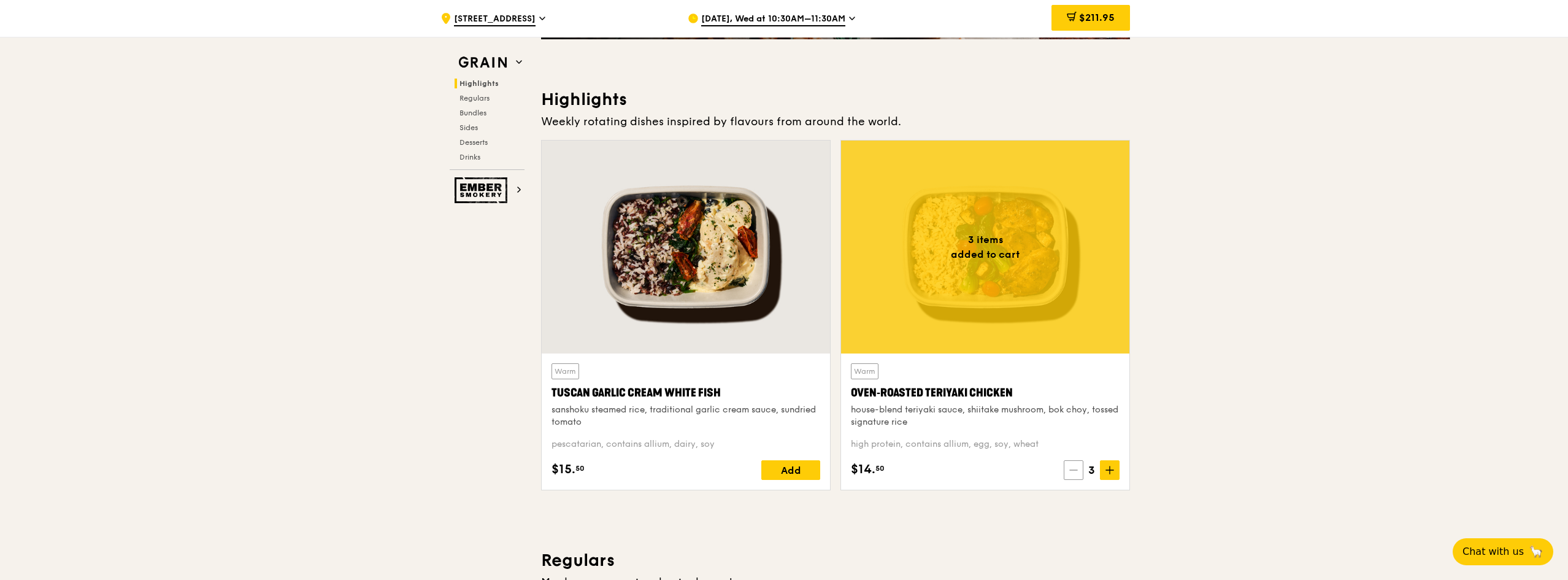
click at [1073, 471] on icon at bounding box center [1073, 469] width 9 height 9
click at [1073, 471] on icon at bounding box center [1075, 469] width 9 height 9
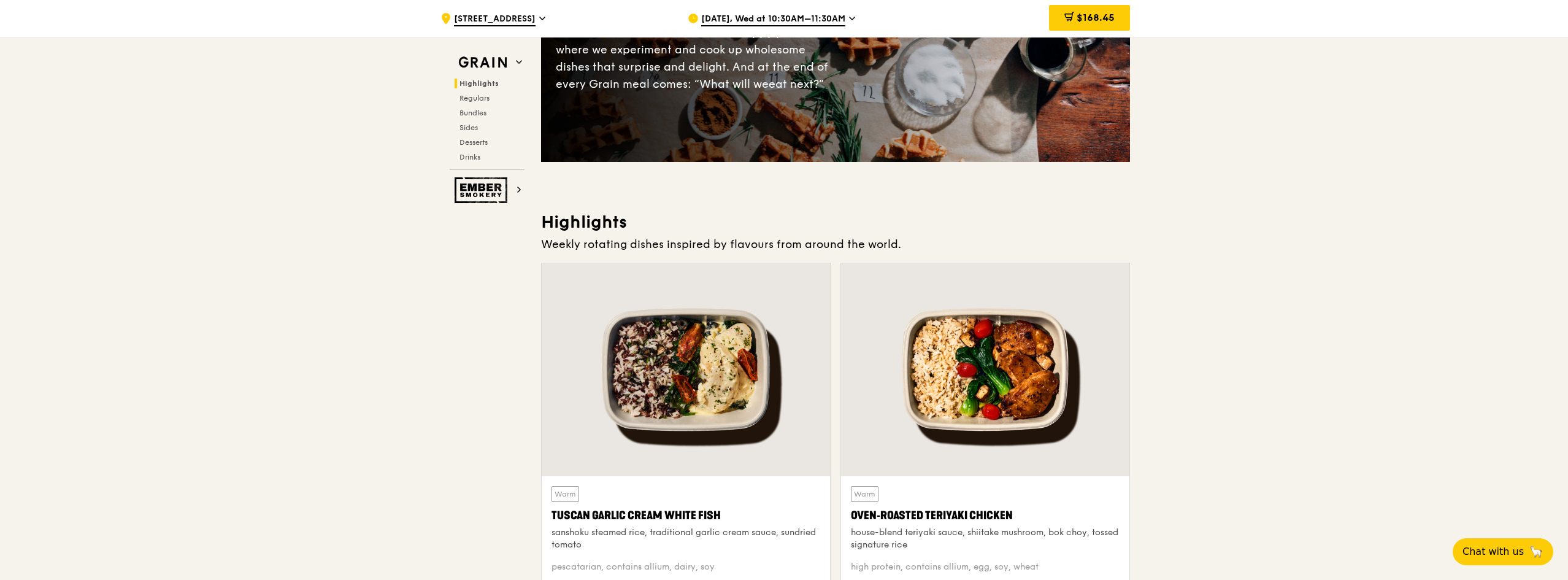
scroll to position [0, 0]
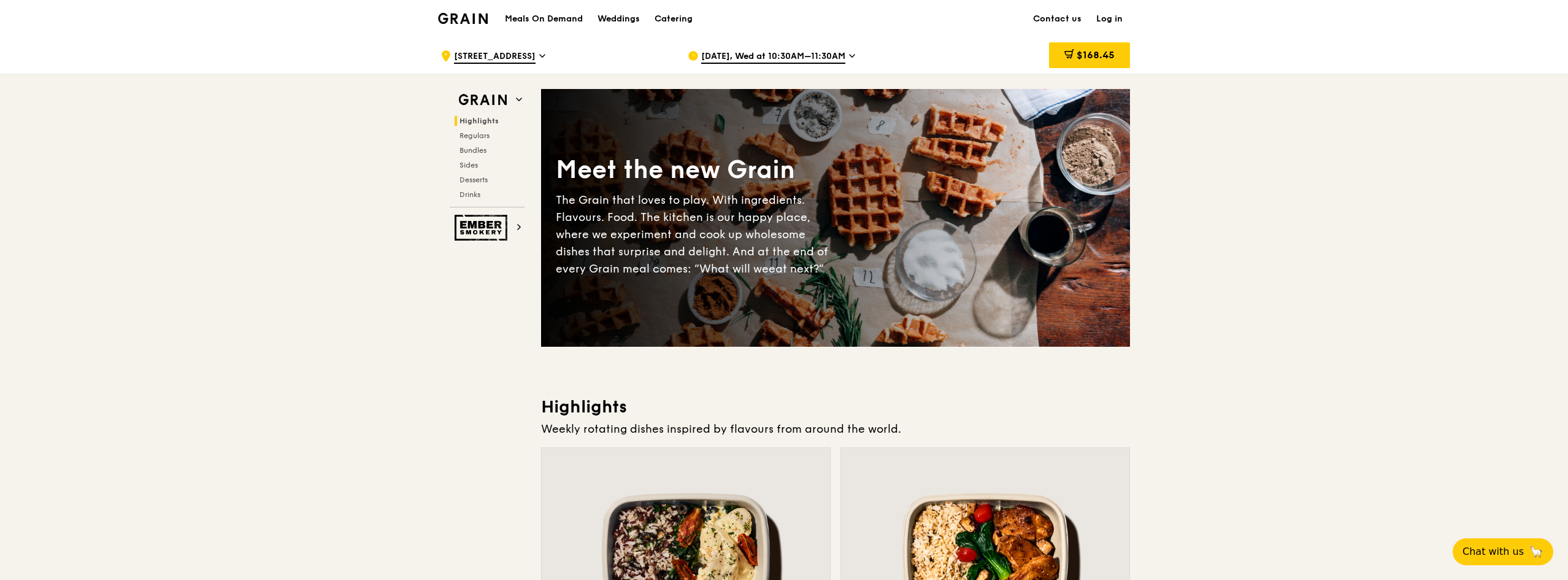
click at [757, 58] on span "[DATE], Wed at 10:30AM–11:30AM" at bounding box center [773, 56] width 145 height 13
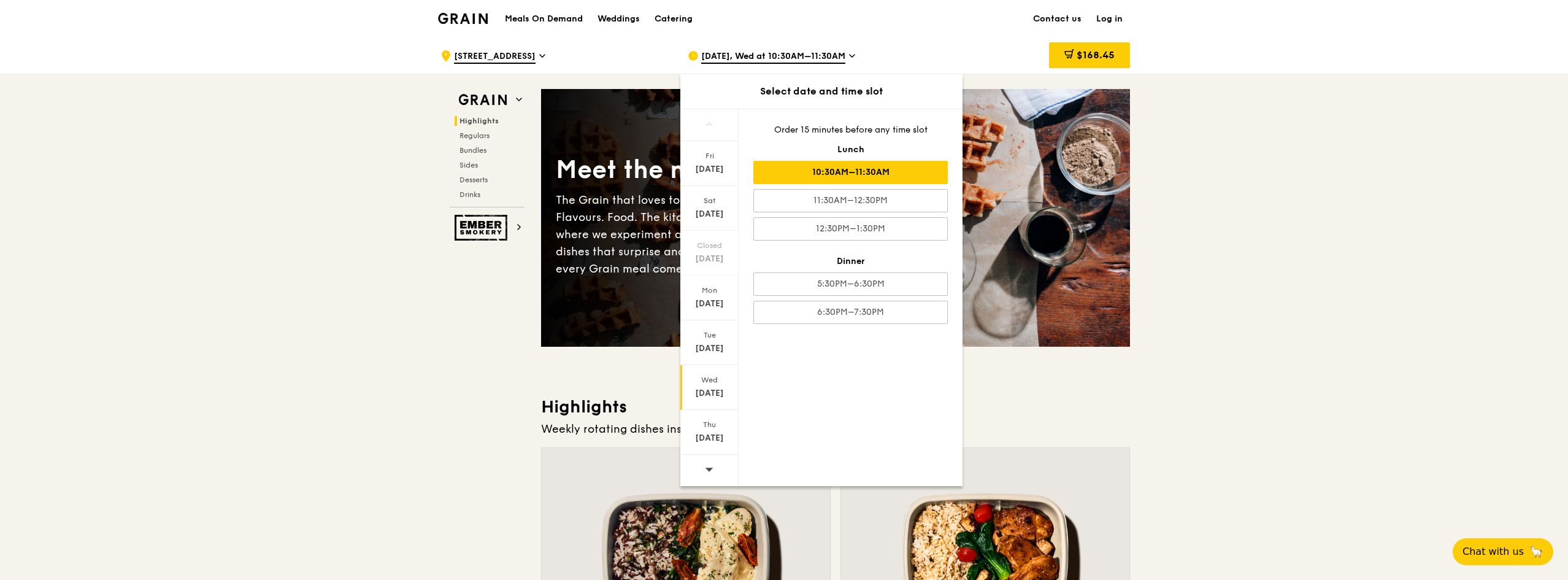
click at [712, 121] on icon at bounding box center [709, 124] width 9 height 9
click at [711, 127] on icon at bounding box center [709, 124] width 9 height 9
click at [715, 171] on div "[DATE]" at bounding box center [709, 169] width 55 height 12
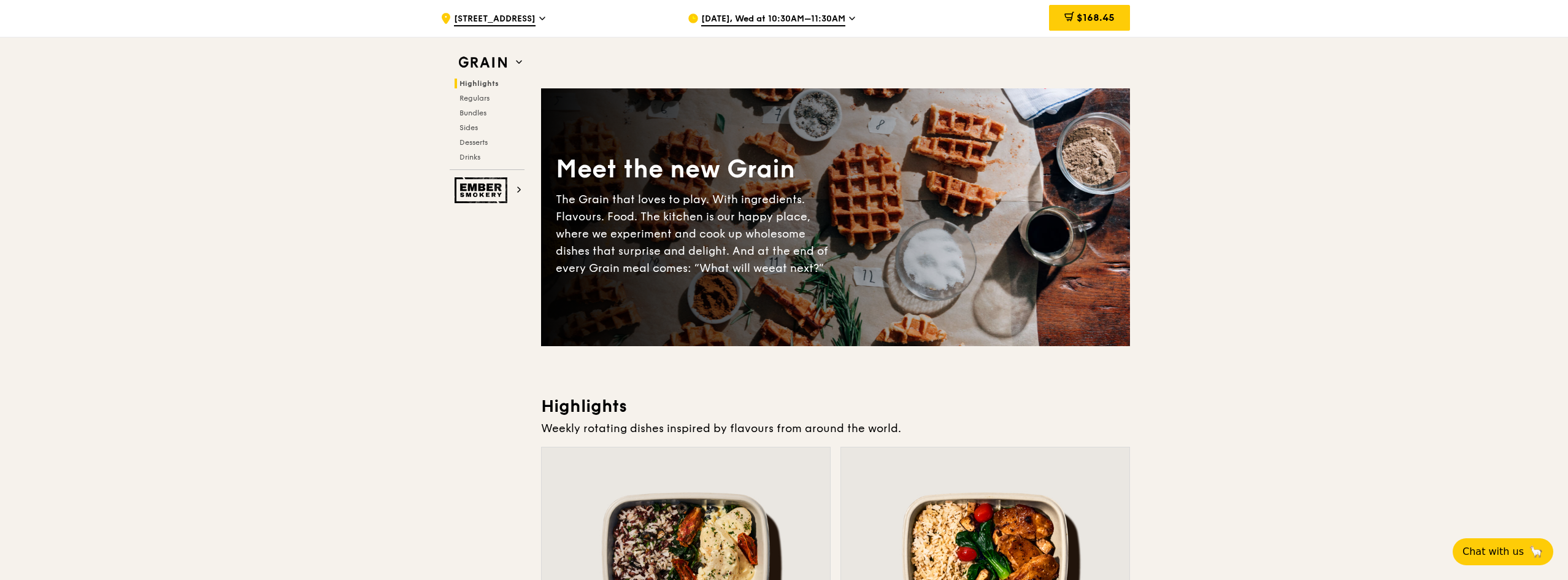
scroll to position [184, 0]
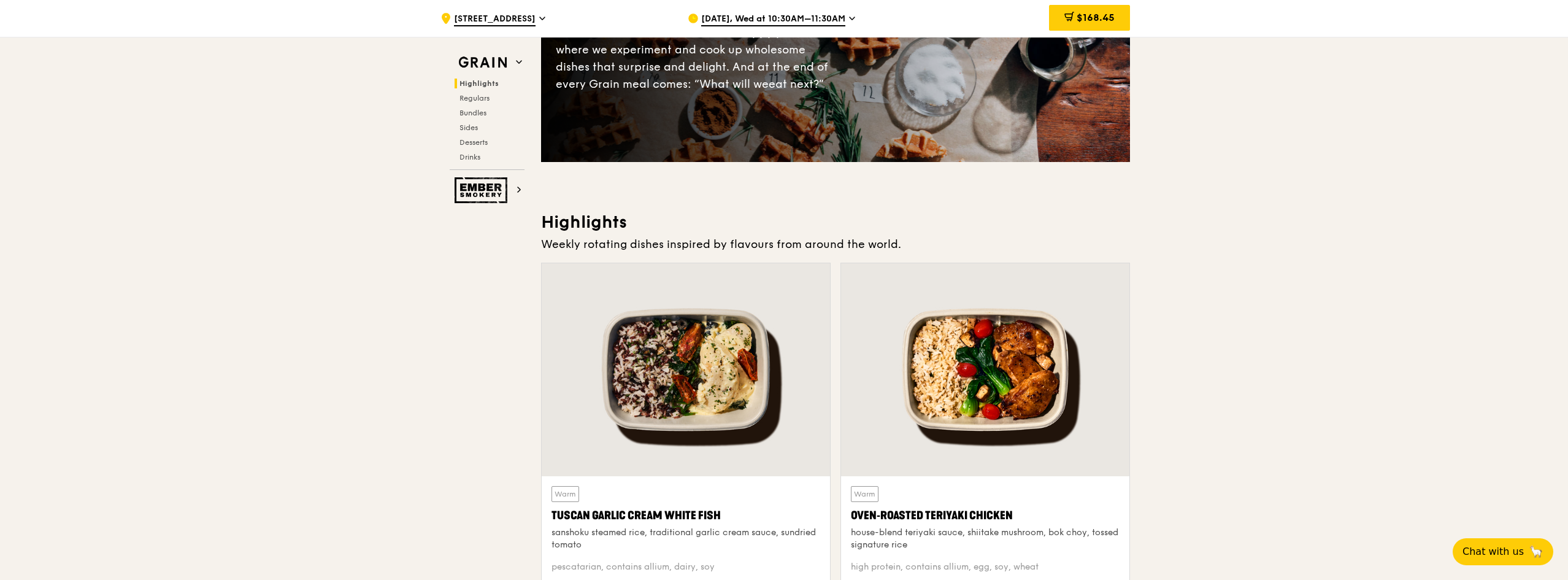
click at [720, 22] on span "[DATE], Wed at 10:30AM–11:30AM" at bounding box center [773, 19] width 145 height 13
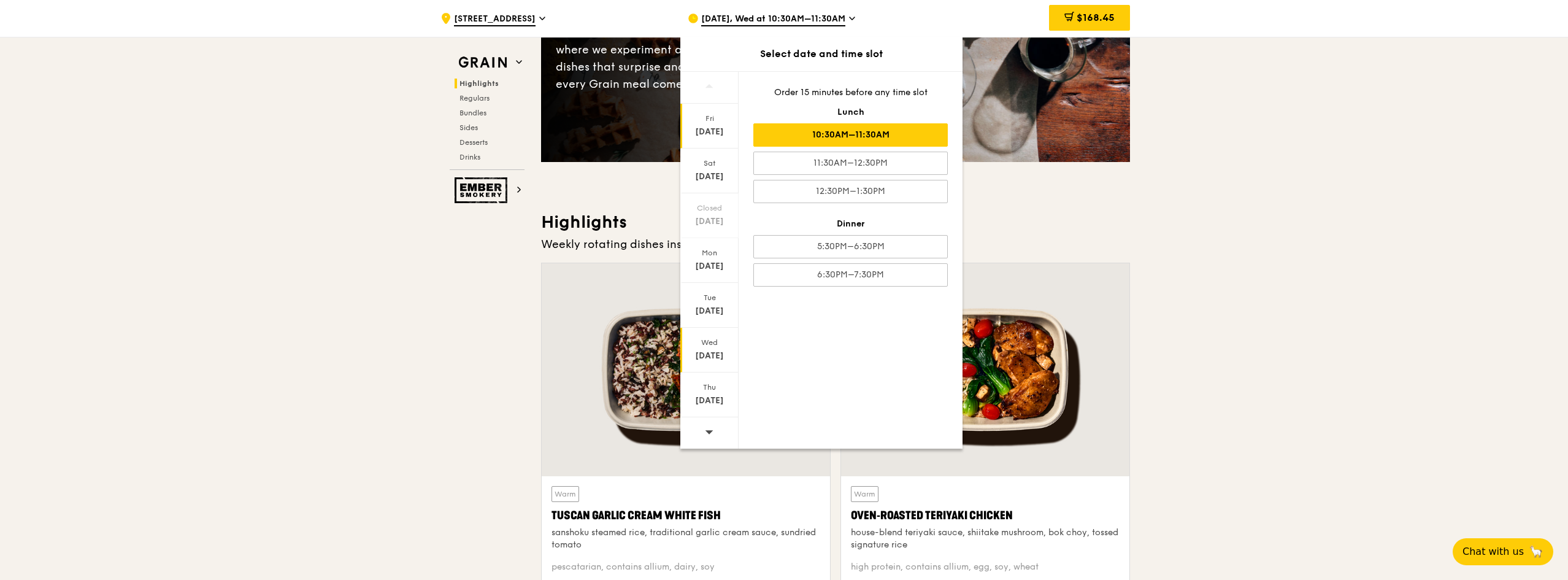
click at [703, 126] on div "[DATE]" at bounding box center [709, 132] width 55 height 12
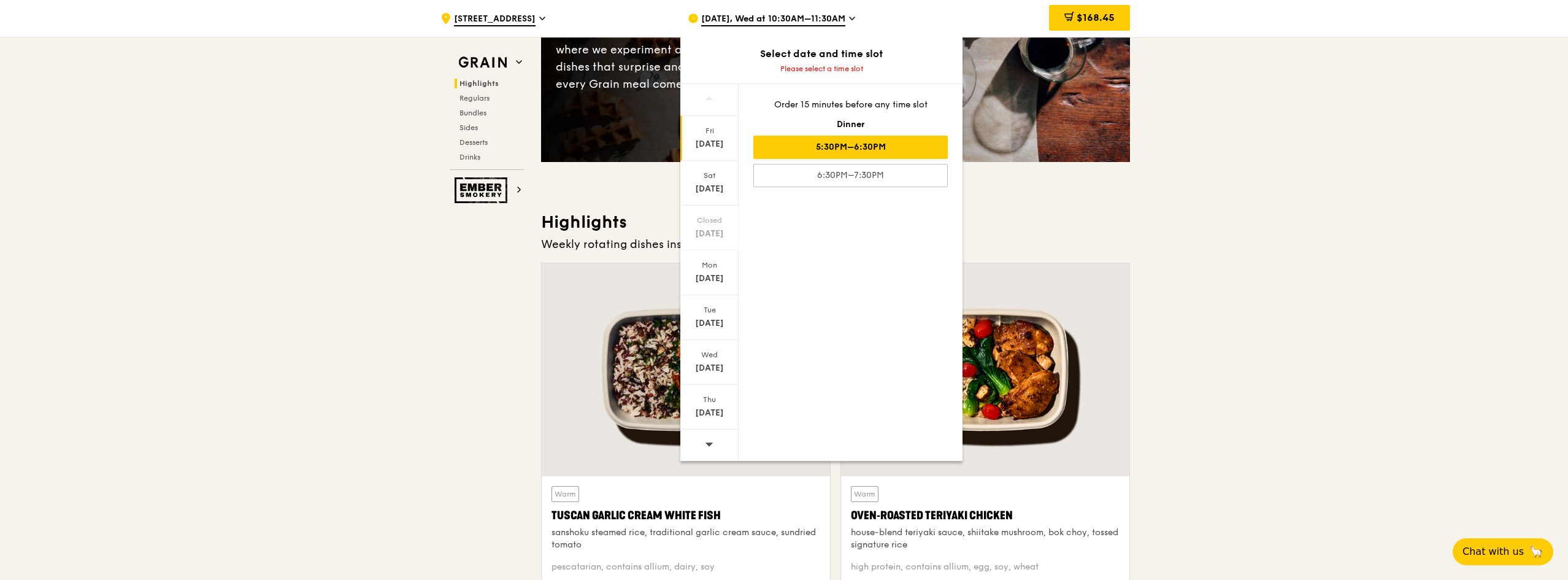
click at [811, 147] on div "5:30PM–6:30PM" at bounding box center [851, 147] width 195 height 23
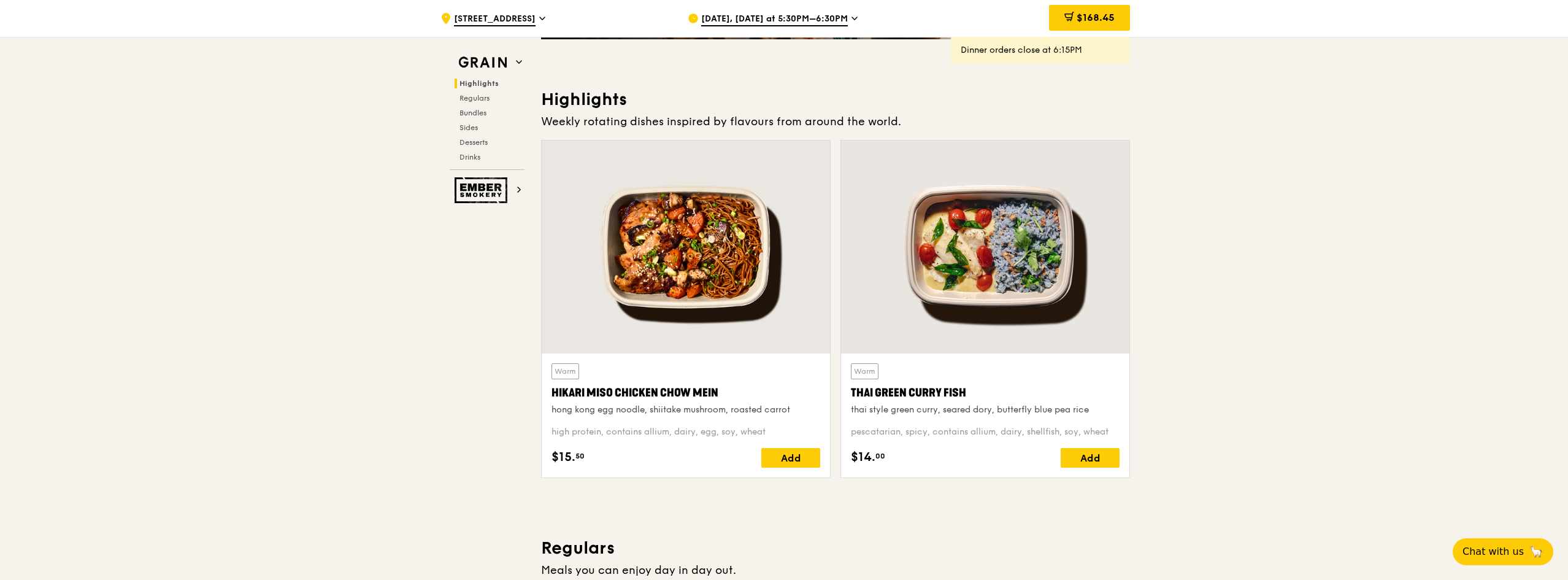
scroll to position [123, 0]
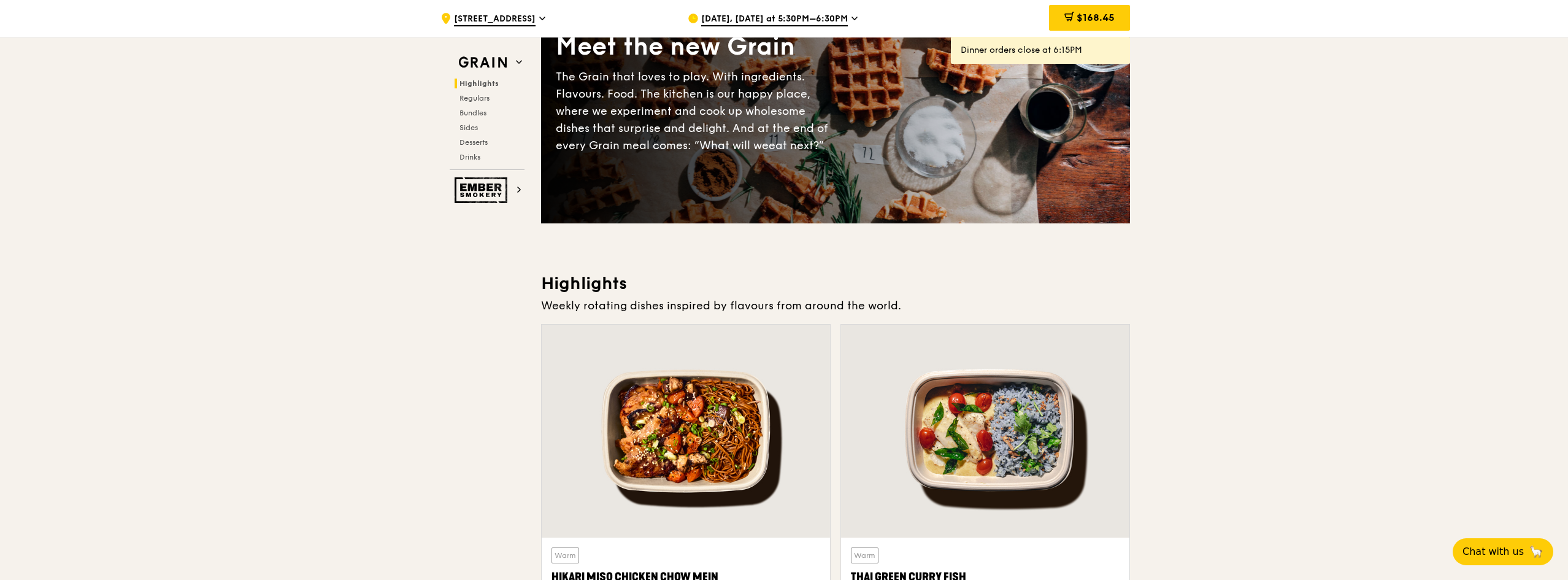
click at [781, 19] on span "[DATE], [DATE] at 5:30PM–6:30PM" at bounding box center [774, 19] width 147 height 13
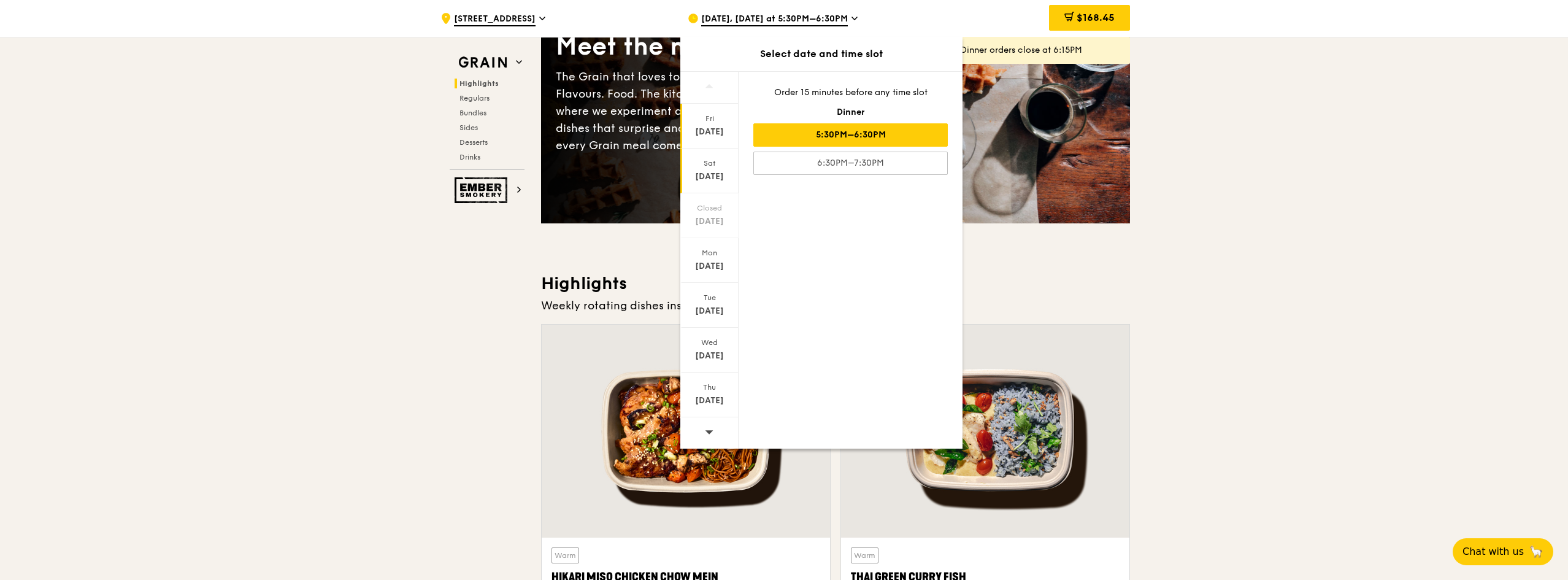
click at [721, 181] on div "[DATE]" at bounding box center [709, 177] width 55 height 12
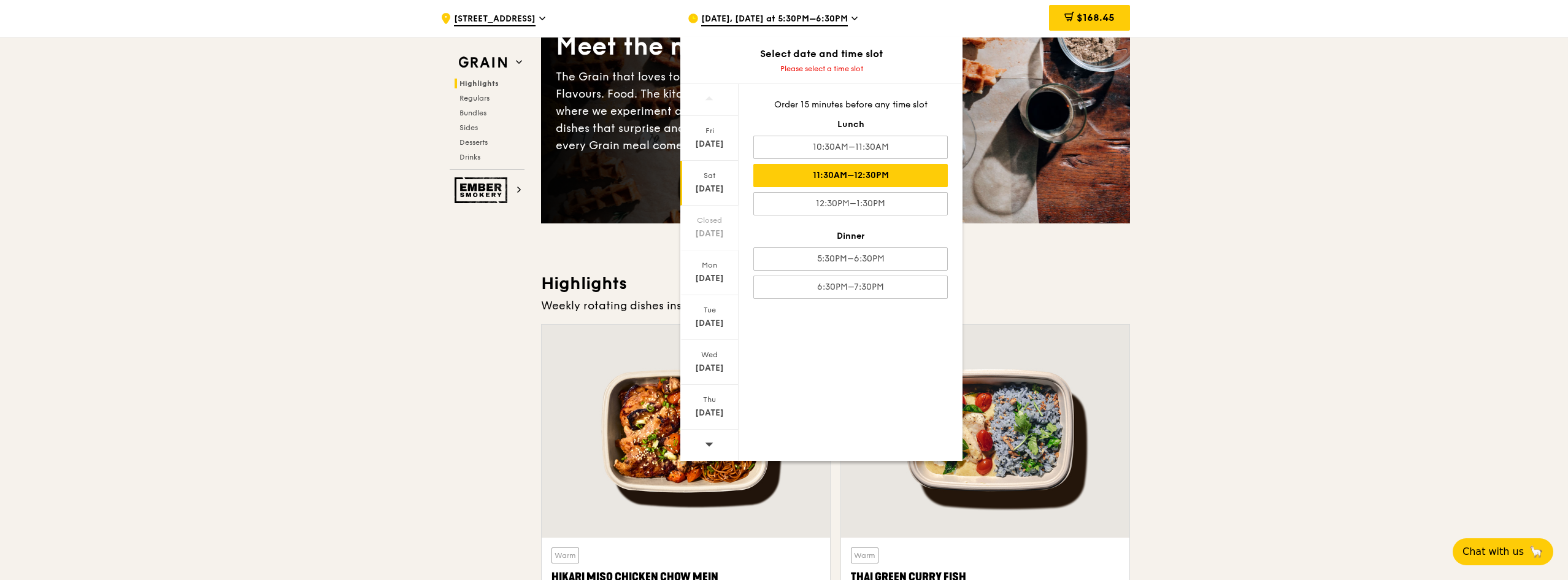
click at [808, 182] on div "11:30AM–12:30PM" at bounding box center [851, 176] width 195 height 23
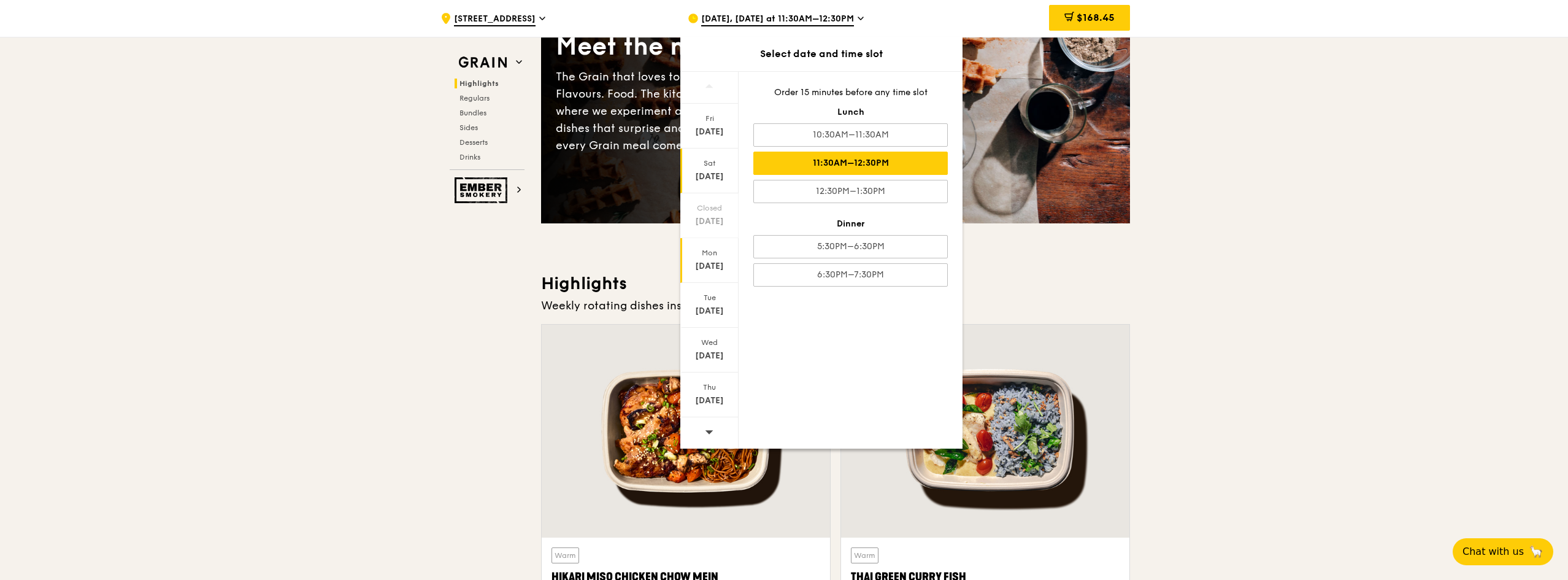
click at [706, 266] on div "[DATE]" at bounding box center [709, 267] width 55 height 12
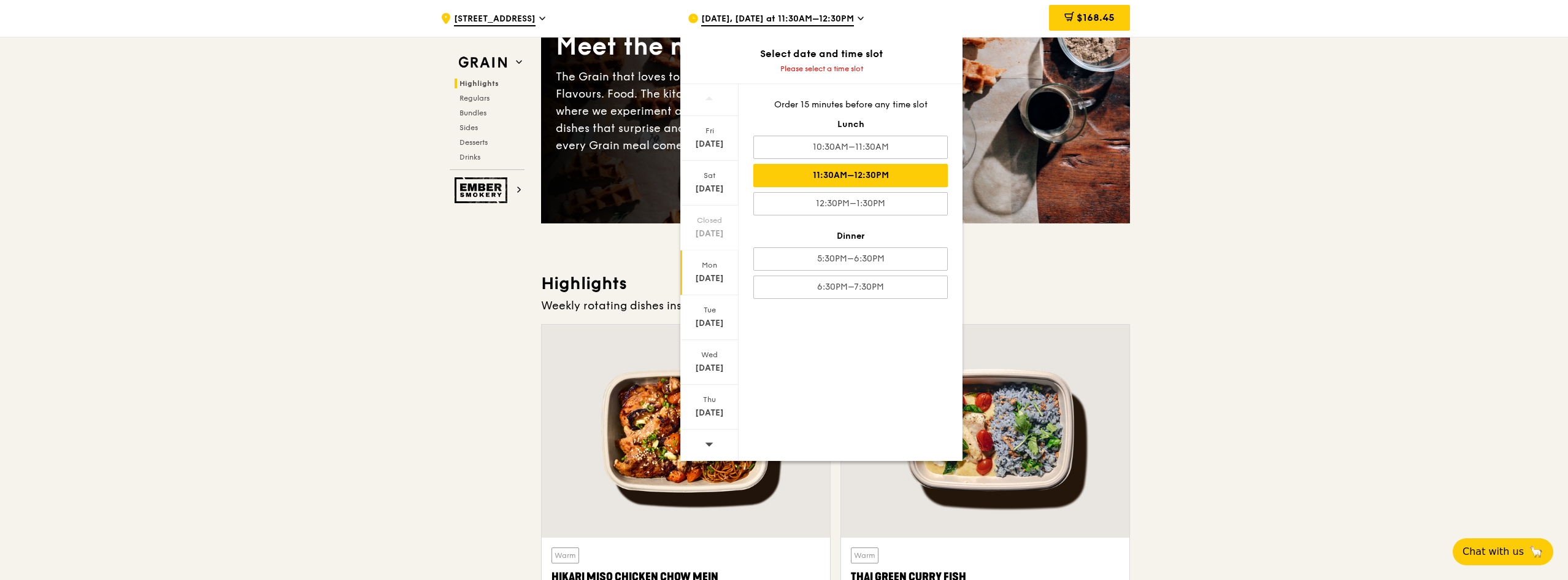
click at [822, 177] on div "11:30AM–12:30PM" at bounding box center [851, 176] width 195 height 23
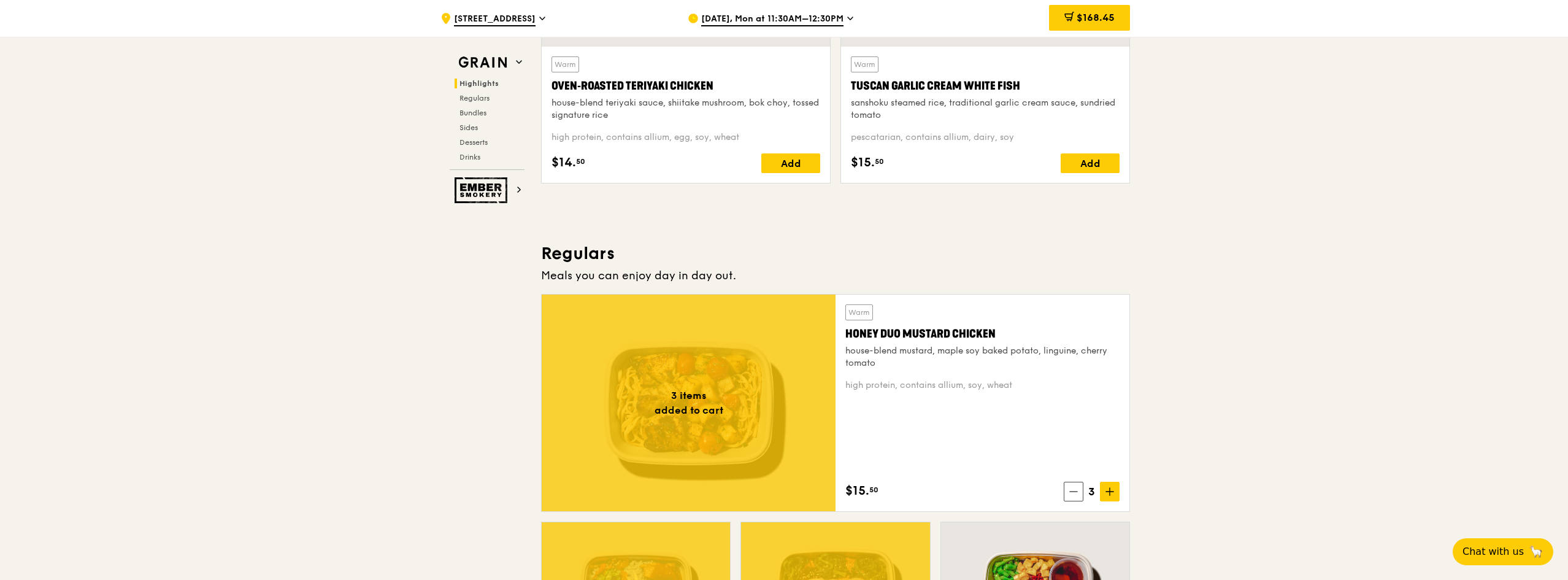
scroll to position [859, 0]
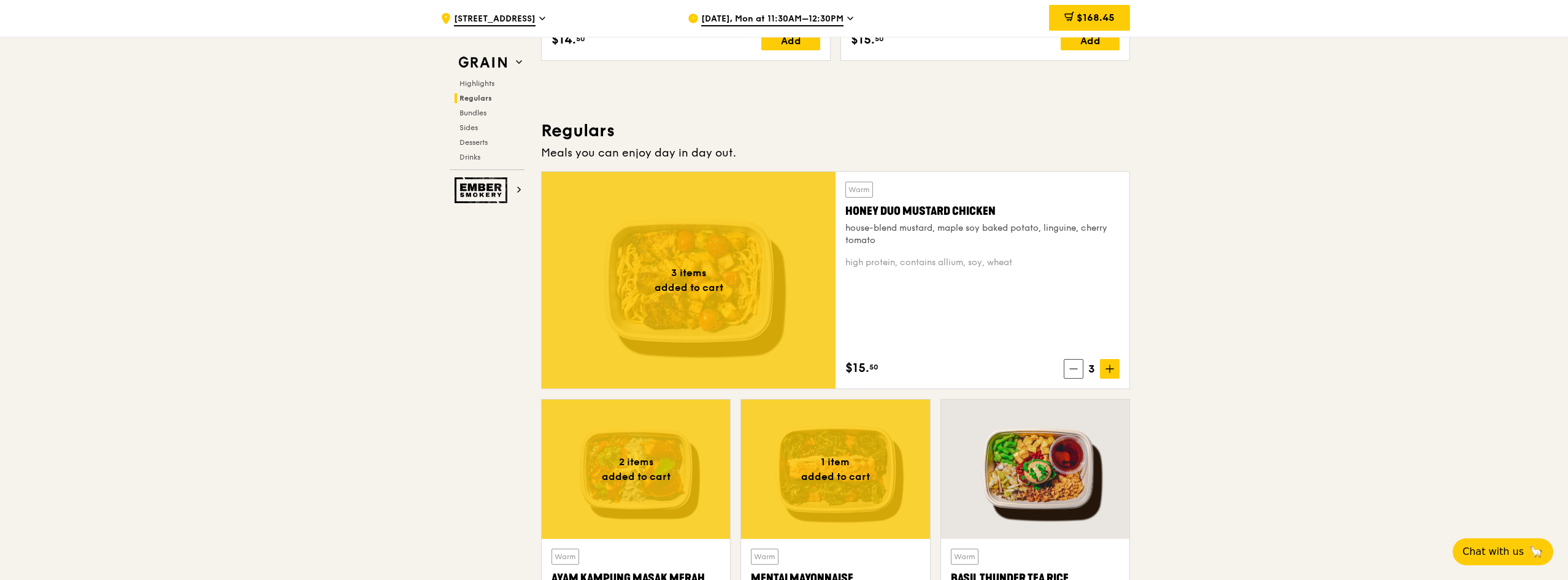
scroll to position [982, 0]
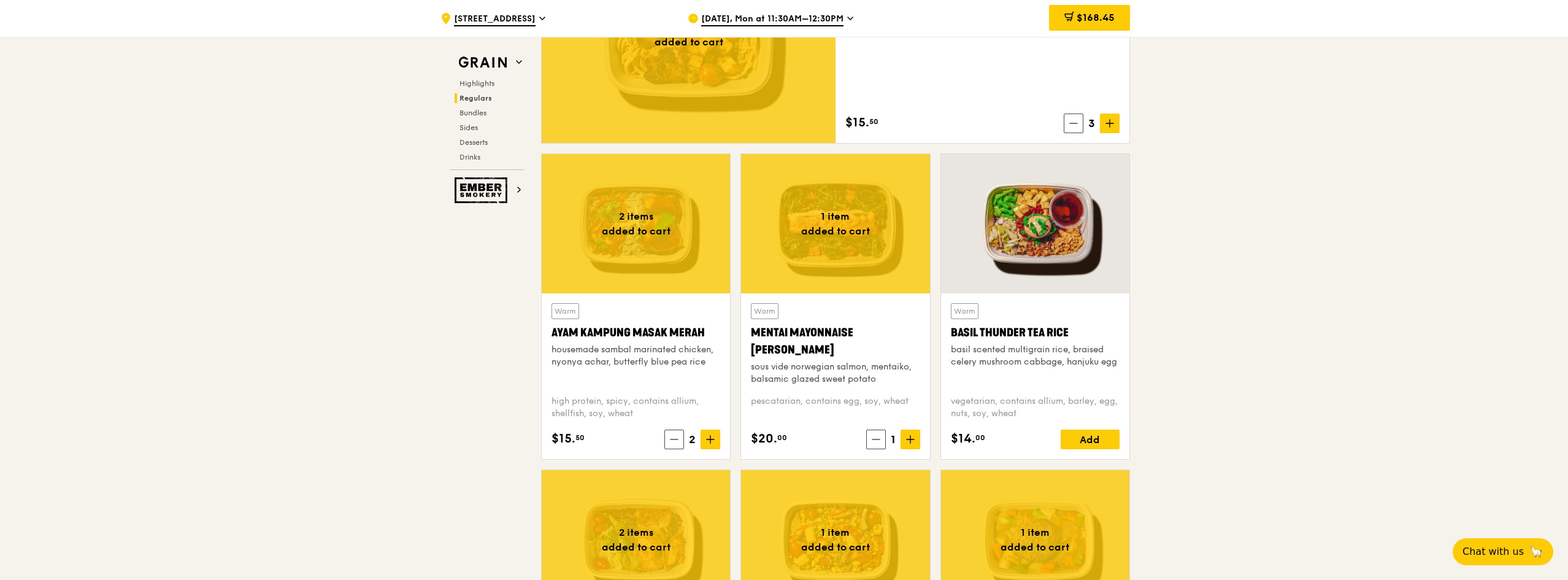
drag, startPoint x: 1290, startPoint y: 364, endPoint x: 1277, endPoint y: 366, distance: 13.2
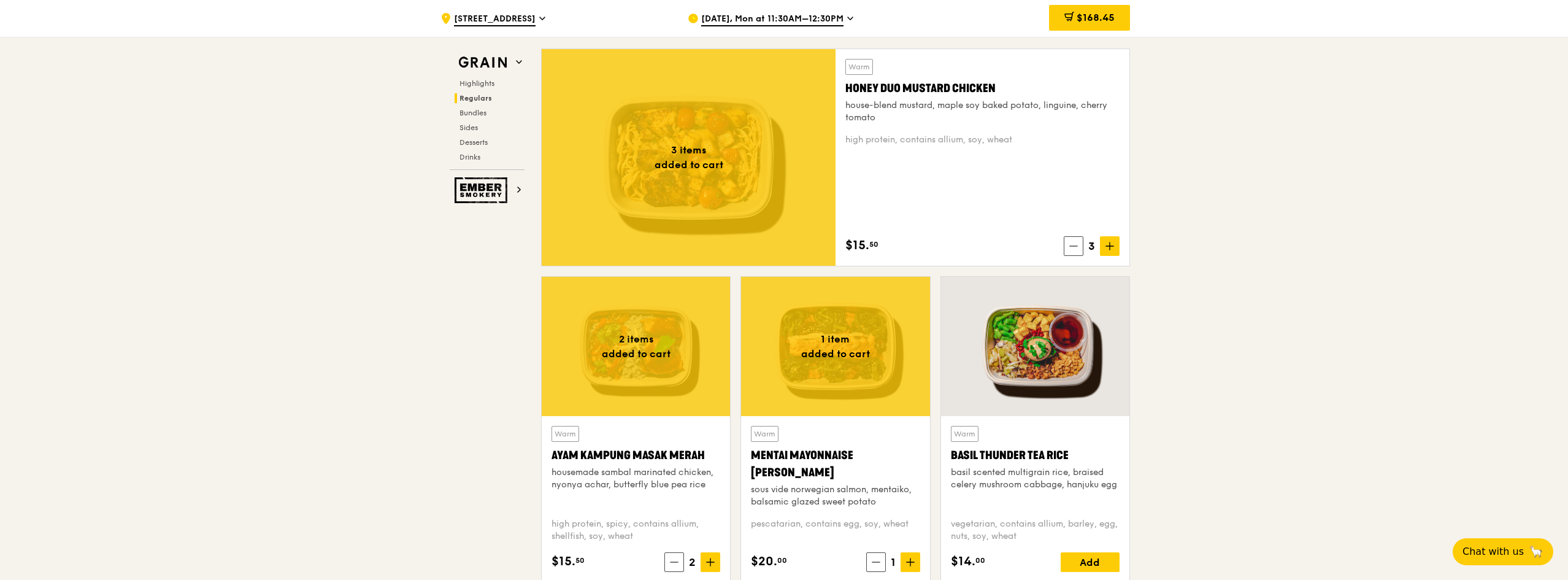
scroll to position [798, 0]
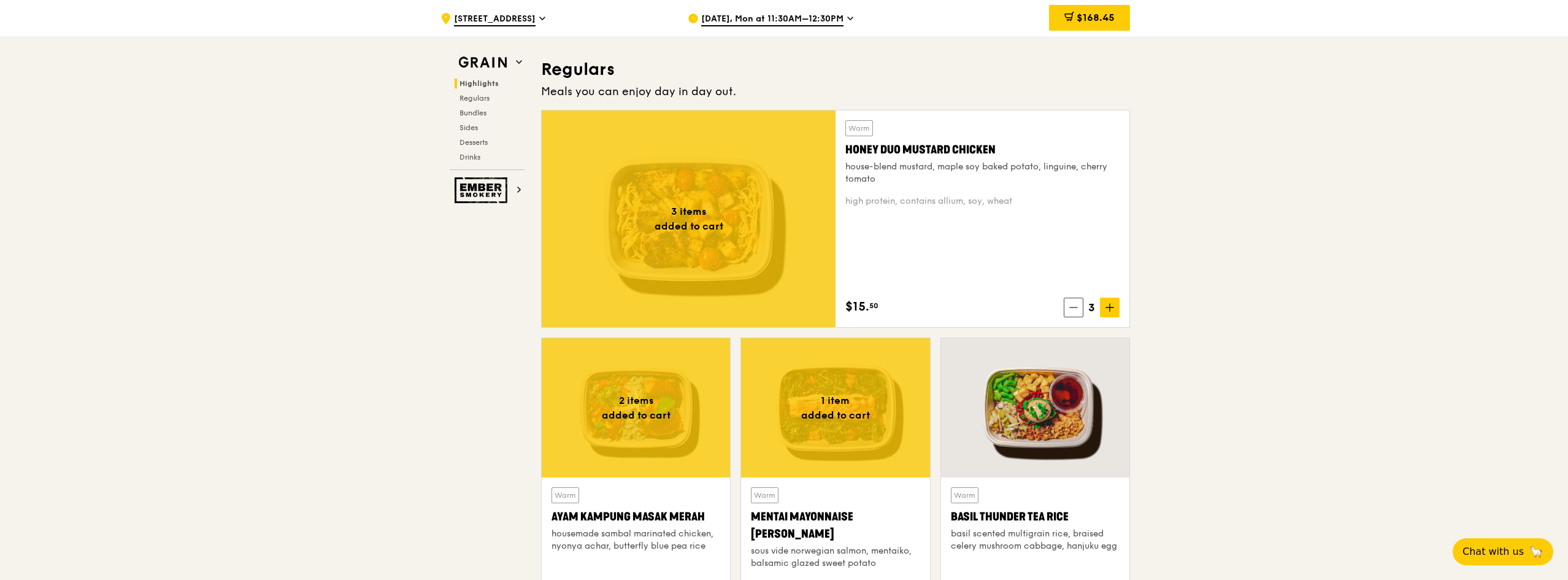
click at [691, 85] on div "Meals you can enjoy day in day out." at bounding box center [835, 91] width 589 height 17
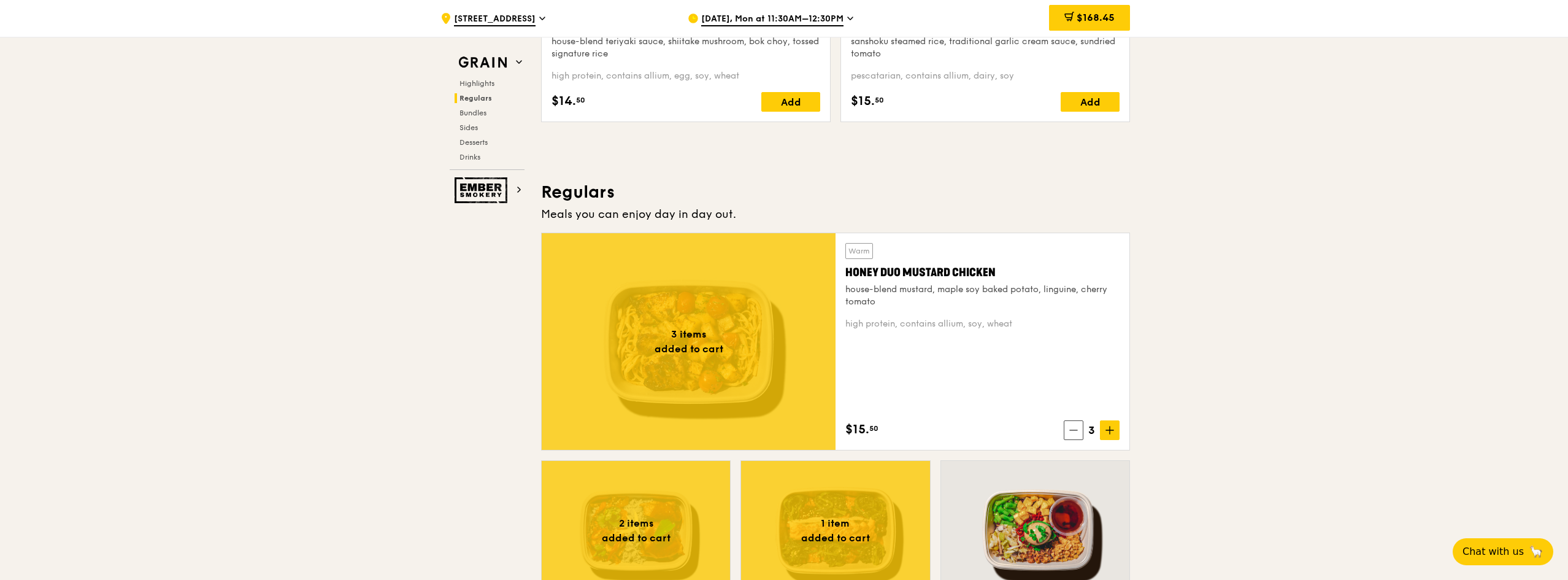
scroll to position [982, 0]
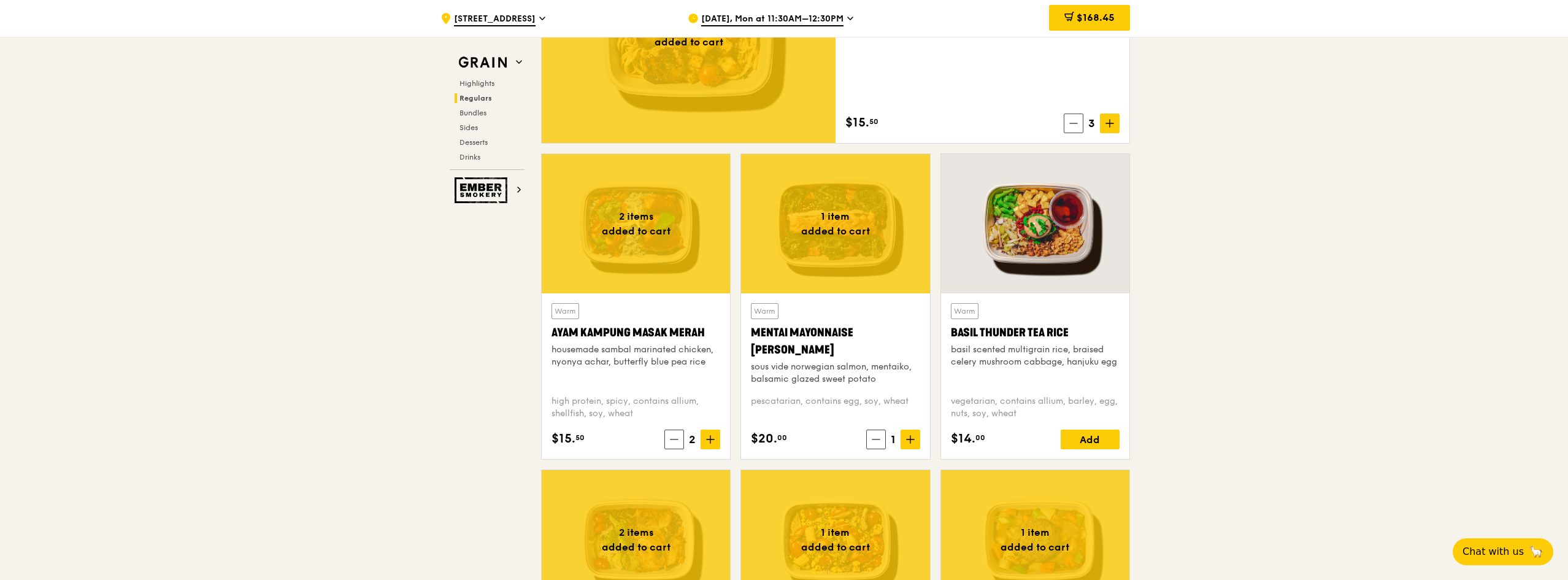
drag, startPoint x: 256, startPoint y: 201, endPoint x: 256, endPoint y: 368, distance: 167.0
